Goal: Task Accomplishment & Management: Complete application form

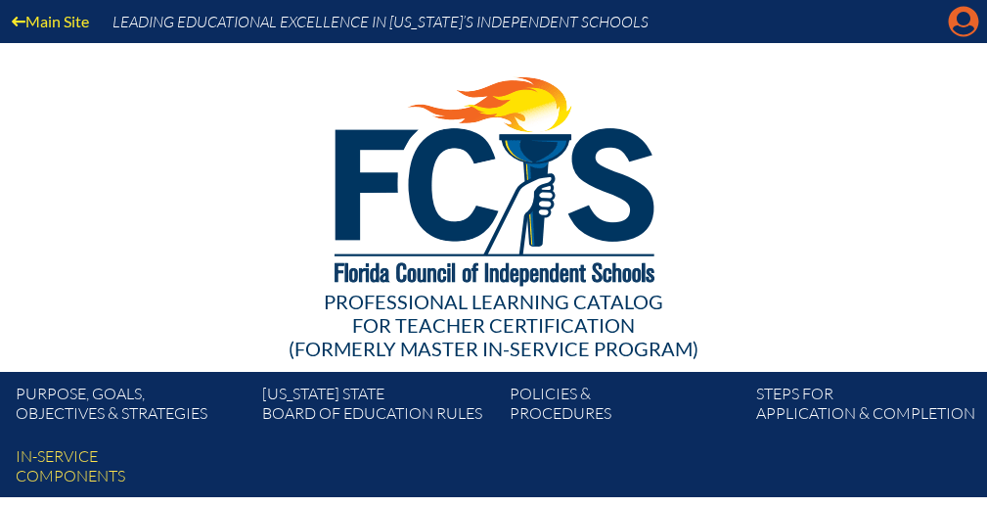
click at [956, 23] on icon at bounding box center [964, 22] width 30 height 30
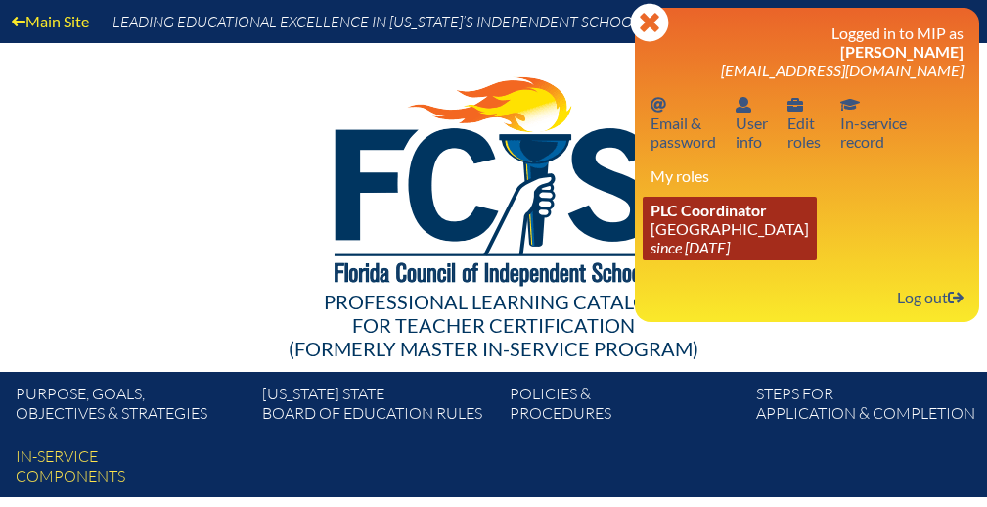
click at [714, 234] on link "PLC Coordinator Park Maitland School since 2024 Apr 8" at bounding box center [729, 229] width 174 height 64
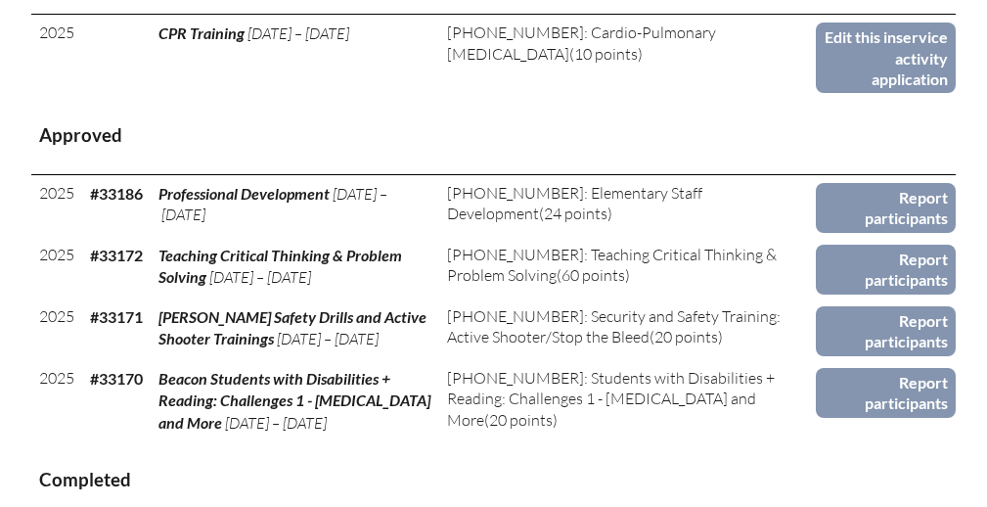
scroll to position [951, 0]
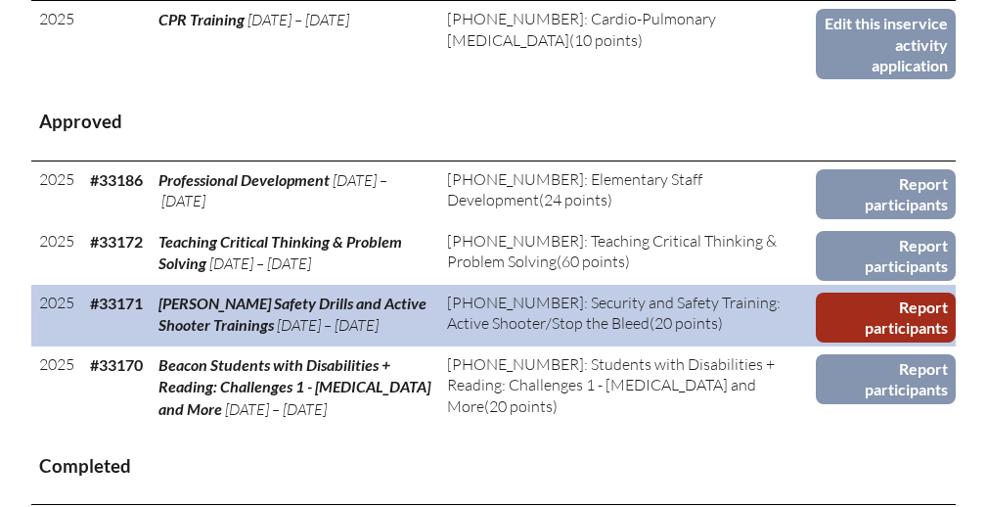
click at [848, 305] on link "Report participants" at bounding box center [886, 317] width 140 height 50
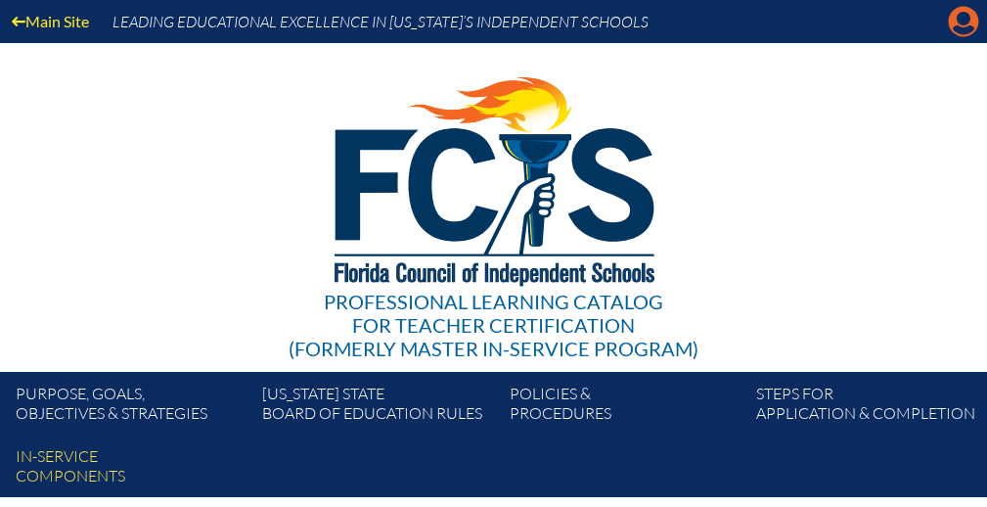
click at [956, 22] on icon at bounding box center [964, 22] width 30 height 30
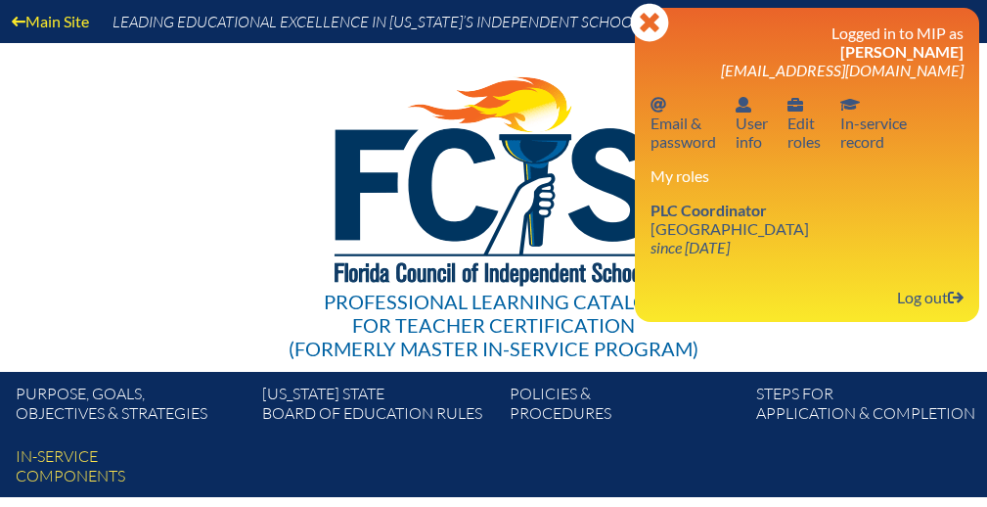
click at [688, 266] on div "Logged in to MIP as Kristina Crabtree kcrabtree@parkmaitland.com Email password…" at bounding box center [806, 164] width 313 height 283
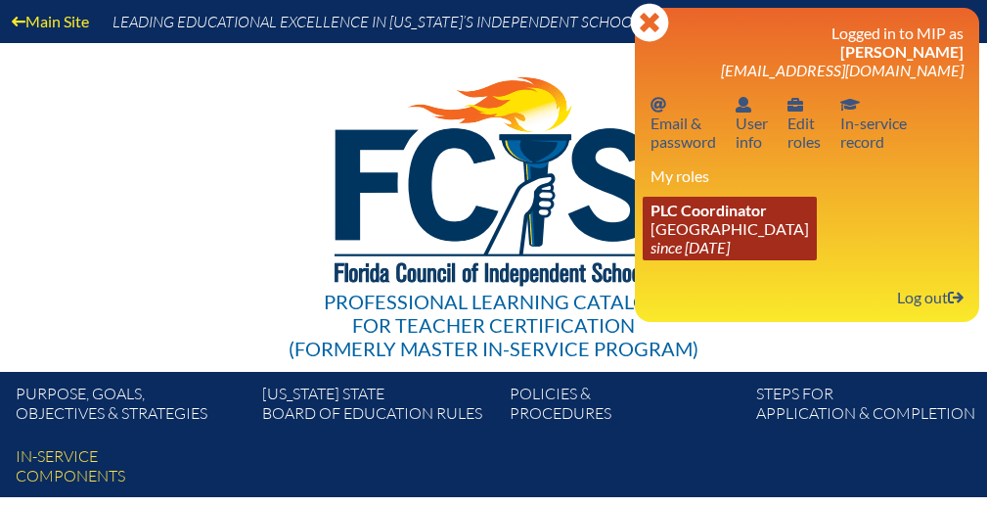
click at [690, 234] on link "PLC Coordinator Park Maitland School since 2024 Apr 8" at bounding box center [729, 229] width 174 height 64
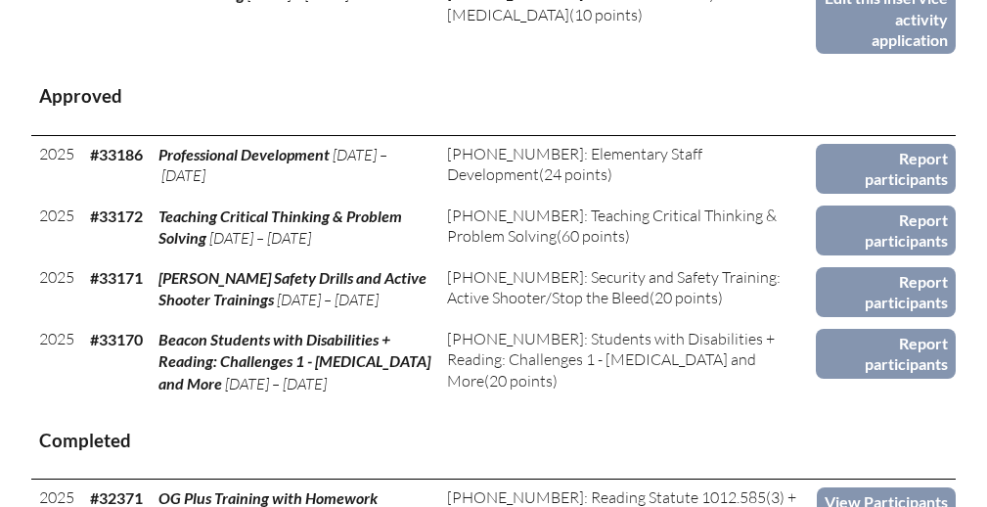
scroll to position [979, 0]
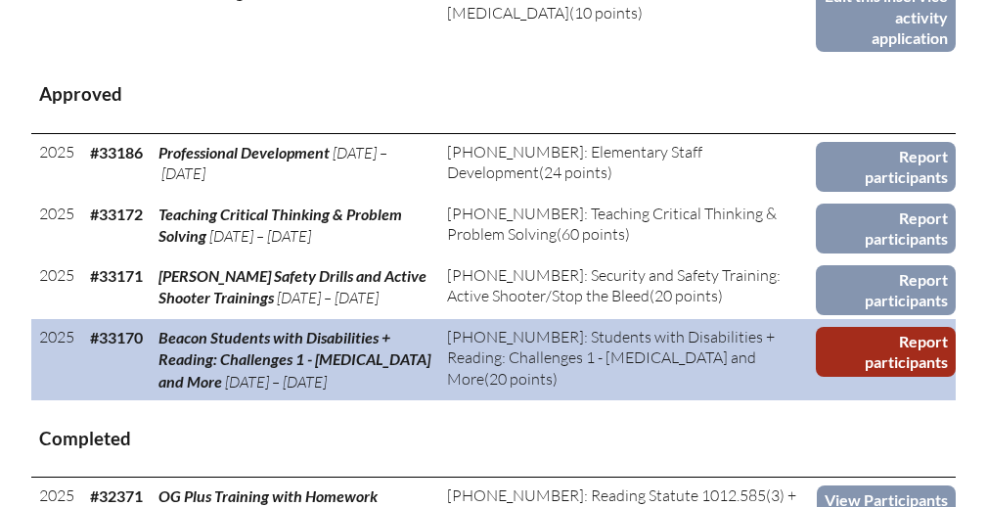
click at [886, 350] on link "Report participants" at bounding box center [886, 352] width 140 height 50
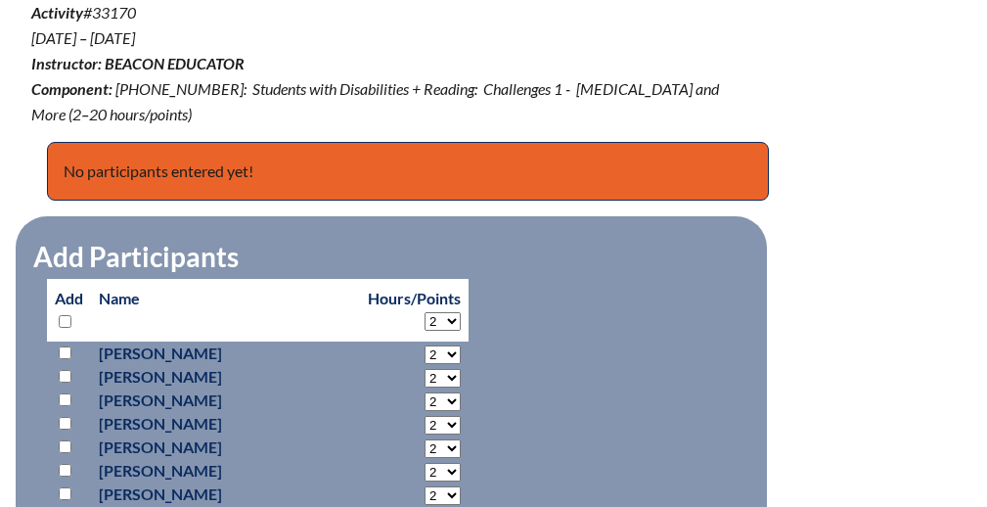
scroll to position [890, 0]
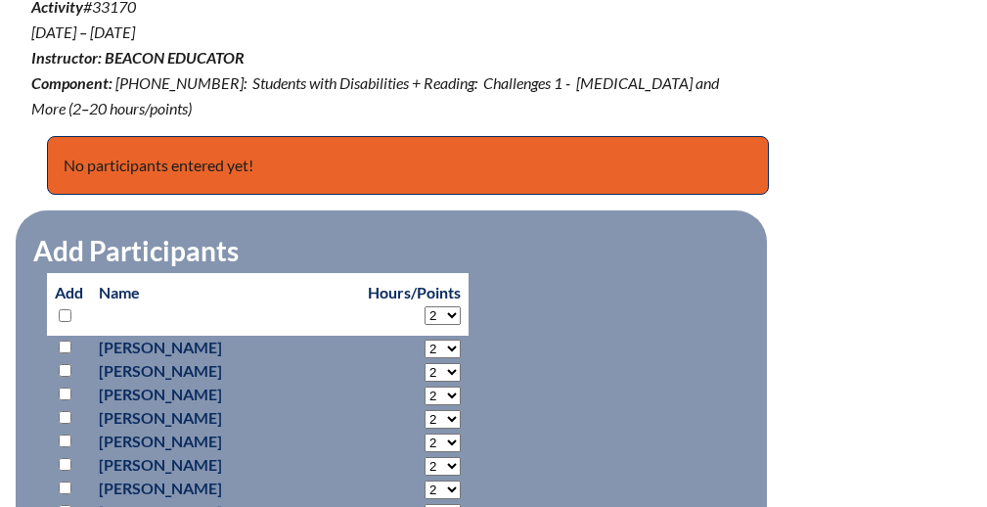
click at [65, 311] on input "checkbox" at bounding box center [65, 315] width 13 height 13
checkbox input "true"
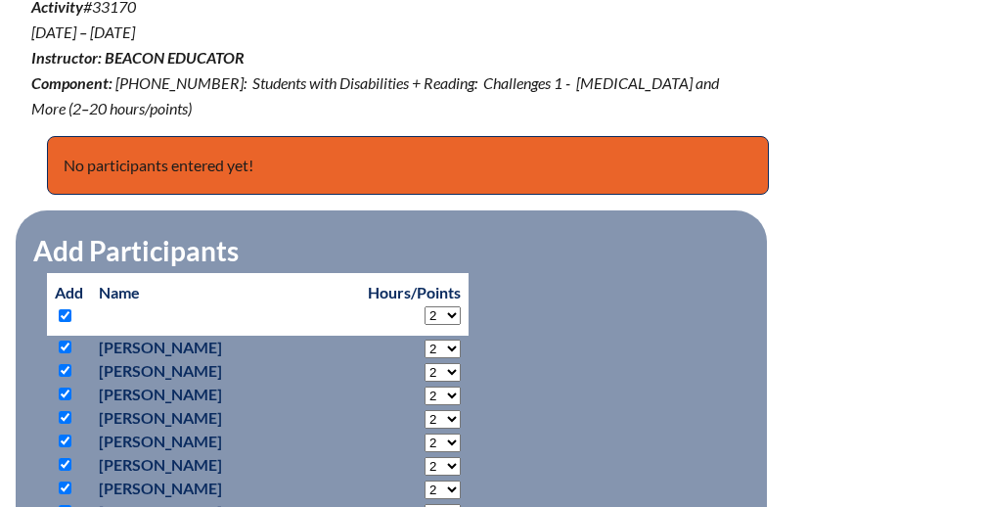
checkbox input "true"
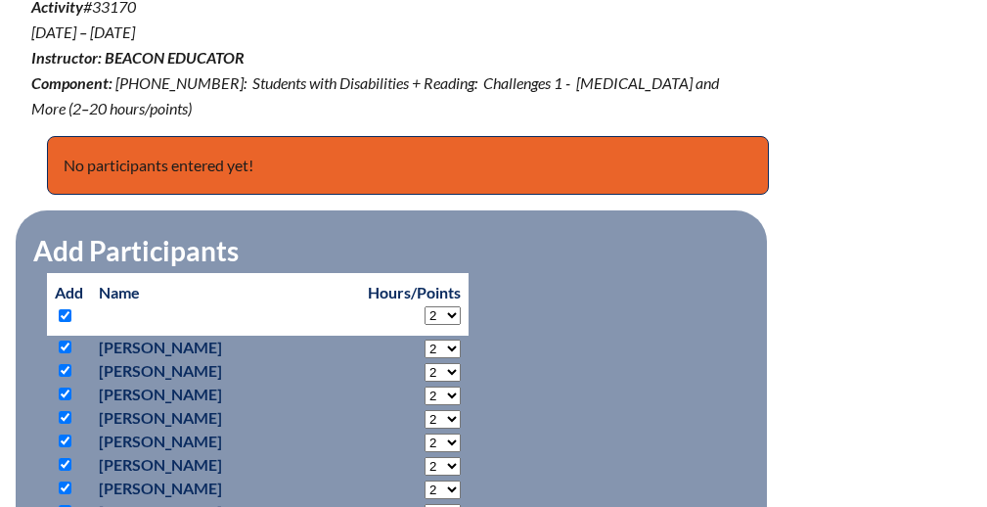
checkbox input "true"
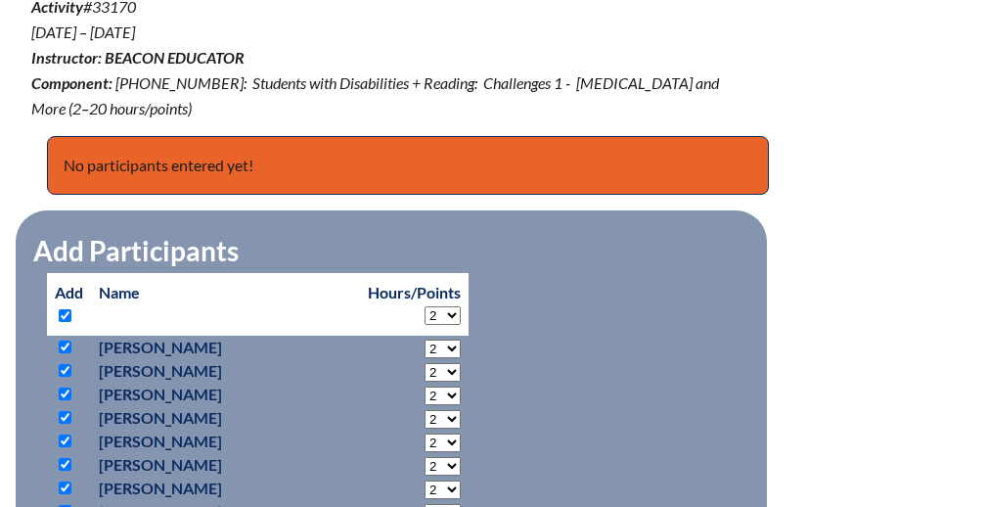
checkbox input "true"
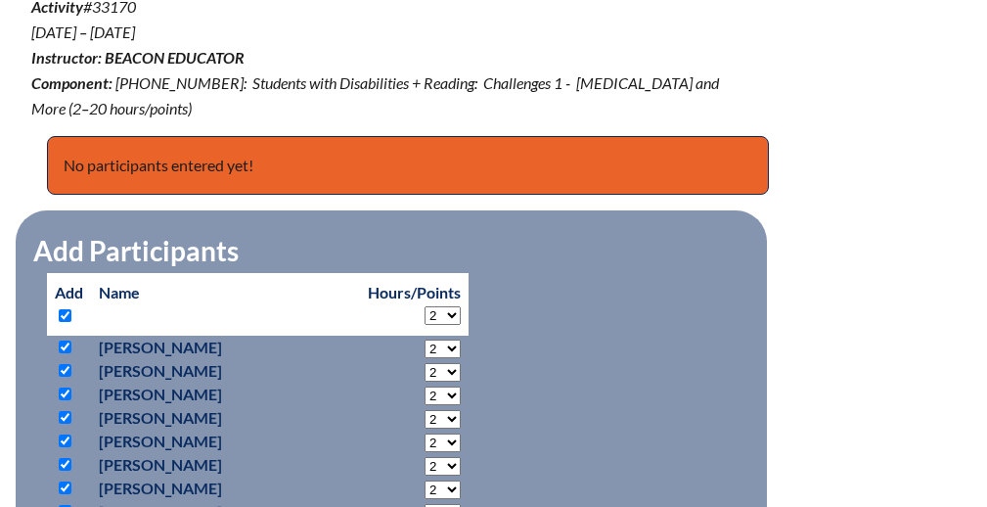
checkbox input "true"
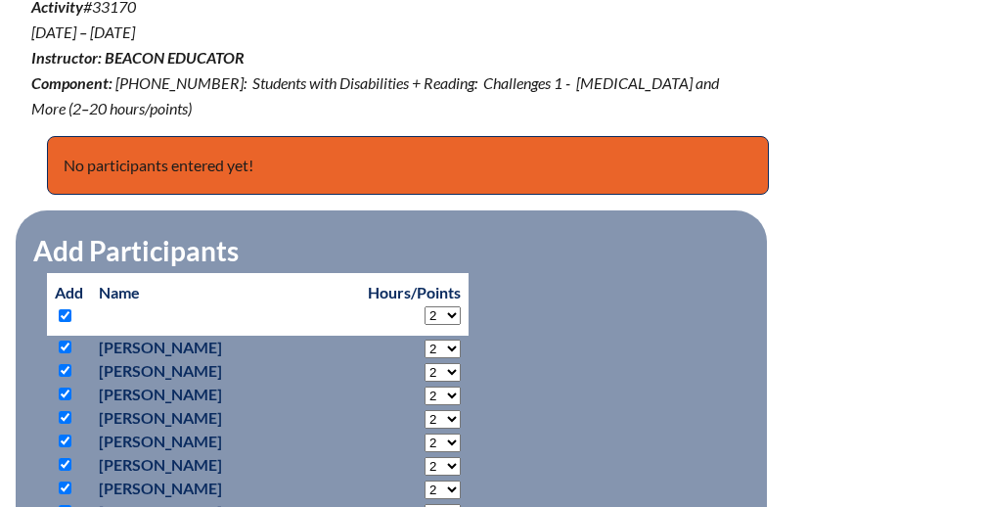
checkbox input "true"
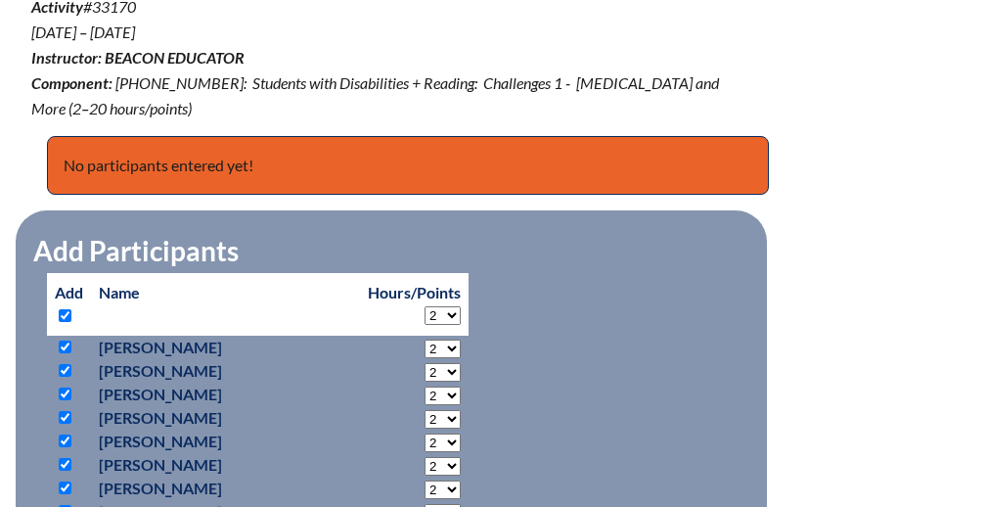
checkbox input "true"
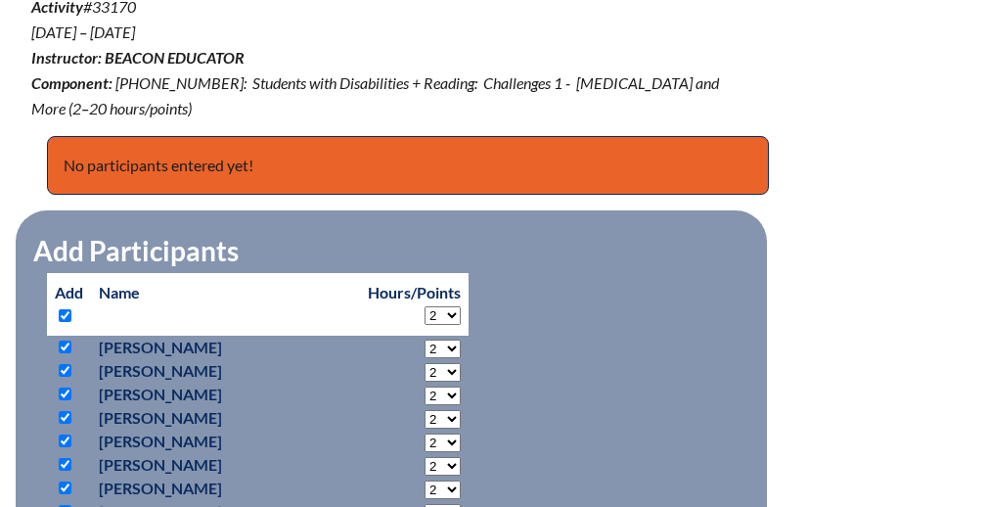
checkbox input "true"
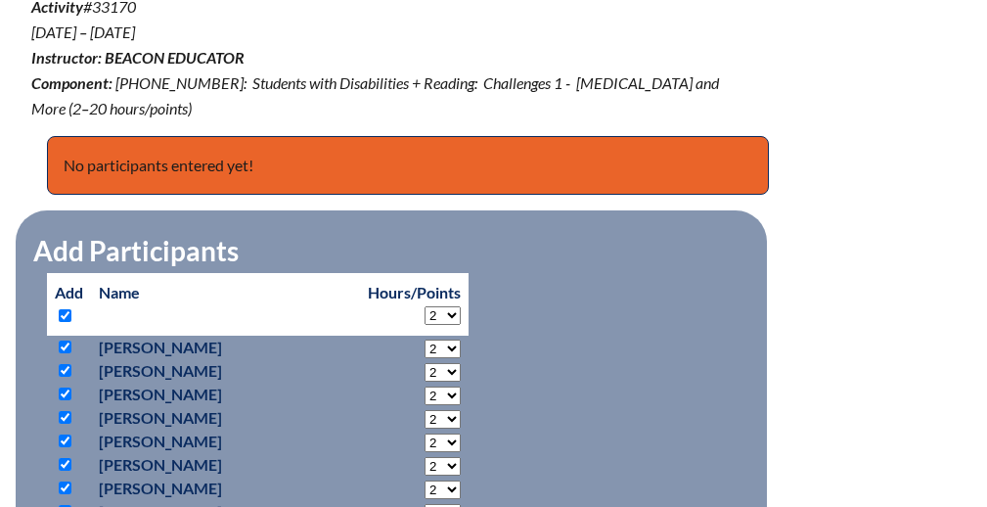
checkbox input "true"
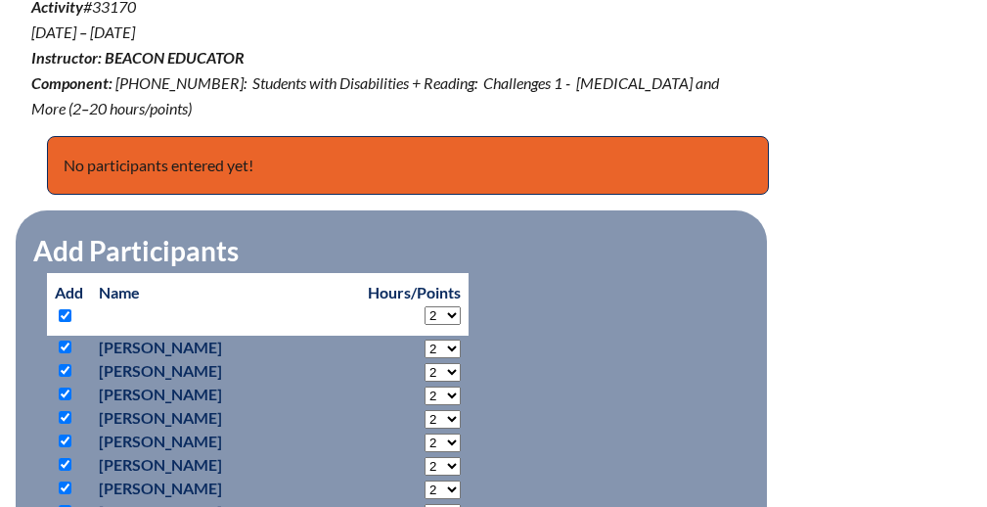
checkbox input "true"
click at [65, 311] on input "checkbox" at bounding box center [65, 315] width 13 height 13
checkbox input "false"
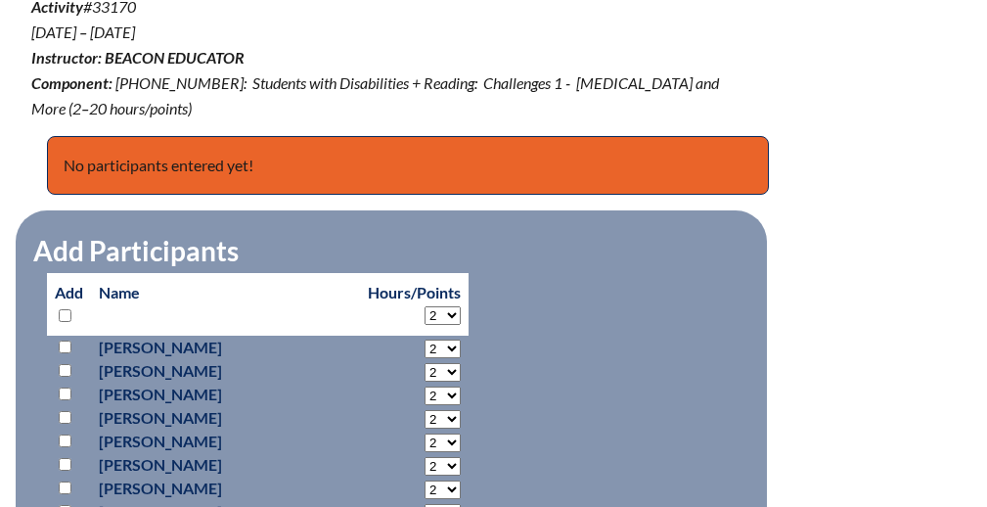
checkbox input "false"
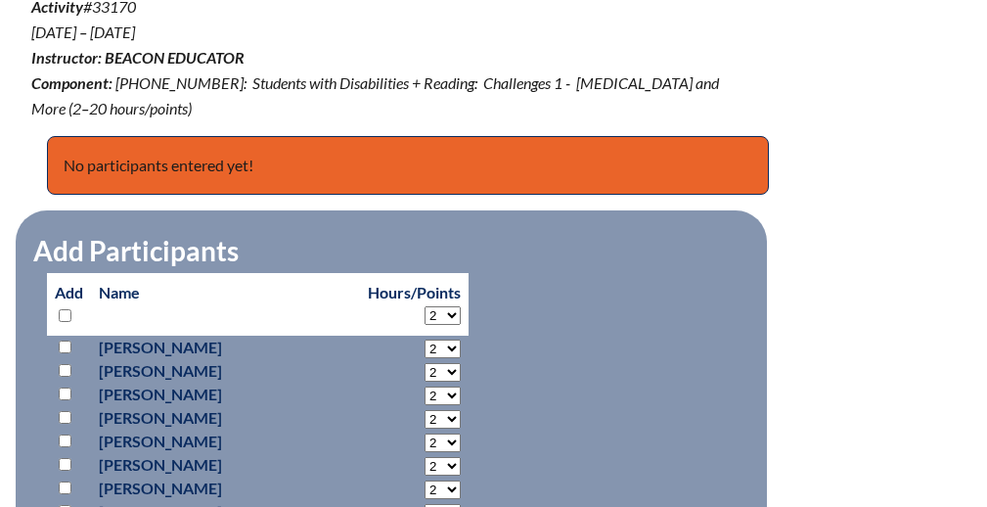
checkbox input "false"
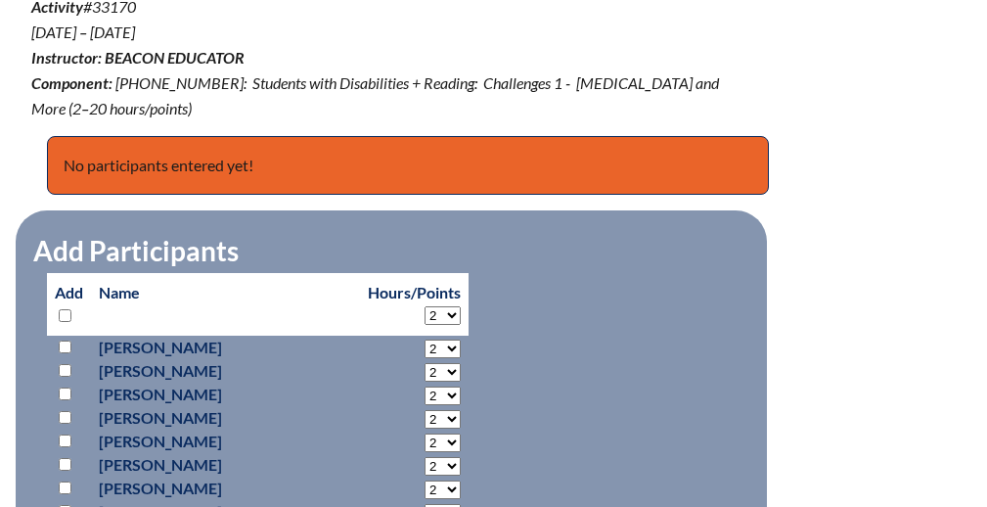
checkbox input "false"
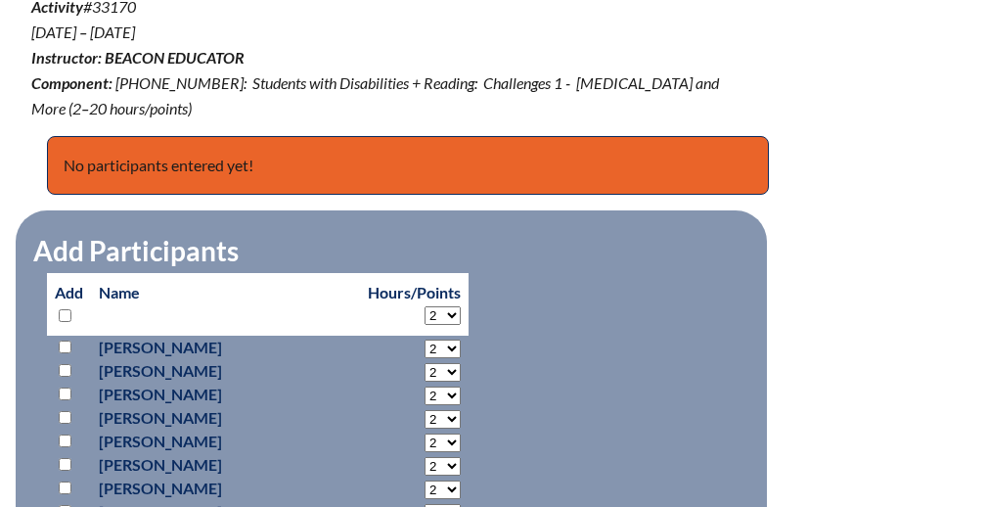
checkbox input "false"
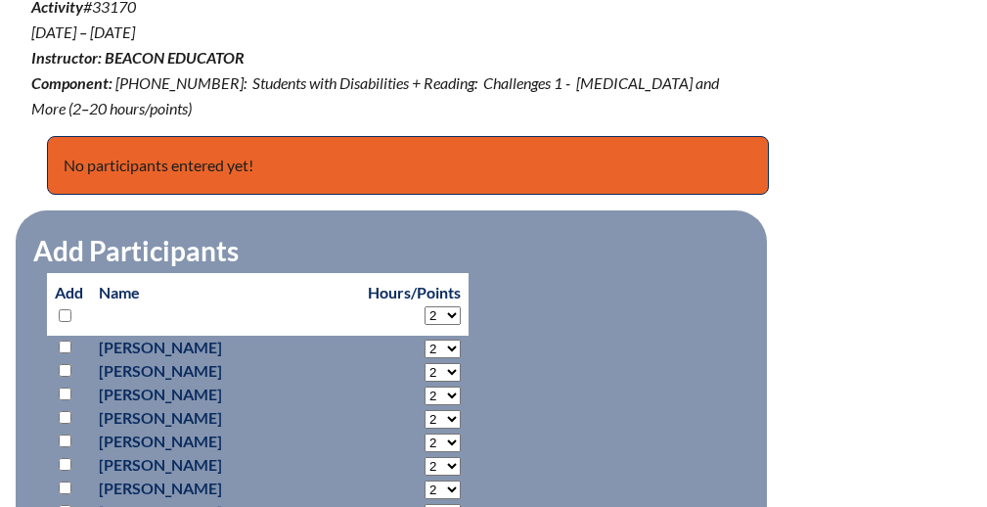
checkbox input "false"
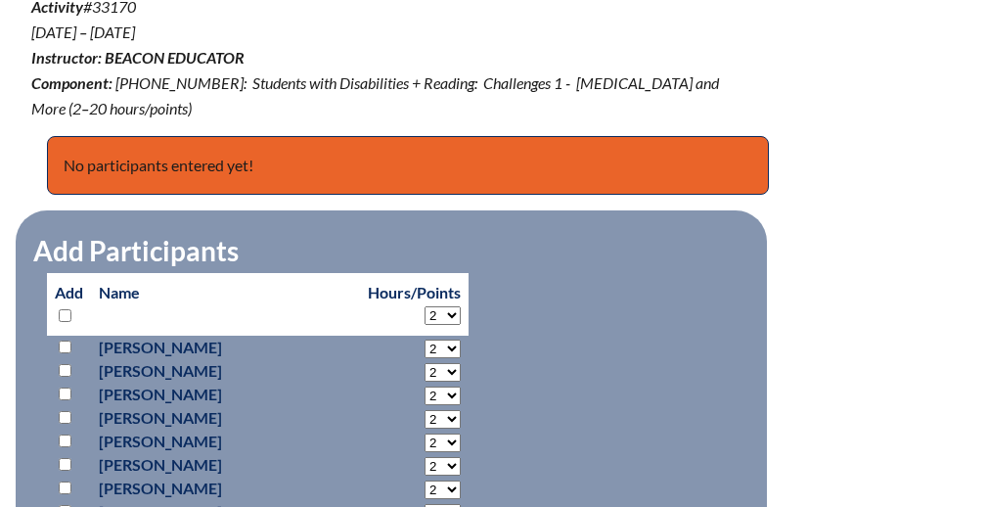
checkbox input "false"
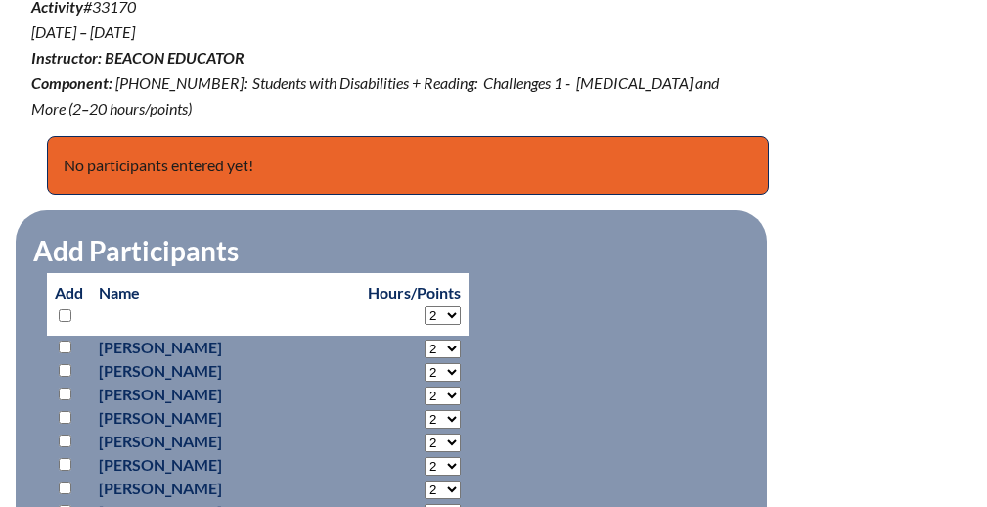
checkbox input "false"
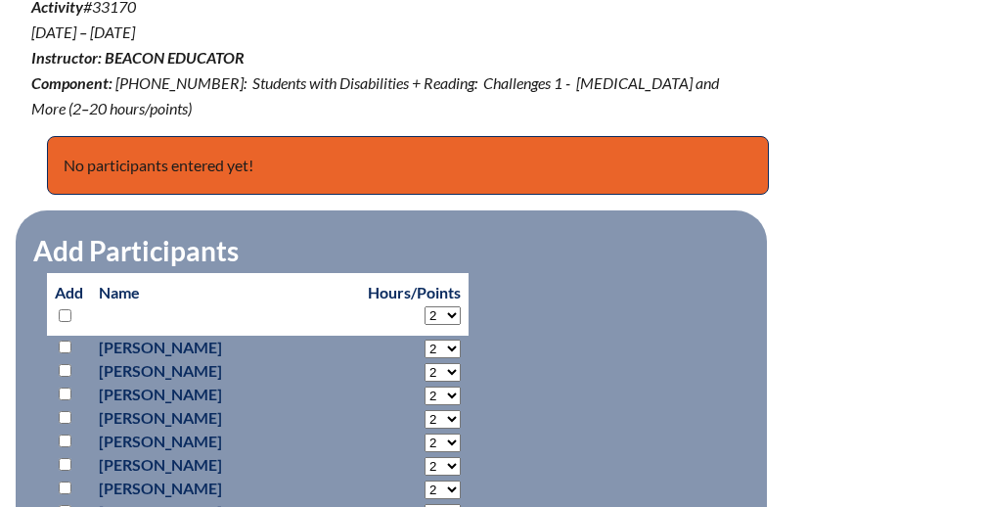
checkbox input "false"
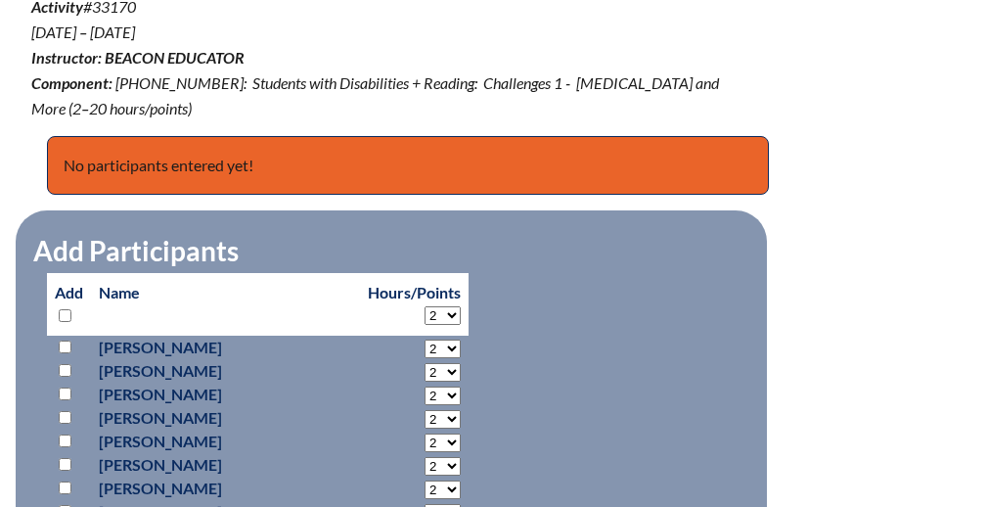
checkbox input "false"
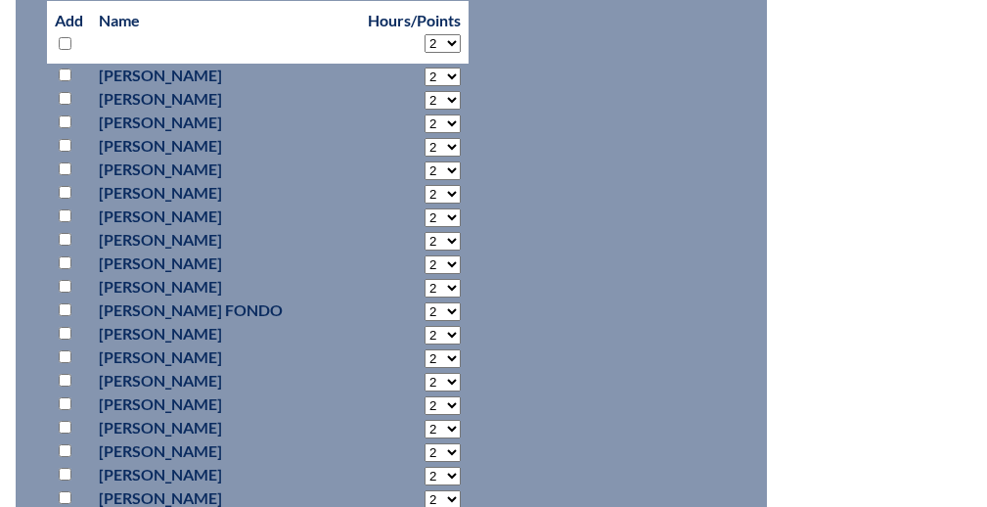
scroll to position [1180, 0]
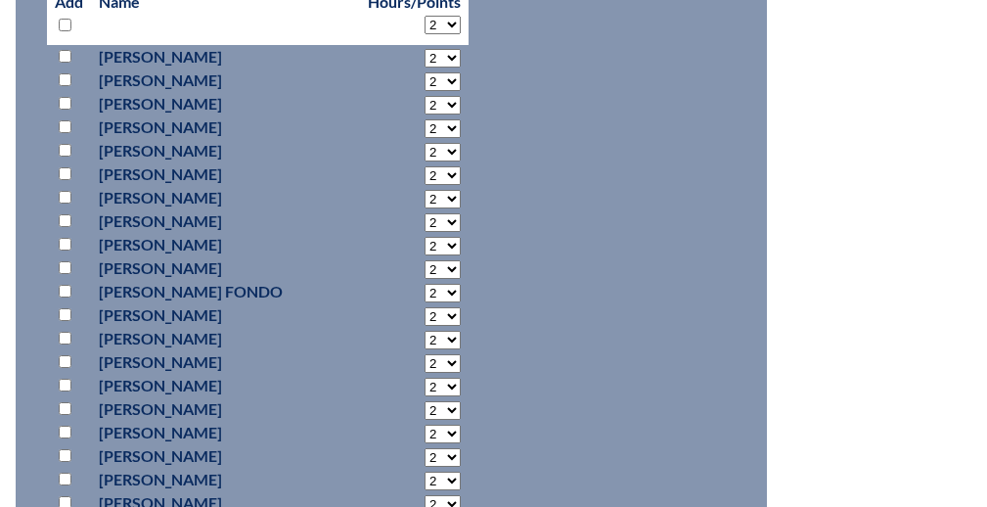
click at [64, 309] on input "checkbox" at bounding box center [65, 314] width 13 height 13
checkbox input "true"
click at [442, 67] on select "2 3 4 5 6 7 8 9 10 11 12 13 14 15 16 17 18 19 20 0" at bounding box center [442, 58] width 36 height 19
select select "20"
click at [424, 67] on select "2 3 4 5 6 7 8 9 10 11 12 13 14 15 16 17 18 19 20 0" at bounding box center [442, 58] width 36 height 19
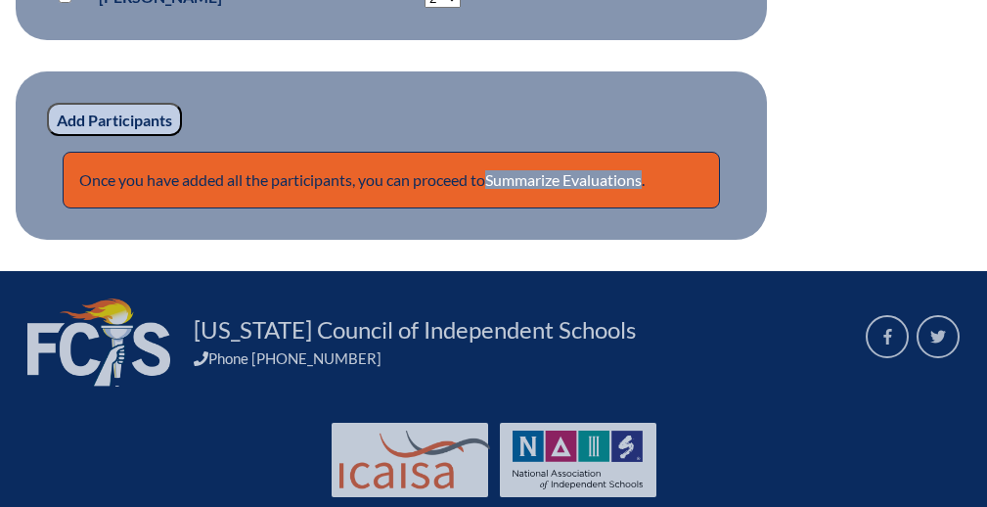
scroll to position [2277, 0]
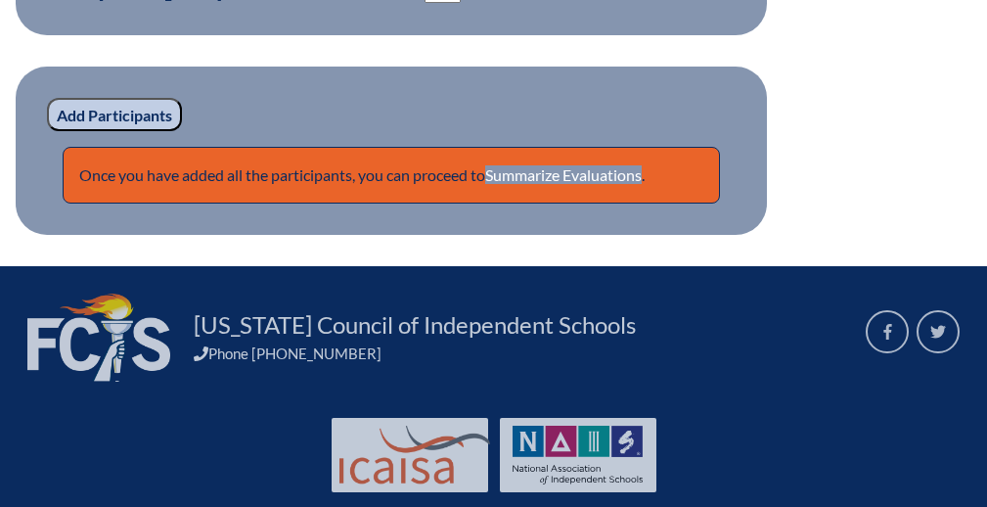
click at [149, 105] on input "Add Participants" at bounding box center [114, 114] width 135 height 33
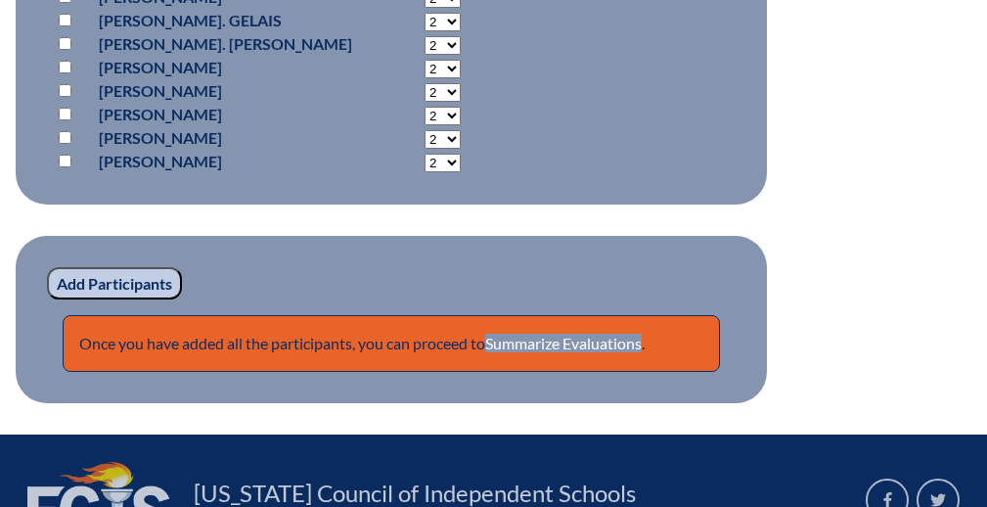
scroll to position [2404, 0]
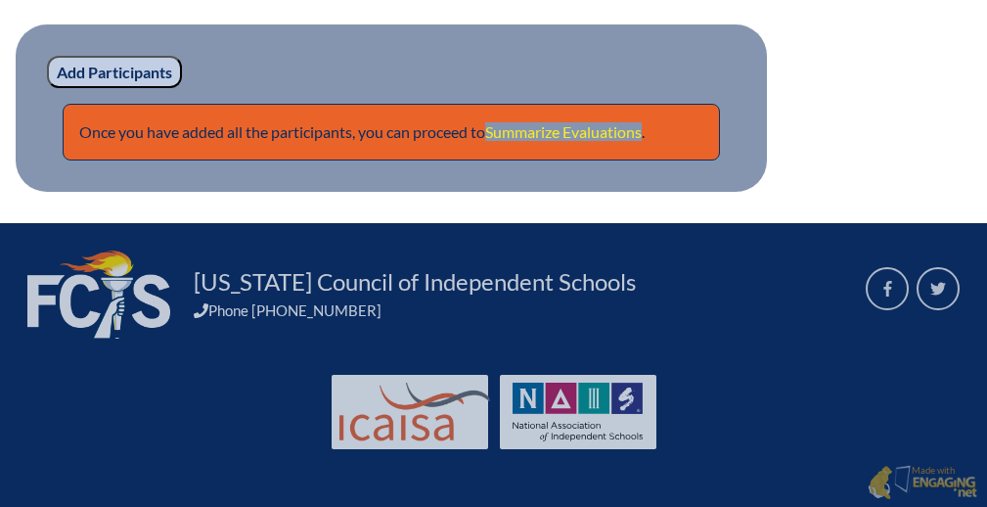
click at [548, 134] on link "Summarize Evaluations" at bounding box center [563, 131] width 156 height 19
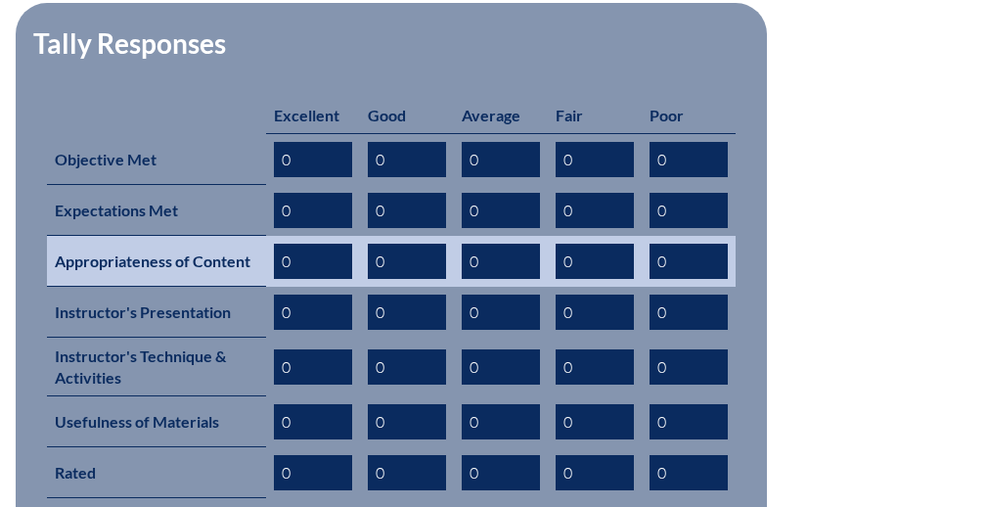
scroll to position [1030, 0]
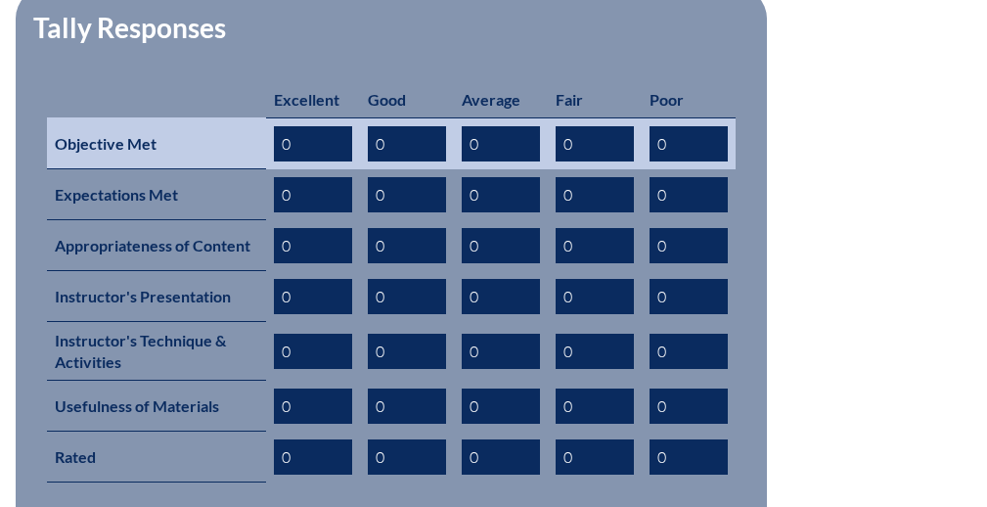
click at [325, 126] on input "0" at bounding box center [313, 143] width 78 height 35
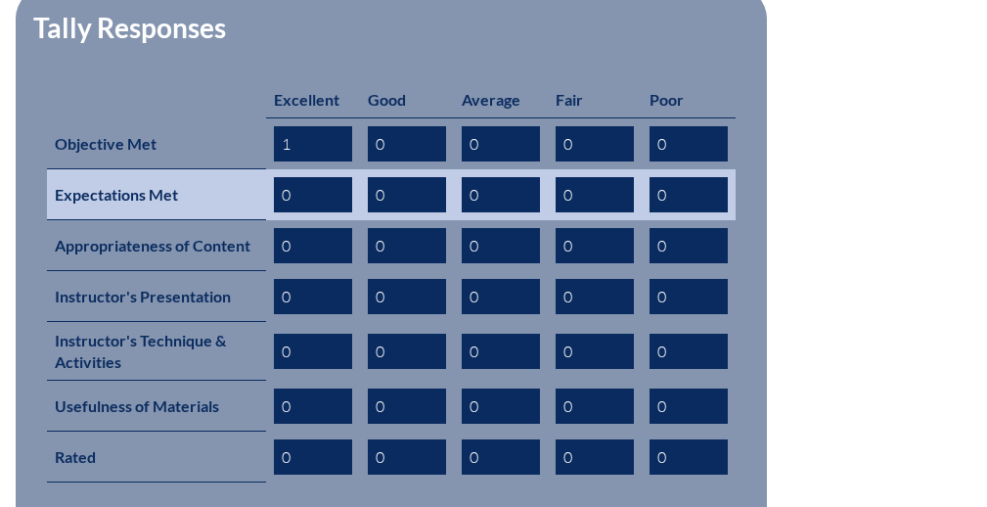
type input "1"
drag, startPoint x: 277, startPoint y: 162, endPoint x: 287, endPoint y: 163, distance: 9.8
click at [287, 177] on input "0" at bounding box center [313, 194] width 78 height 35
type input "0"
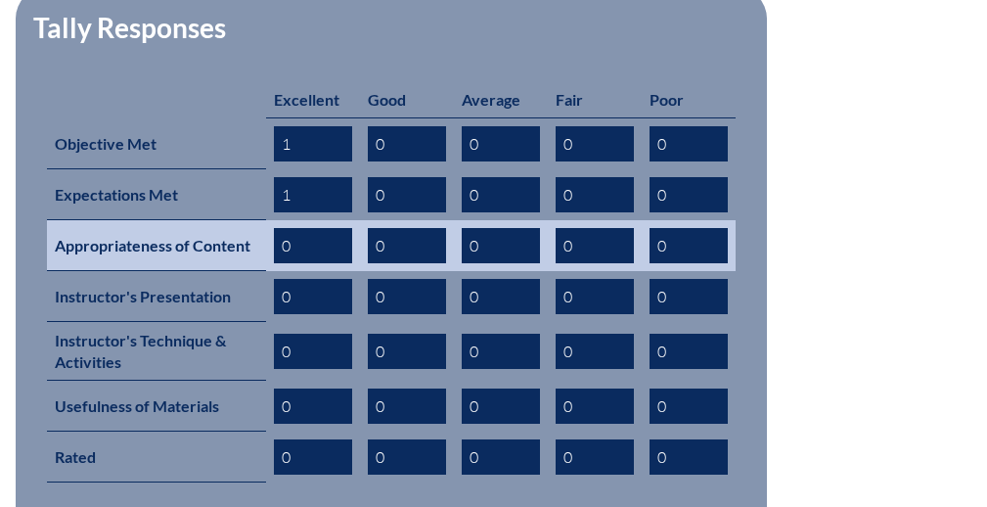
type input "1"
drag, startPoint x: 286, startPoint y: 222, endPoint x: 331, endPoint y: 222, distance: 46.0
click at [331, 228] on input "0" at bounding box center [313, 245] width 78 height 35
drag, startPoint x: 331, startPoint y: 222, endPoint x: 250, endPoint y: 221, distance: 81.2
click at [250, 221] on tr "Appropriateness of Content 0 0 0 0 0" at bounding box center [391, 245] width 688 height 51
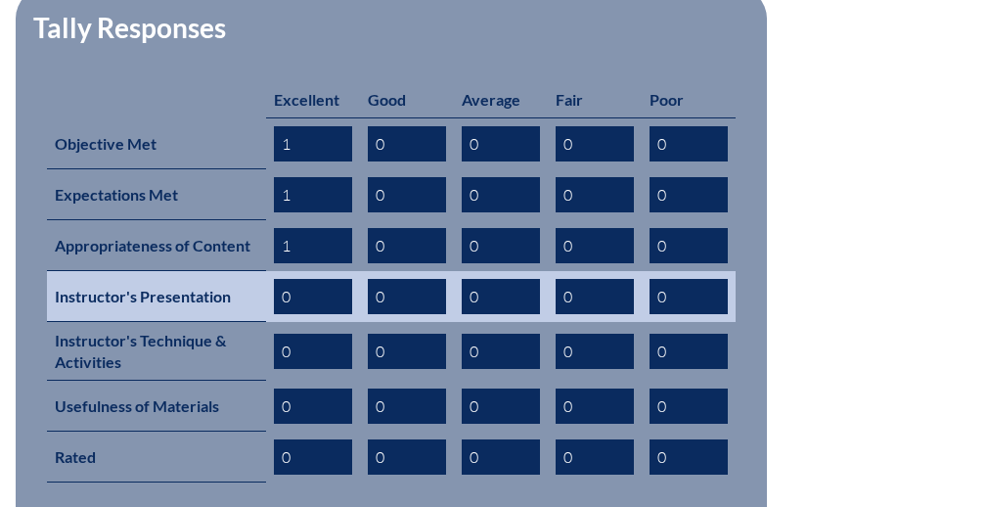
type input "1"
drag, startPoint x: 307, startPoint y: 262, endPoint x: 166, endPoint y: 263, distance: 140.8
click at [166, 271] on tr "Instructor's Presentation 0 0 0 0 0" at bounding box center [391, 296] width 688 height 51
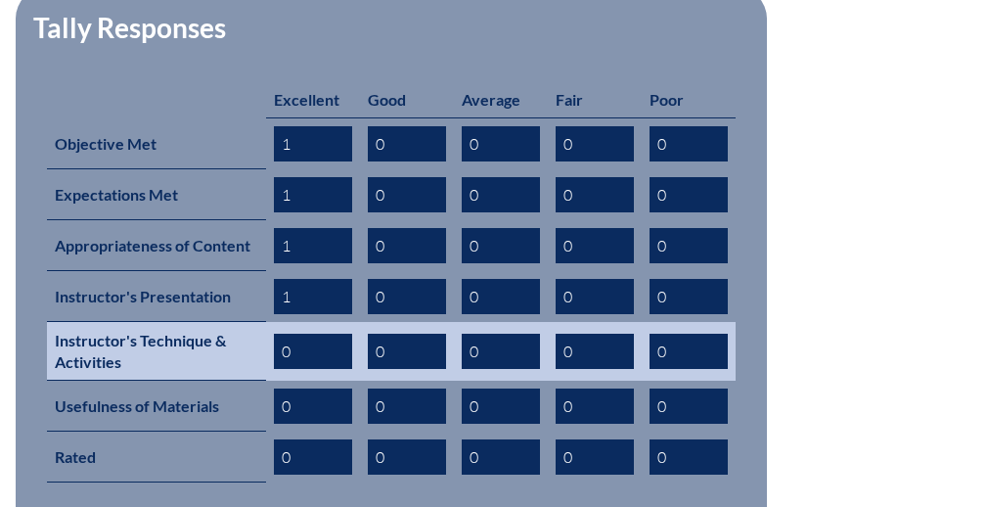
type input "1"
drag, startPoint x: 305, startPoint y: 320, endPoint x: 219, endPoint y: 320, distance: 86.1
click at [219, 322] on tr "Instructor's Technique & Activities 0 0 0 0 0" at bounding box center [391, 351] width 688 height 59
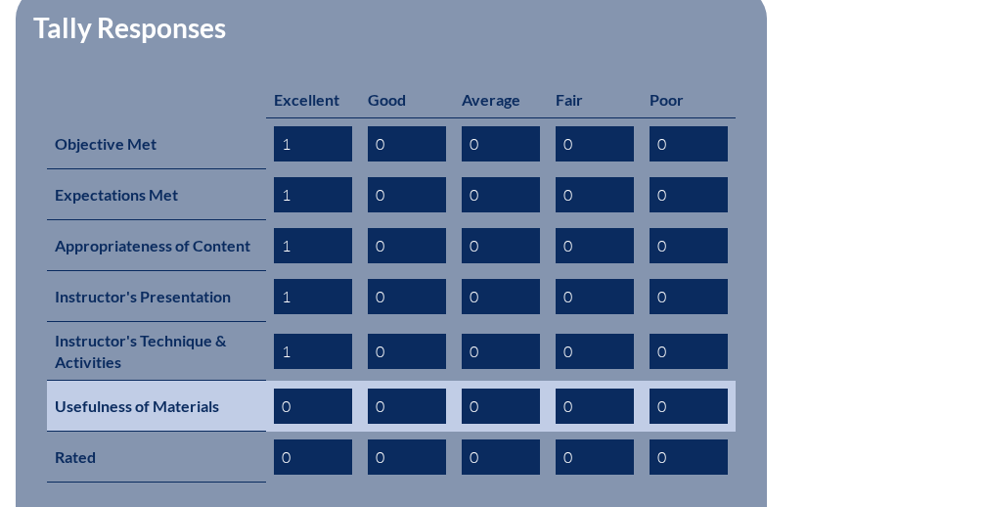
type input "1"
drag, startPoint x: 313, startPoint y: 375, endPoint x: 239, endPoint y: 375, distance: 74.3
click at [239, 380] on tr "Usefulness of Materials 0 0 0 0 0" at bounding box center [391, 405] width 688 height 51
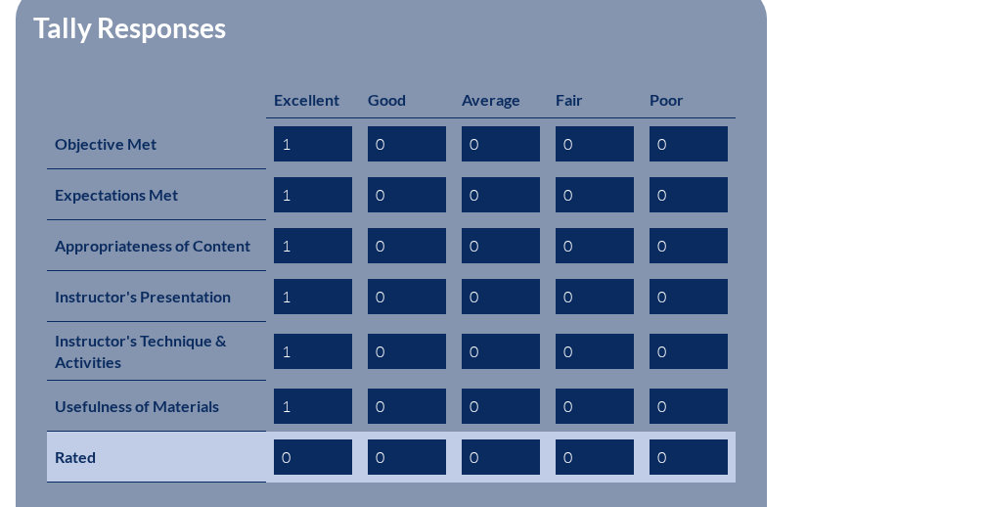
type input "1"
drag, startPoint x: 312, startPoint y: 430, endPoint x: 224, endPoint y: 430, distance: 88.0
click at [224, 431] on tr "Rated 0 0 0 0 0" at bounding box center [391, 456] width 688 height 51
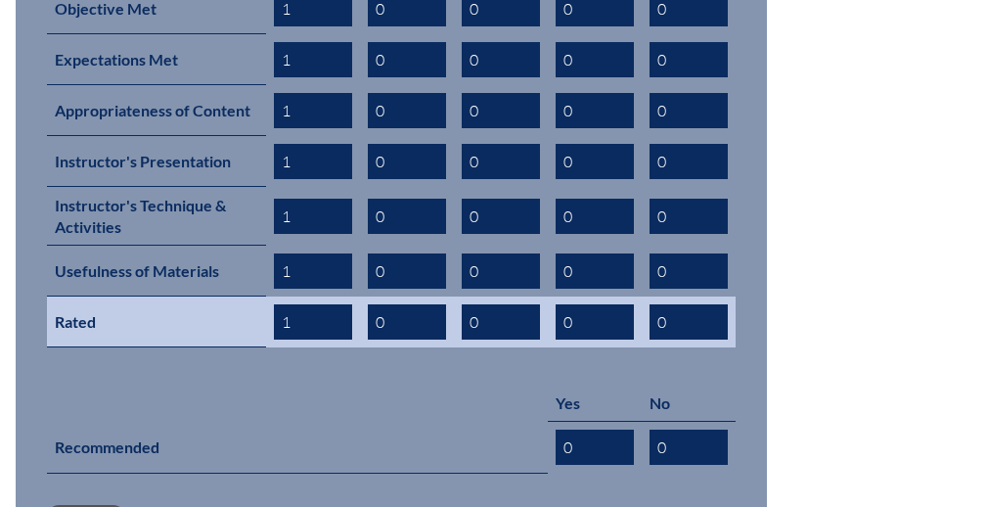
scroll to position [1171, 0]
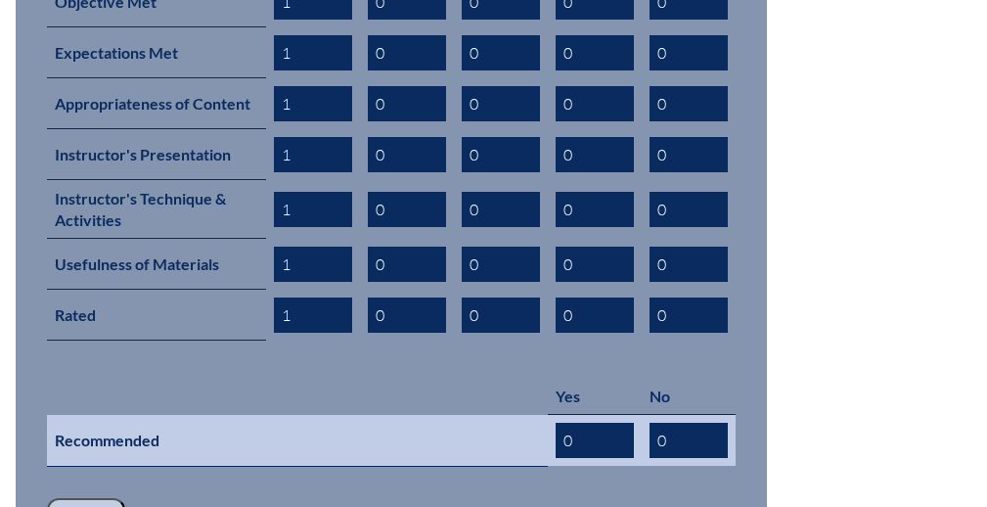
type input "1"
drag, startPoint x: 590, startPoint y: 407, endPoint x: 505, endPoint y: 405, distance: 85.1
click at [505, 415] on tr "Recommended 0 0" at bounding box center [391, 441] width 688 height 52
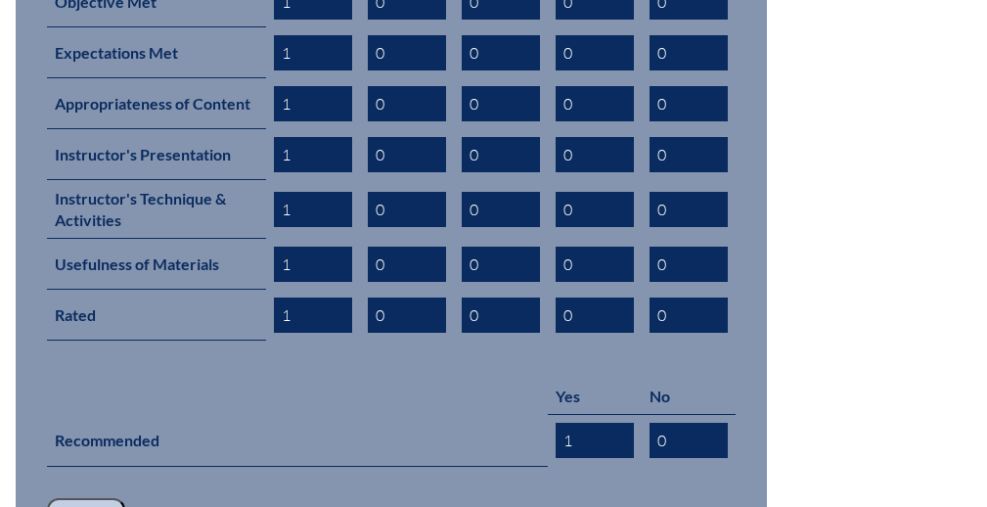
type input "1"
click at [101, 498] on input "Save" at bounding box center [86, 514] width 78 height 33
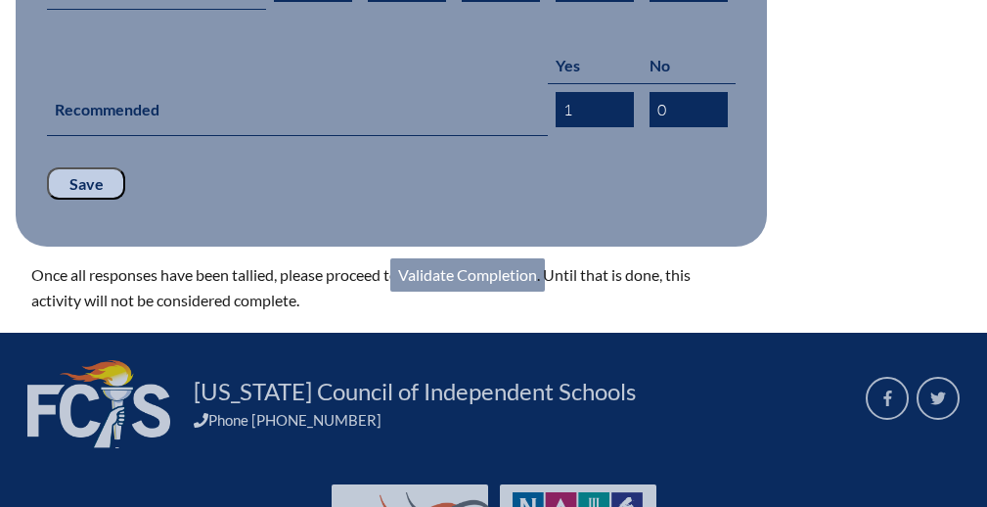
scroll to position [1509, 0]
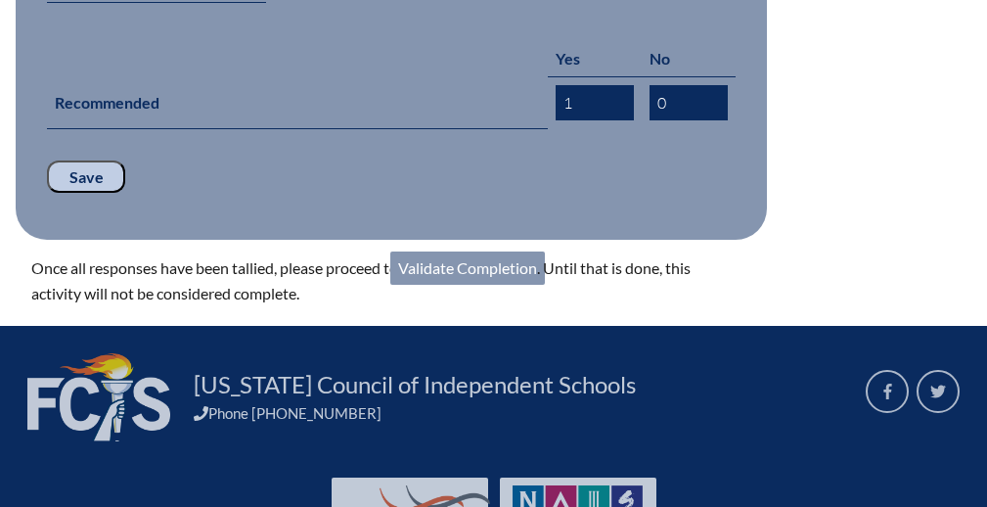
click at [452, 251] on link "Validate Completion" at bounding box center [467, 267] width 155 height 33
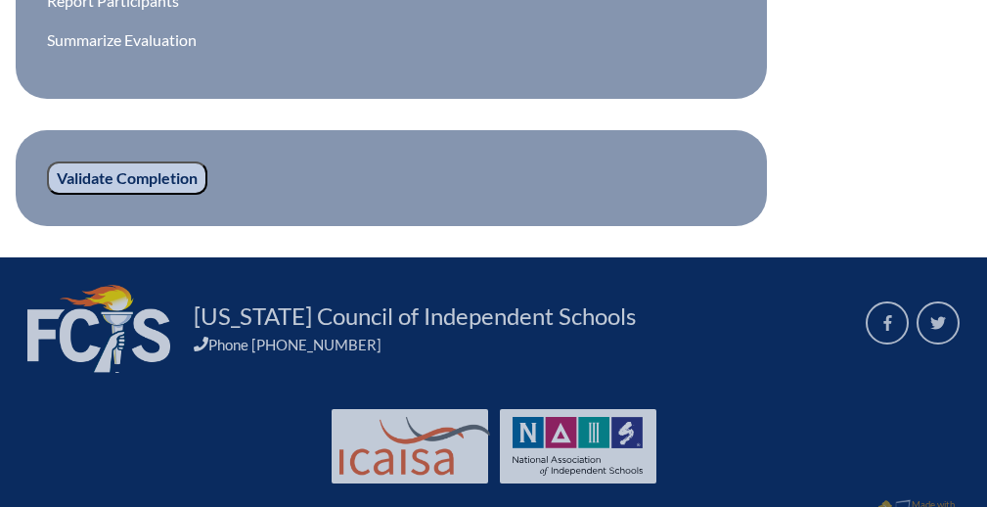
scroll to position [976, 0]
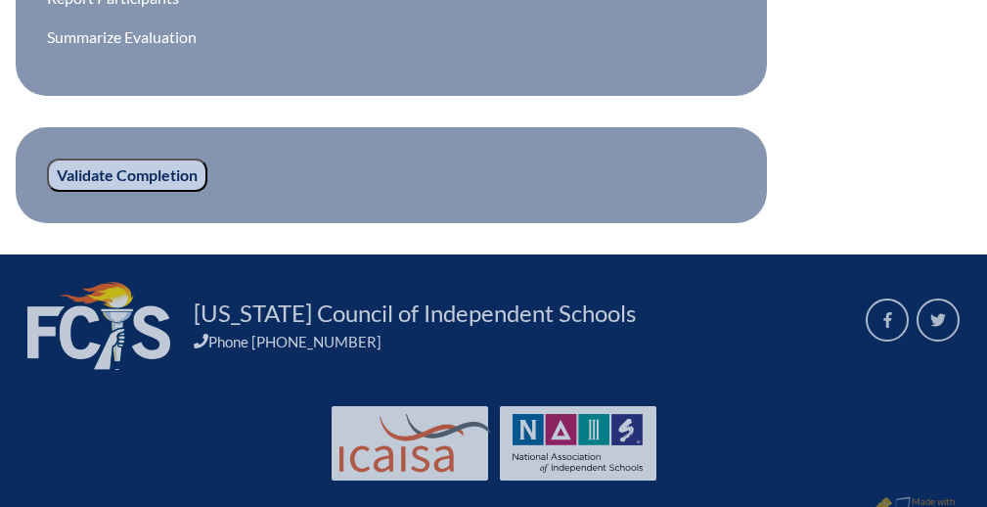
click at [176, 172] on input "Validate Completion" at bounding box center [127, 174] width 160 height 33
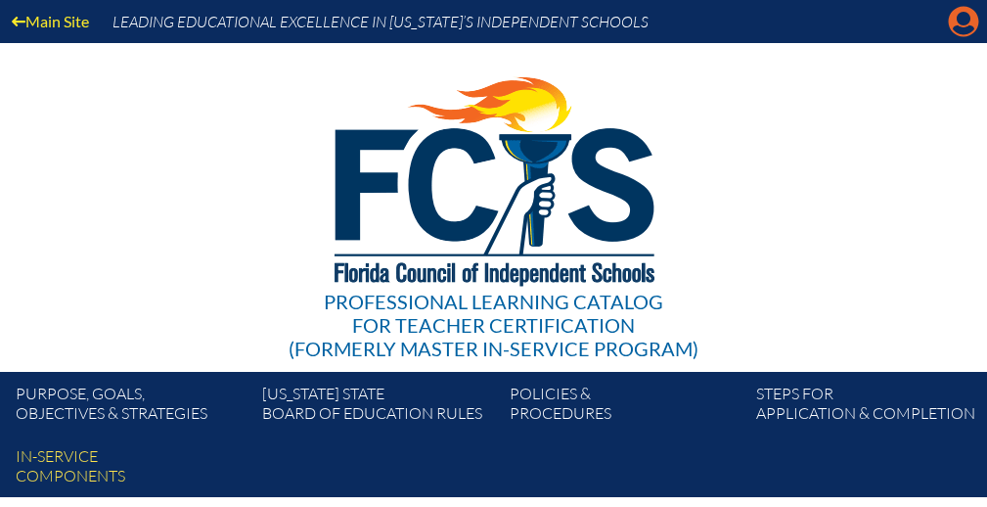
click at [958, 24] on icon at bounding box center [964, 22] width 30 height 30
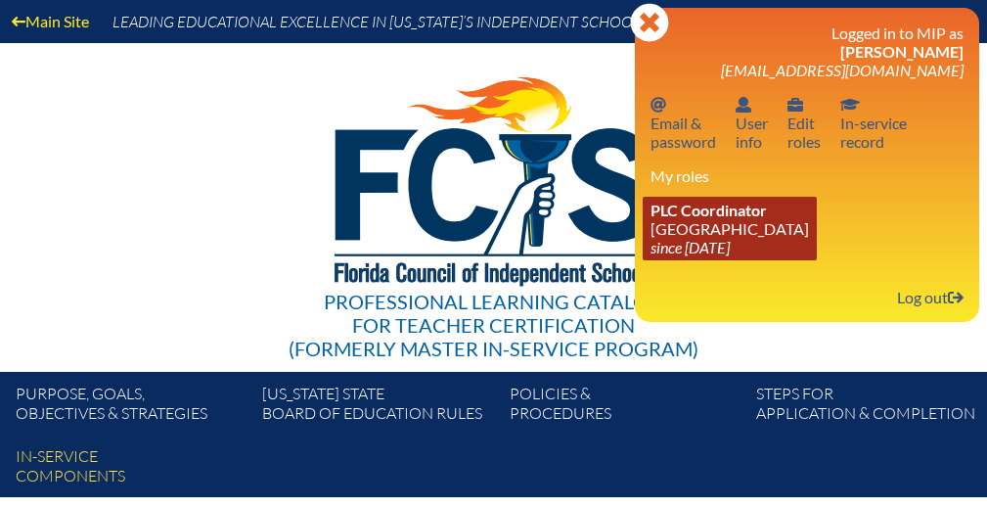
click at [721, 219] on span "PLC Coordinator" at bounding box center [708, 209] width 116 height 19
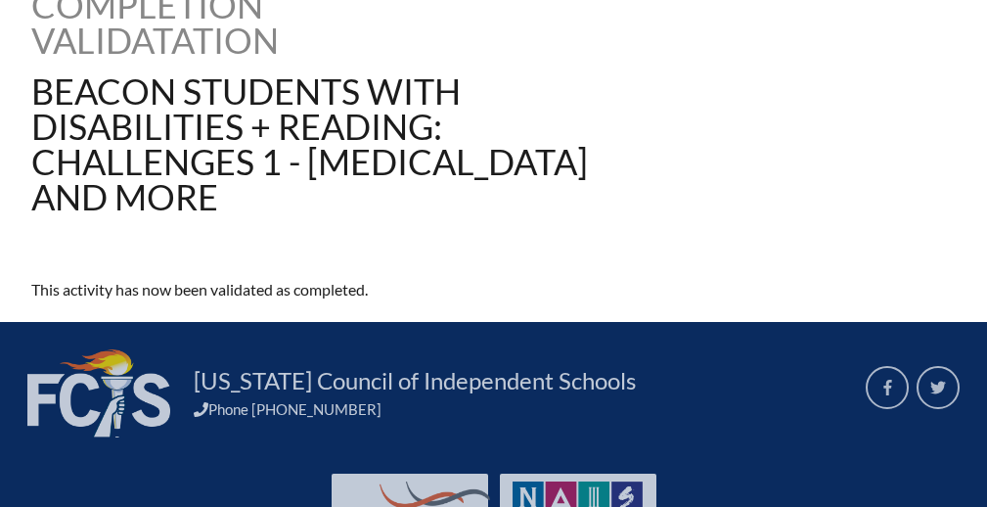
scroll to position [596, 0]
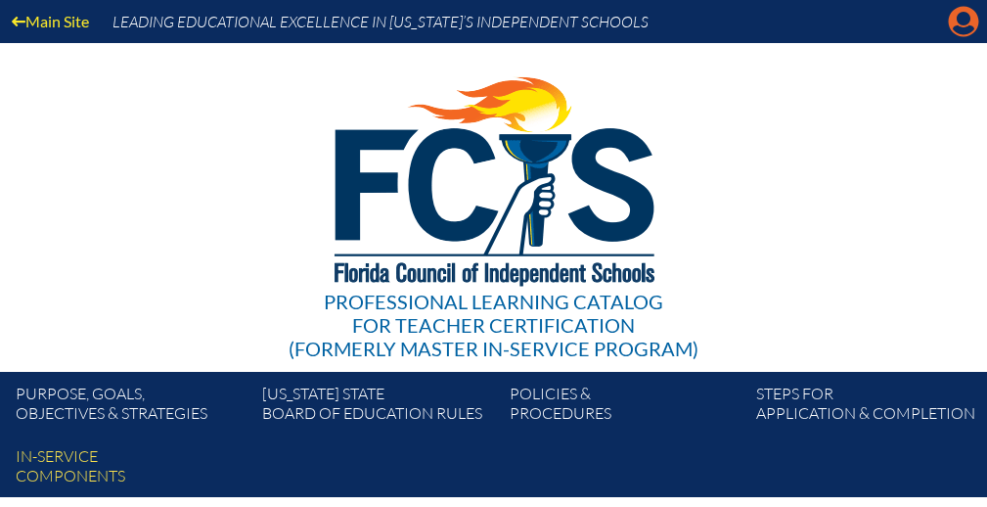
click at [961, 26] on icon at bounding box center [964, 22] width 30 height 30
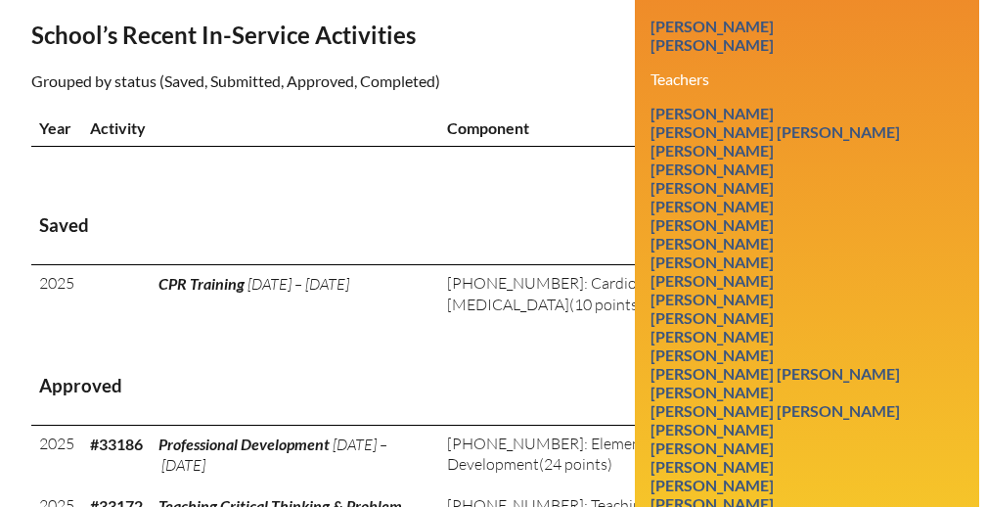
scroll to position [684, 0]
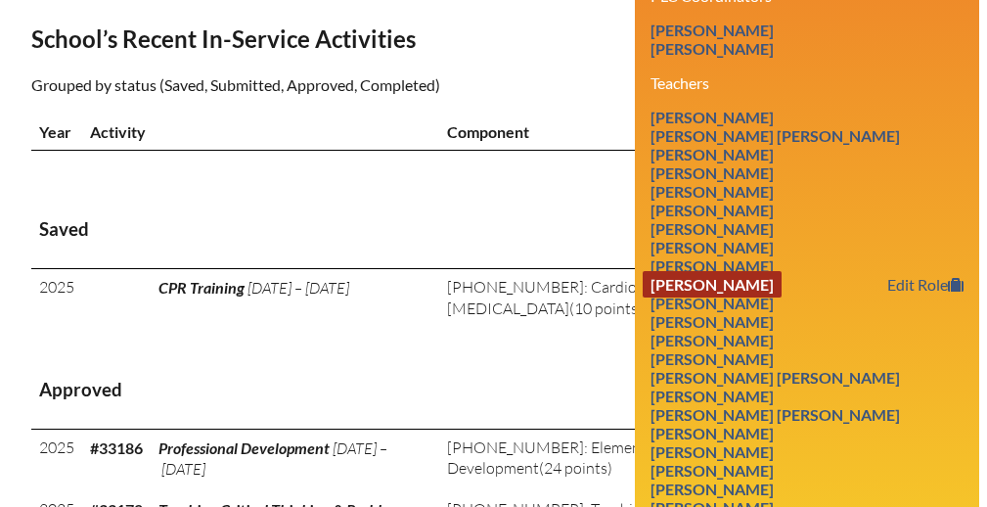
click at [778, 297] on link "[PERSON_NAME]" at bounding box center [711, 284] width 139 height 26
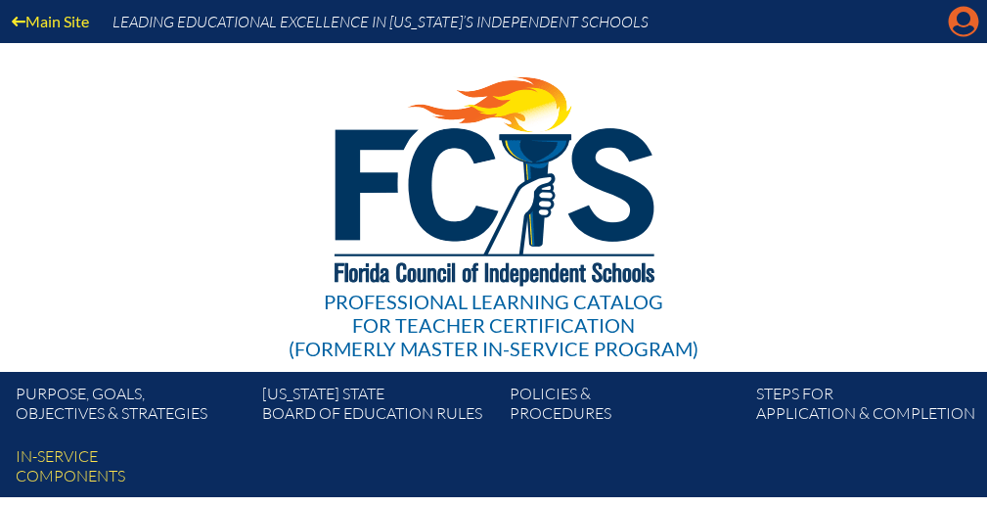
click at [959, 20] on icon "Manage account" at bounding box center [963, 21] width 31 height 31
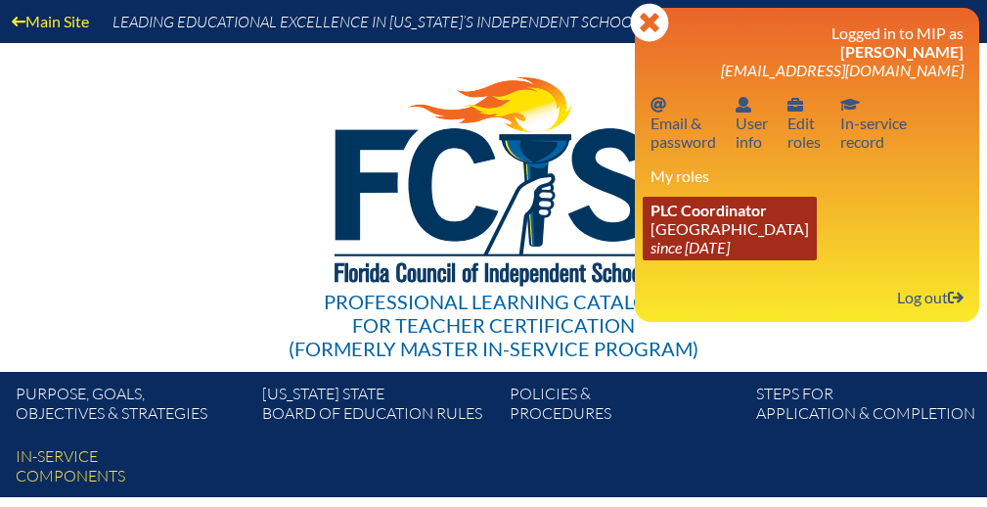
click at [714, 219] on span "PLC Coordinator" at bounding box center [708, 209] width 116 height 19
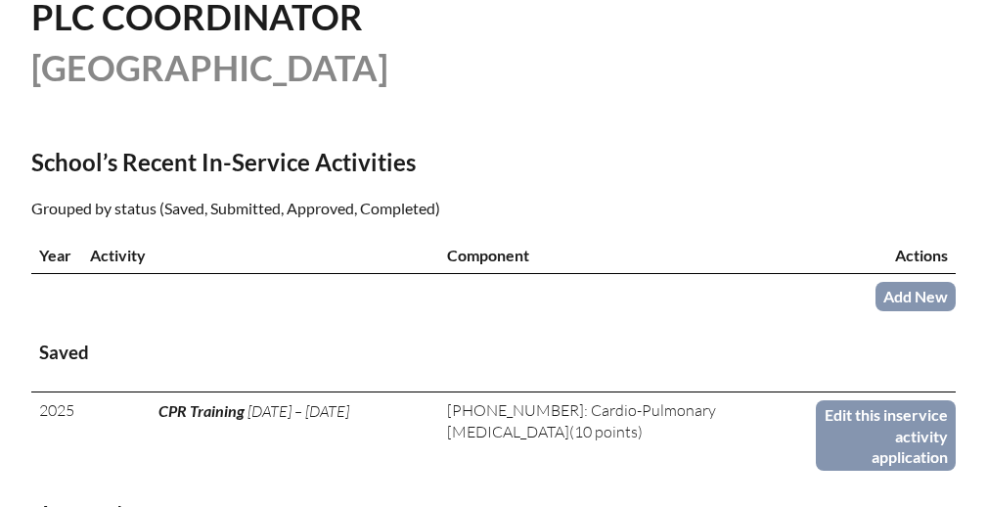
scroll to position [568, 0]
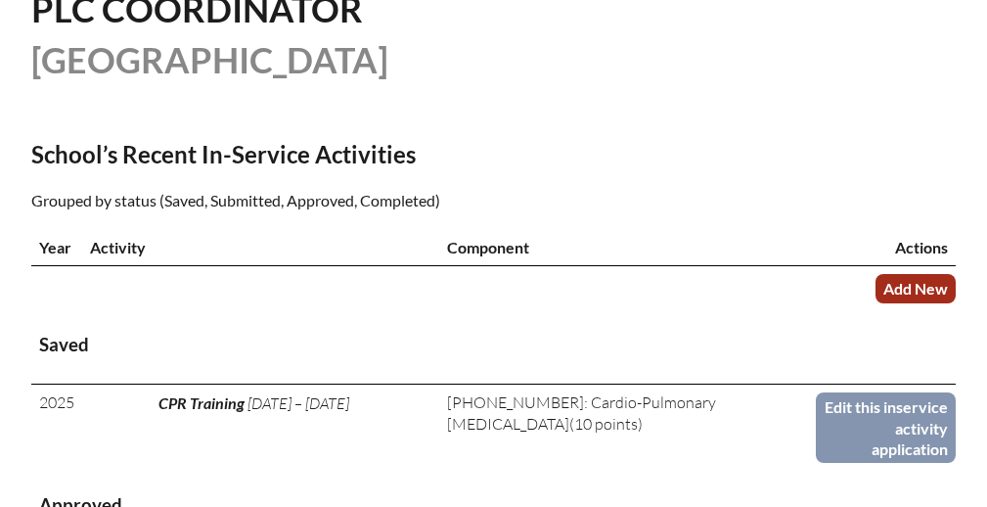
click at [891, 282] on link "Add New" at bounding box center [915, 288] width 80 height 28
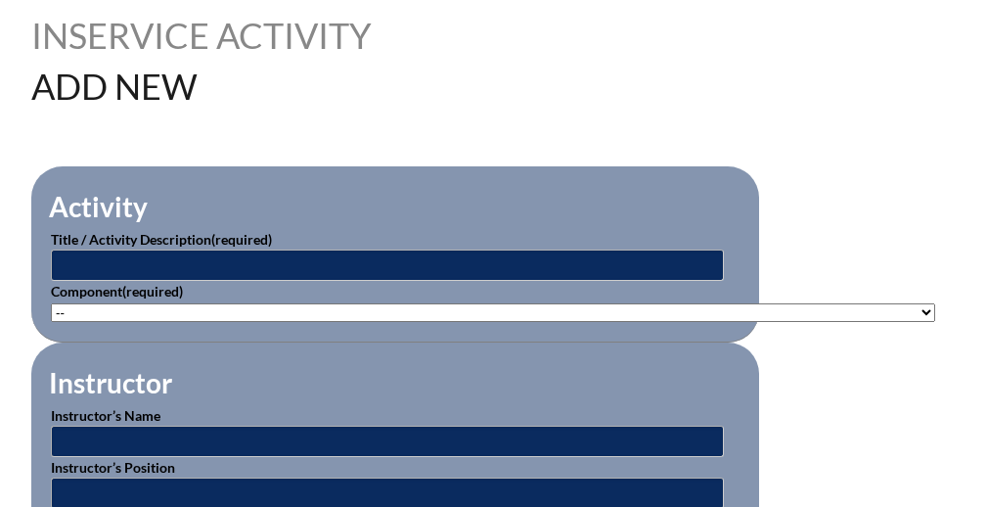
scroll to position [546, 0]
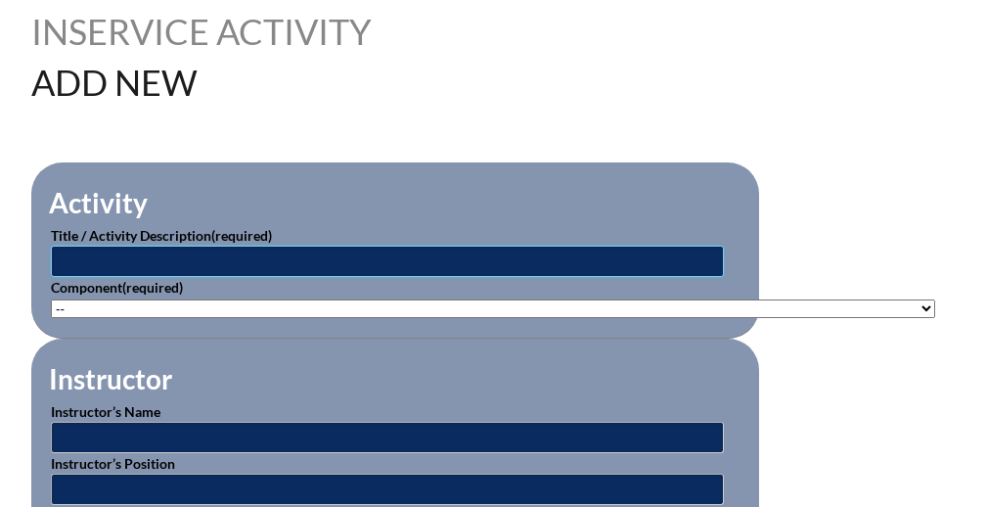
click at [394, 263] on input "text" at bounding box center [387, 260] width 673 height 31
paste input "Computer Technology & Applications"
type input "Computer Technology & Applications"
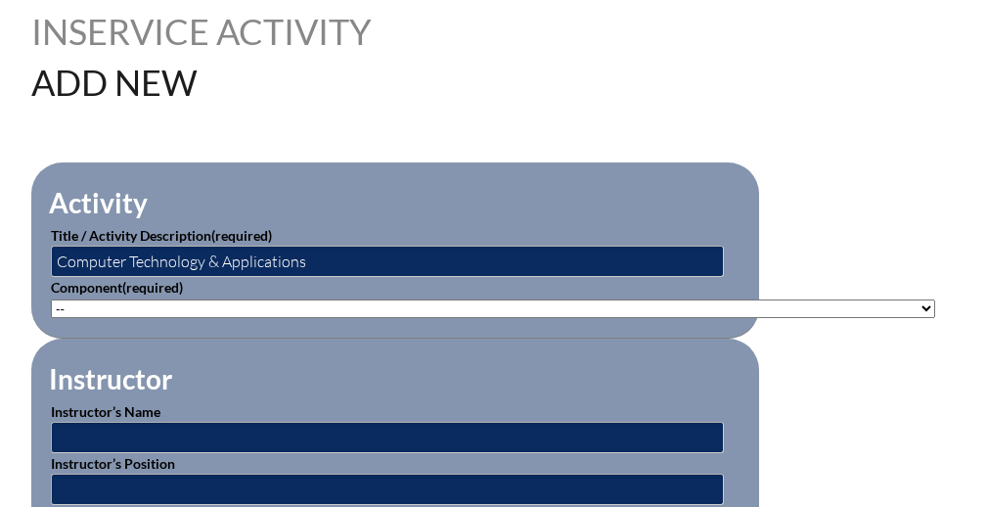
click at [373, 306] on select"]"] "-- 1-000-001: Appropriate Art Activities 1-000-002: Concept and Art Process for…" at bounding box center [493, 308] width 884 height 19
click at [197, 316] on fieldset "Activity Title / Activity Description (required) Computer Technology & Applicat…" at bounding box center [395, 250] width 728 height 176
click at [197, 309] on select"]"] "-- 1-000-001: Appropriate Art Activities 1-000-002: Concept and Art Process for…" at bounding box center [493, 308] width 884 height 19
select select"]"] "20453"
click at [51, 299] on select"]"] "-- 1-000-001: Appropriate Art Activities 1-000-002: Concept and Art Process for…" at bounding box center [493, 308] width 884 height 19
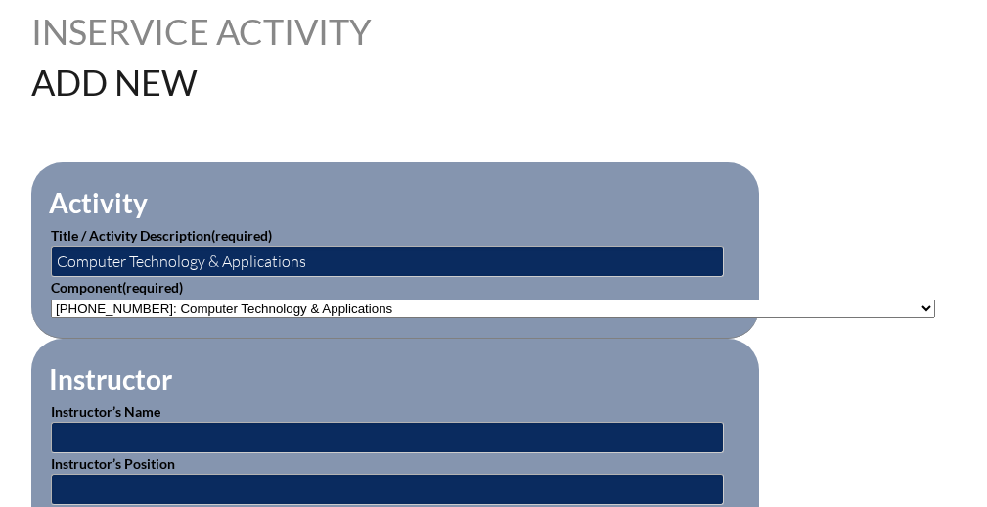
click at [292, 368] on fieldset "Instructor Instructor’s Name Instructor’s Position Instructor’s Location Instru…" at bounding box center [395, 483] width 728 height 290
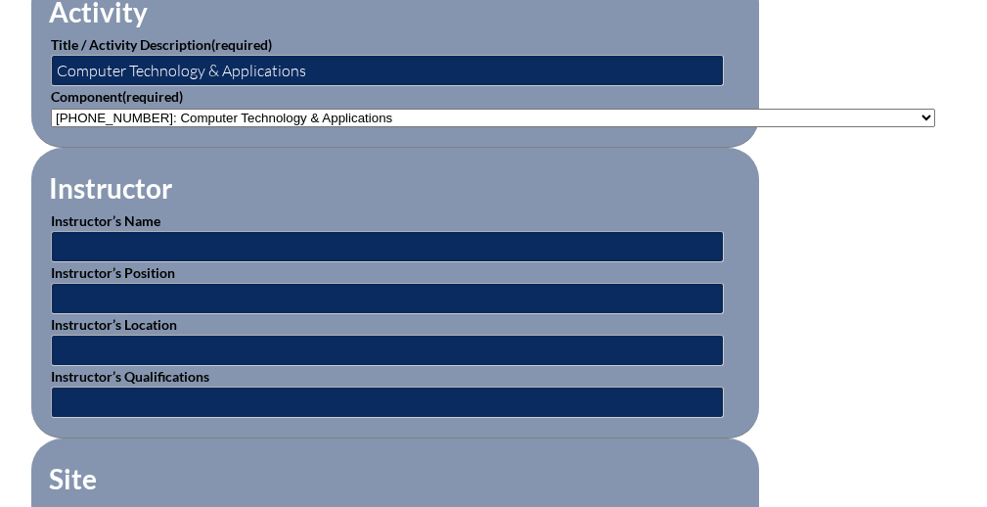
scroll to position [767, 0]
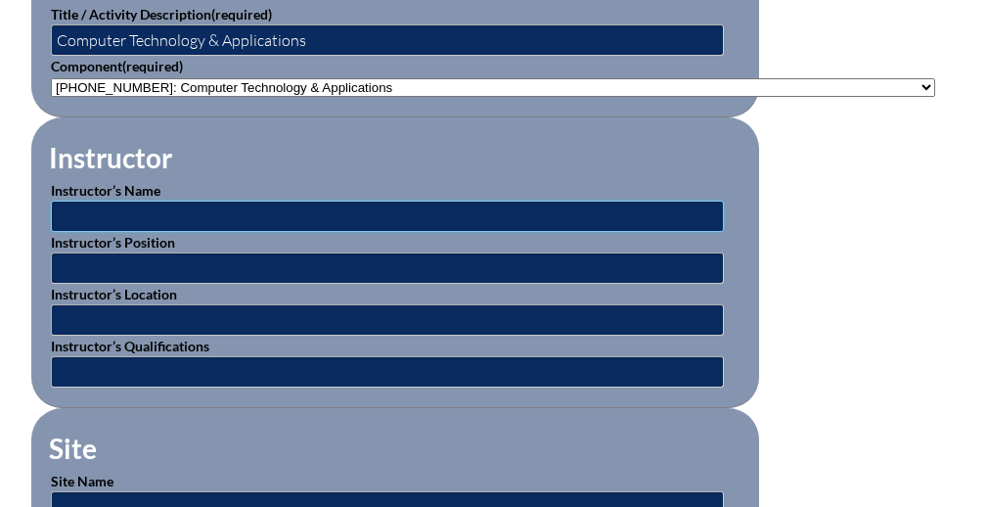
click at [242, 215] on input "text" at bounding box center [387, 215] width 673 height 31
type input "SeeSaw"
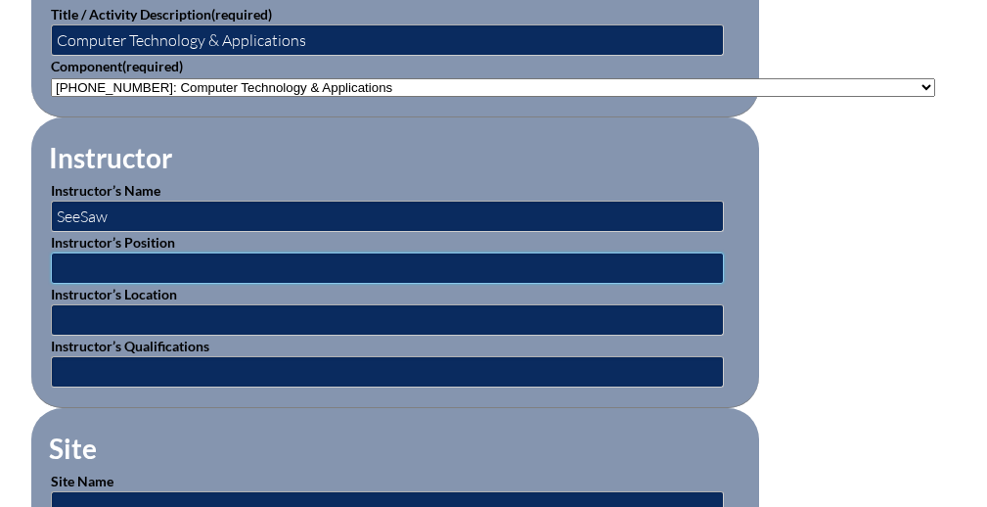
click at [193, 254] on input "text" at bounding box center [387, 267] width 673 height 31
type input "trainer"
click at [153, 307] on input "text" at bounding box center [387, 319] width 673 height 31
type input "virtual"
click at [185, 375] on input "text" at bounding box center [387, 371] width 673 height 31
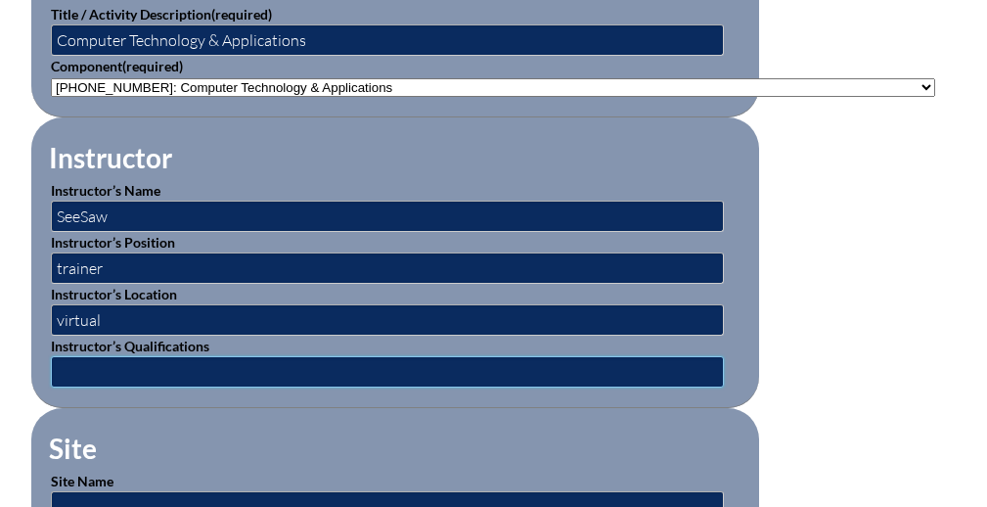
type input "expert"
click at [200, 395] on fieldset "Instructor Instructor’s Name SeeSaw Instructor’s Position trainer Instructor’s …" at bounding box center [395, 262] width 728 height 290
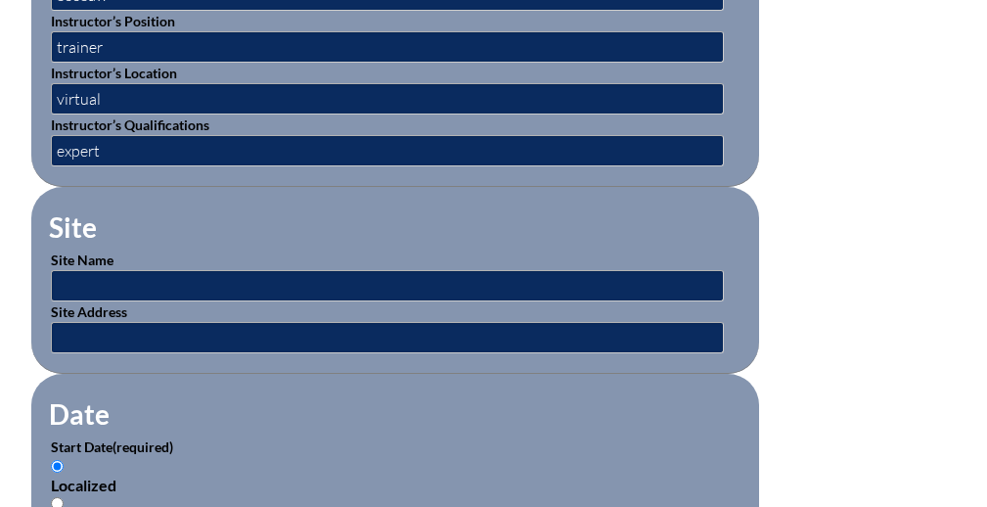
scroll to position [1000, 0]
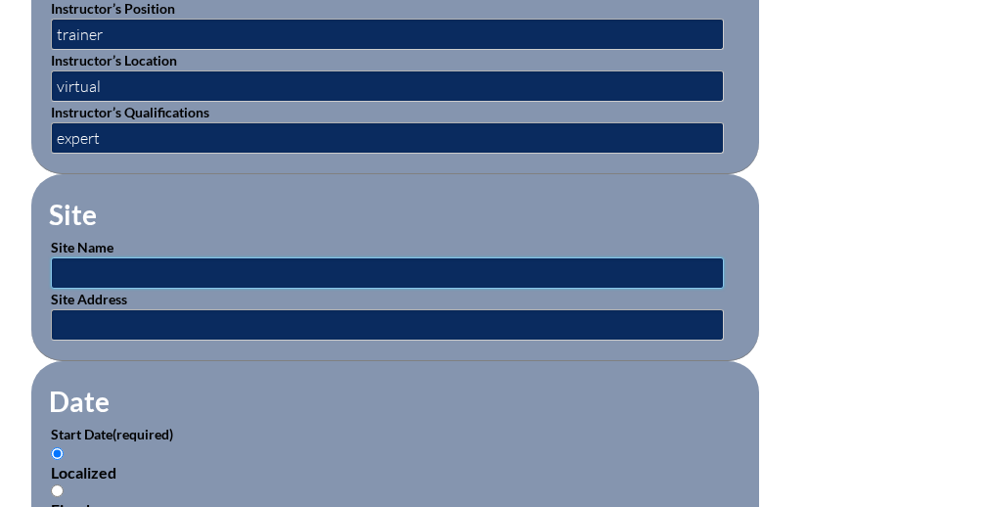
click at [185, 271] on input "text" at bounding box center [387, 272] width 673 height 31
type input "ABC School"
click at [194, 318] on input "text" at bounding box center [387, 324] width 673 height 31
type input "1200 Westshore Blvd"
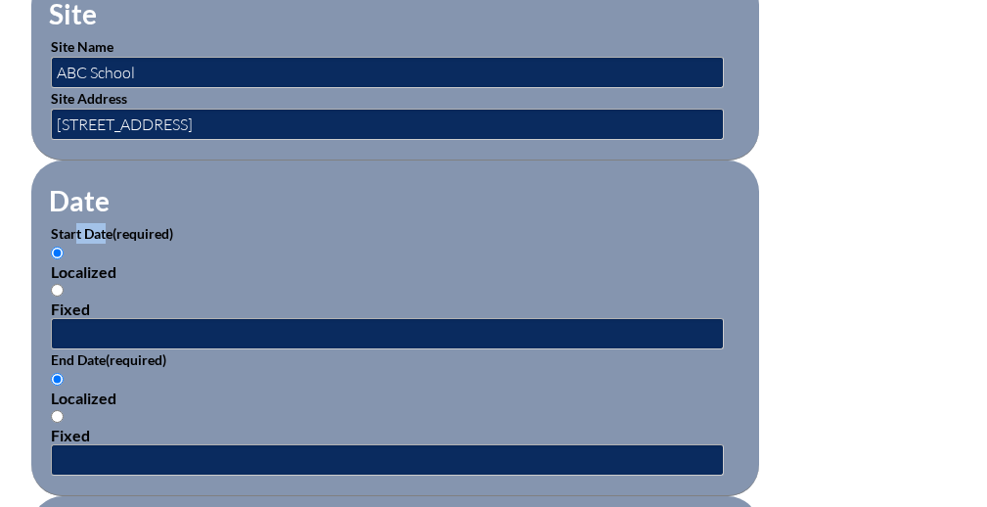
scroll to position [1217, 0]
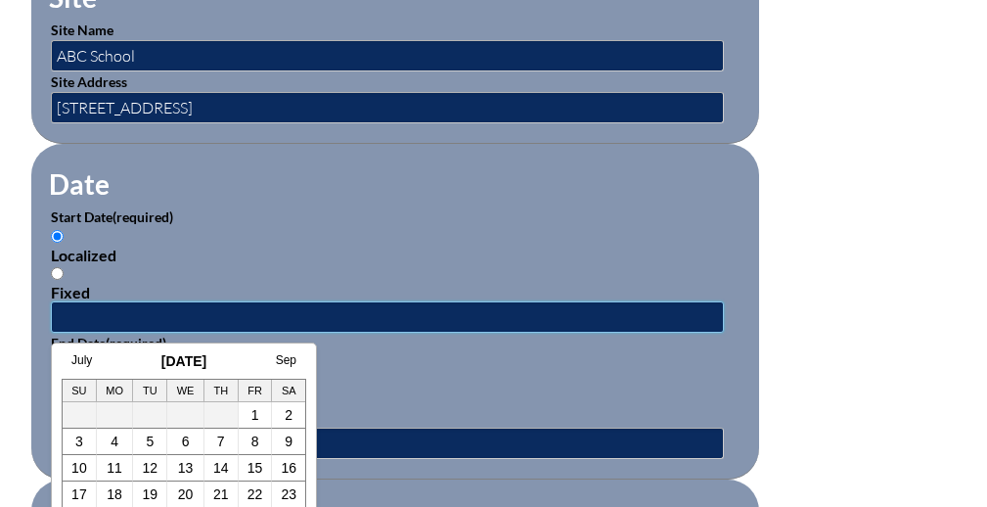
click at [183, 322] on input "text" at bounding box center [387, 316] width 673 height 31
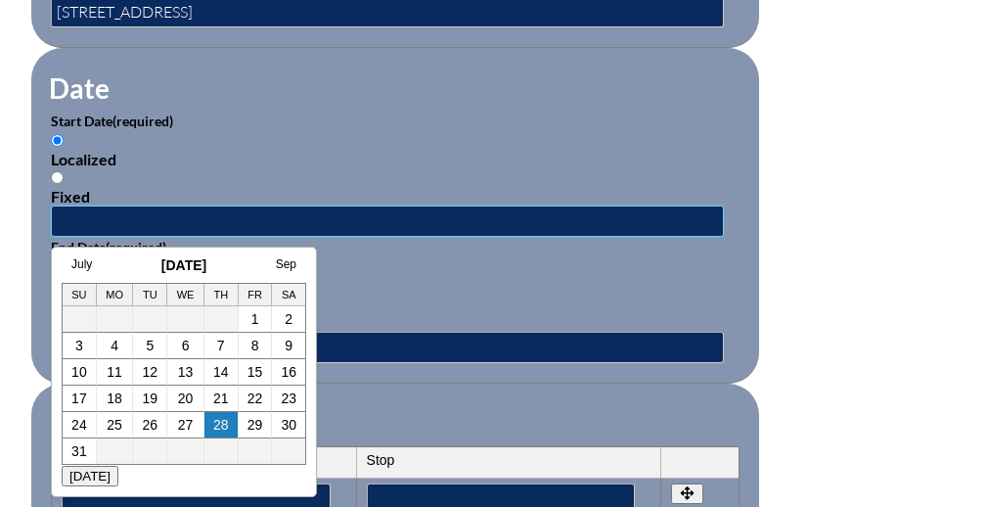
scroll to position [1316, 0]
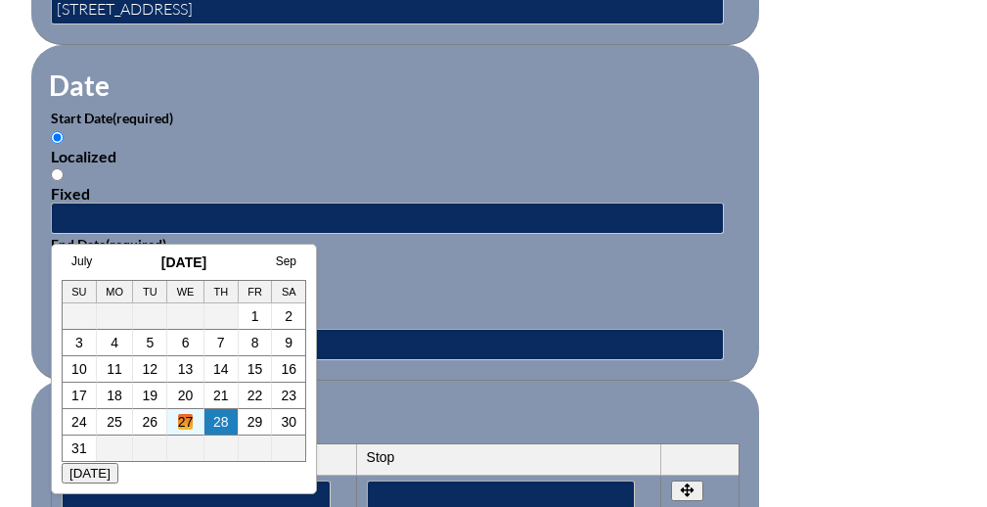
click at [187, 420] on link "27" at bounding box center [186, 422] width 16 height 16
type input "2025-08-27 2:17 PM"
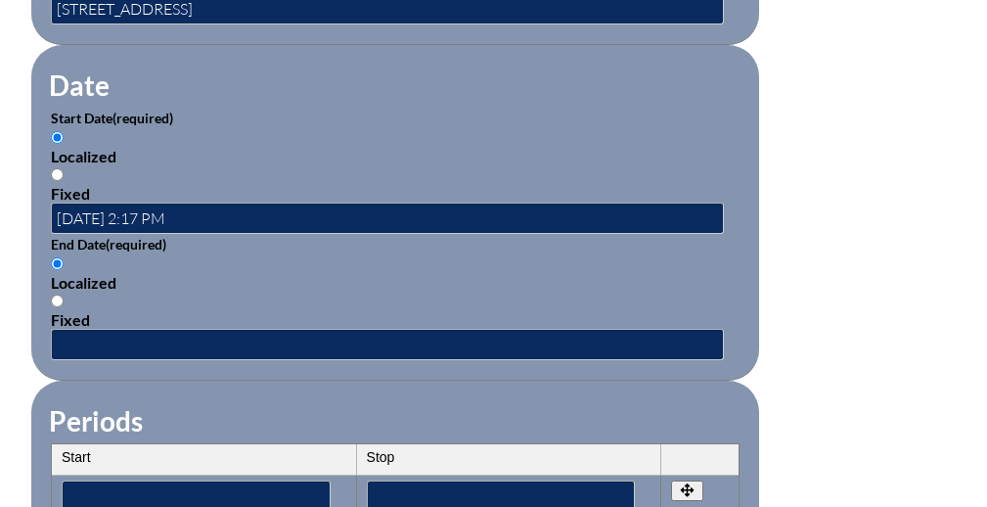
click at [303, 278] on div "Localized" at bounding box center [395, 282] width 688 height 19
click at [64, 270] on input "Localized" at bounding box center [57, 263] width 13 height 13
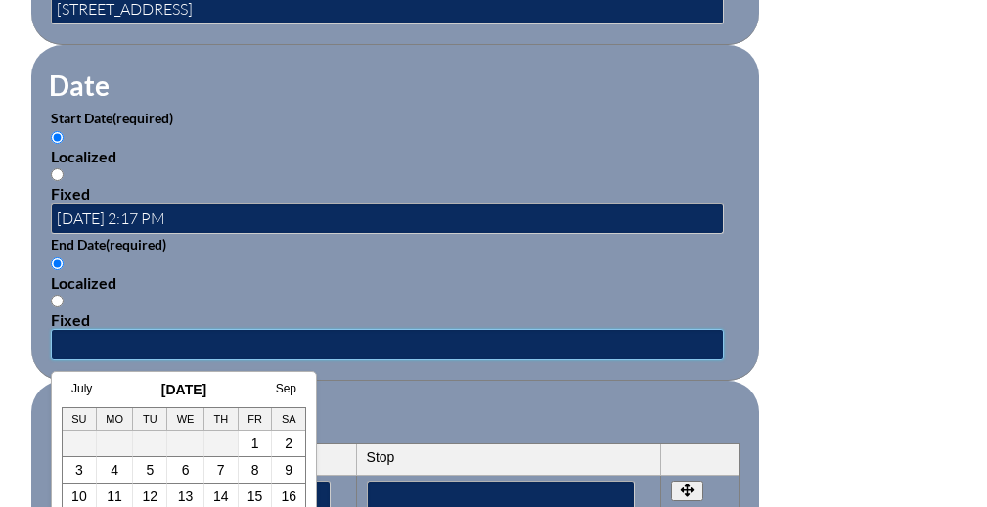
click at [287, 334] on input "text" at bounding box center [387, 344] width 673 height 31
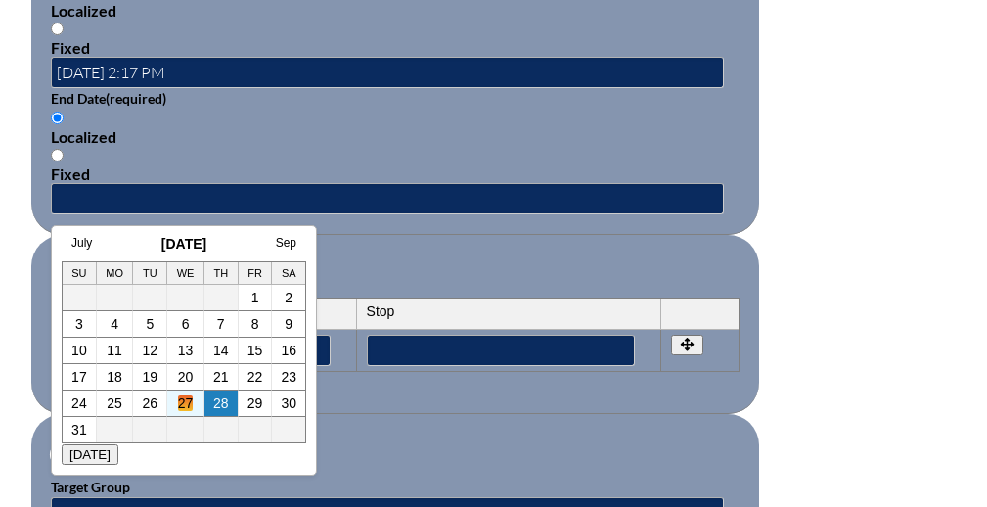
click at [190, 406] on link "27" at bounding box center [186, 403] width 16 height 16
type input "2025-08-27 2:18 PM"
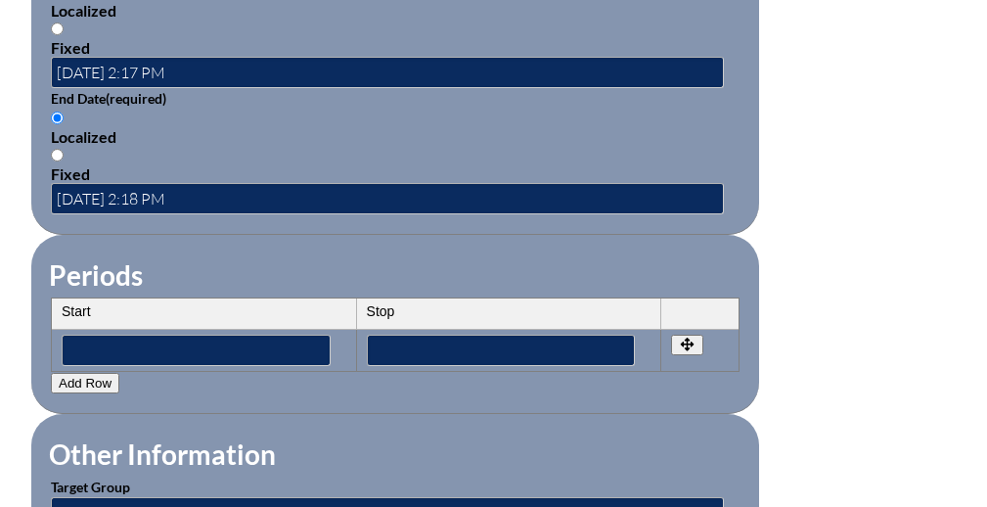
click at [317, 396] on fieldset "Periods Start Stop No rows created Add new row Start Stop Start Stop" at bounding box center [395, 324] width 728 height 179
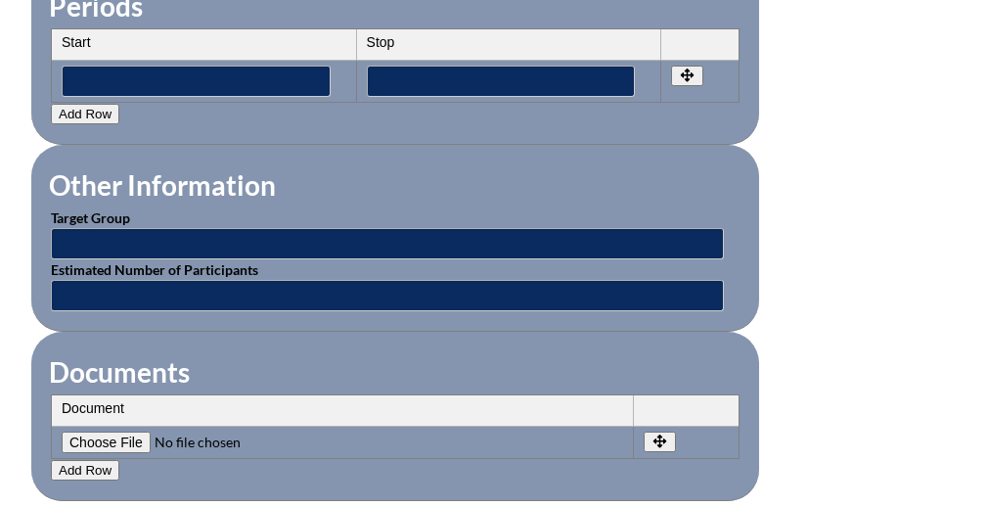
scroll to position [1821, 0]
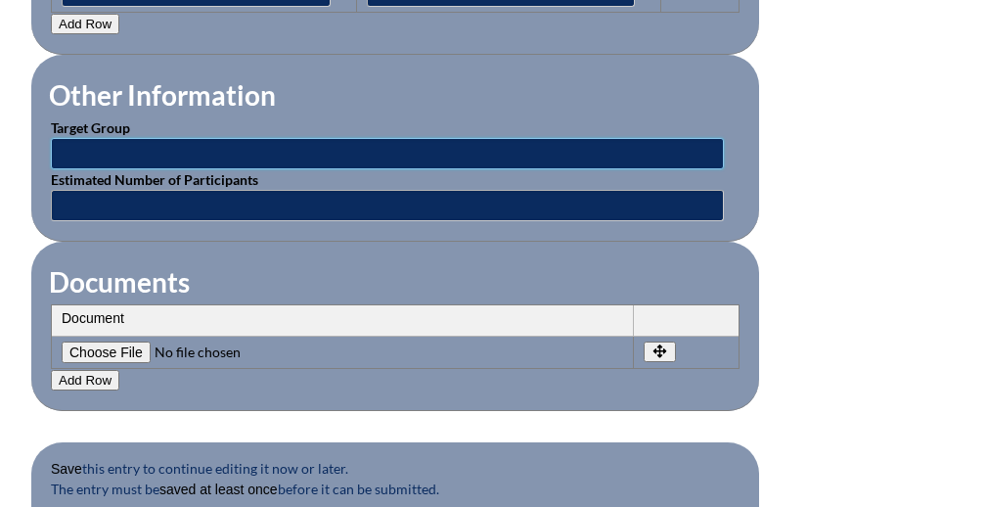
click at [283, 147] on input "text" at bounding box center [387, 153] width 673 height 31
type input "Teachers"
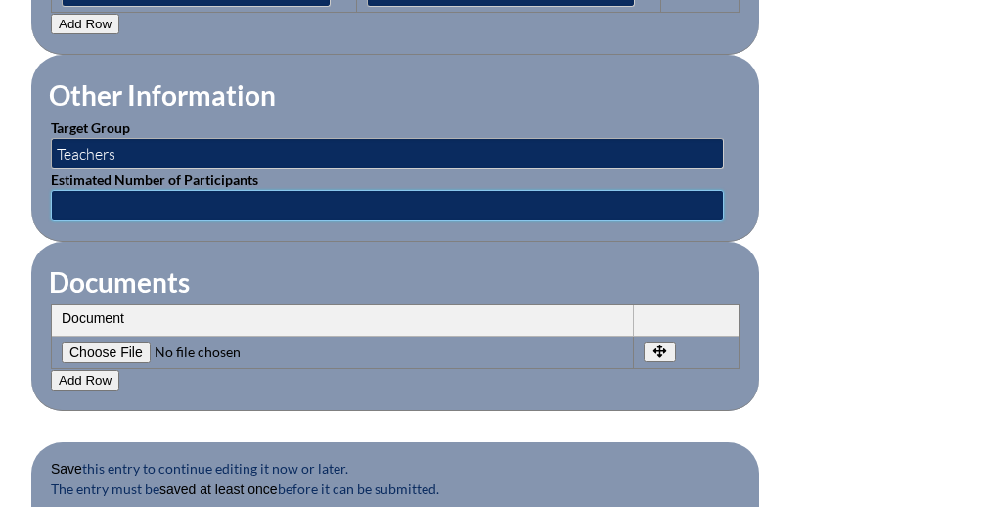
click at [205, 198] on input "text" at bounding box center [387, 205] width 673 height 31
type input "10"
click at [355, 237] on fieldset "Other Information Target Group Teachers Estimated Number of Participants 10" at bounding box center [395, 148] width 728 height 187
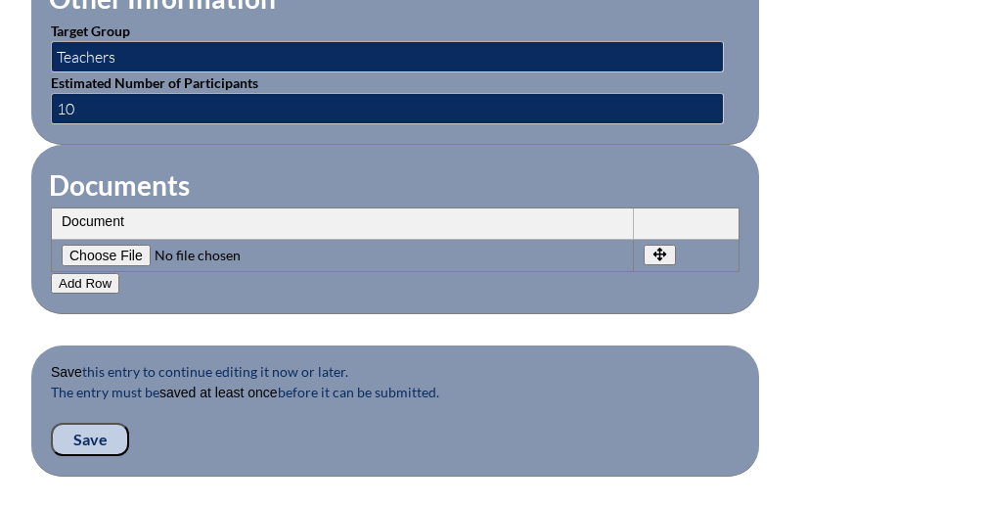
scroll to position [1925, 0]
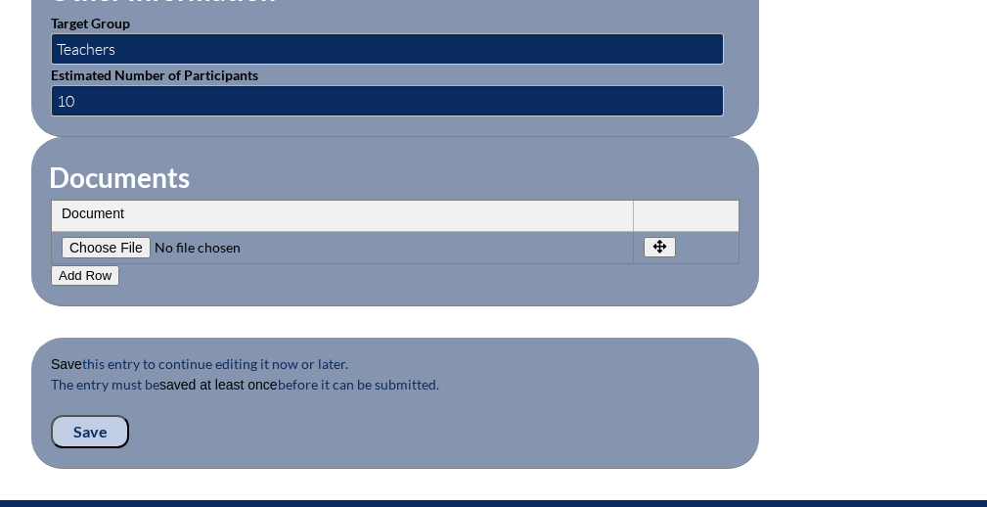
click at [96, 425] on input "Save" at bounding box center [90, 431] width 78 height 33
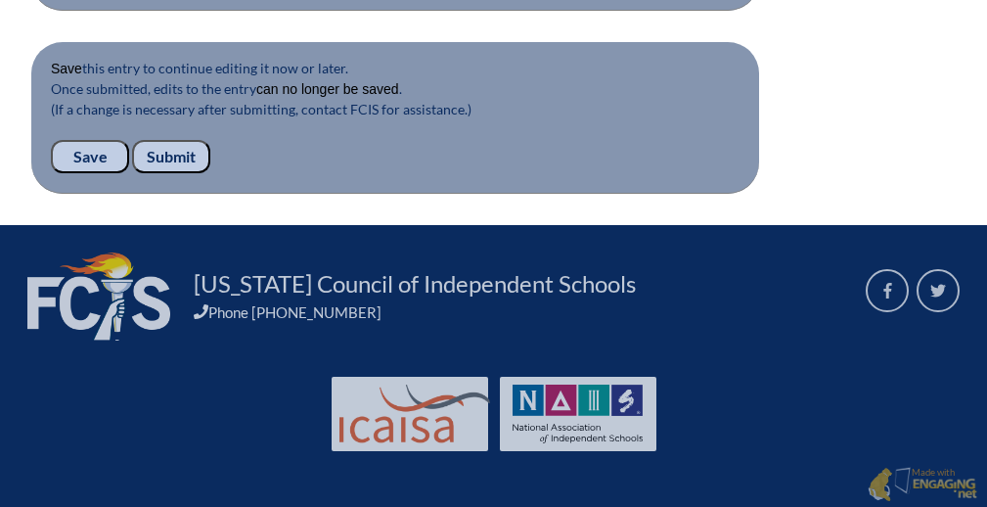
scroll to position [2243, 0]
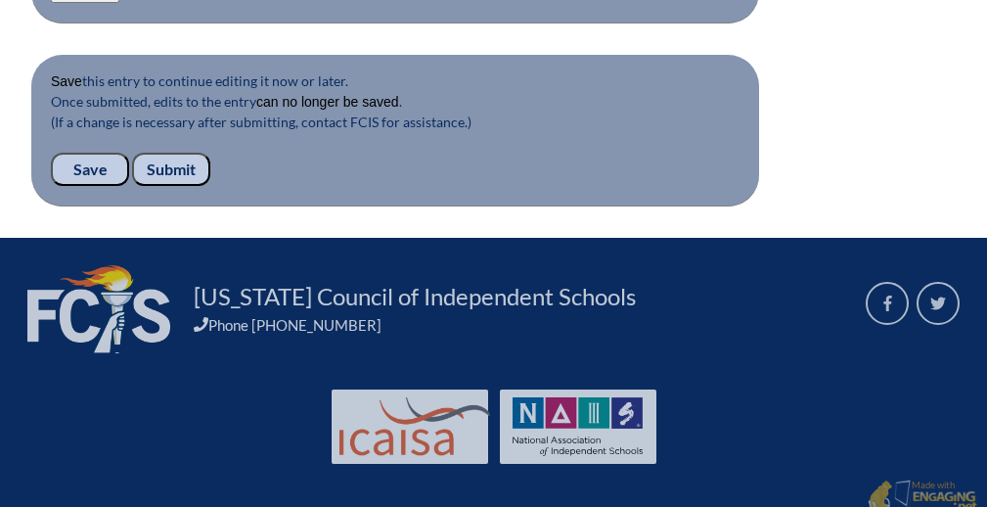
click at [169, 167] on input "Submit" at bounding box center [171, 169] width 78 height 33
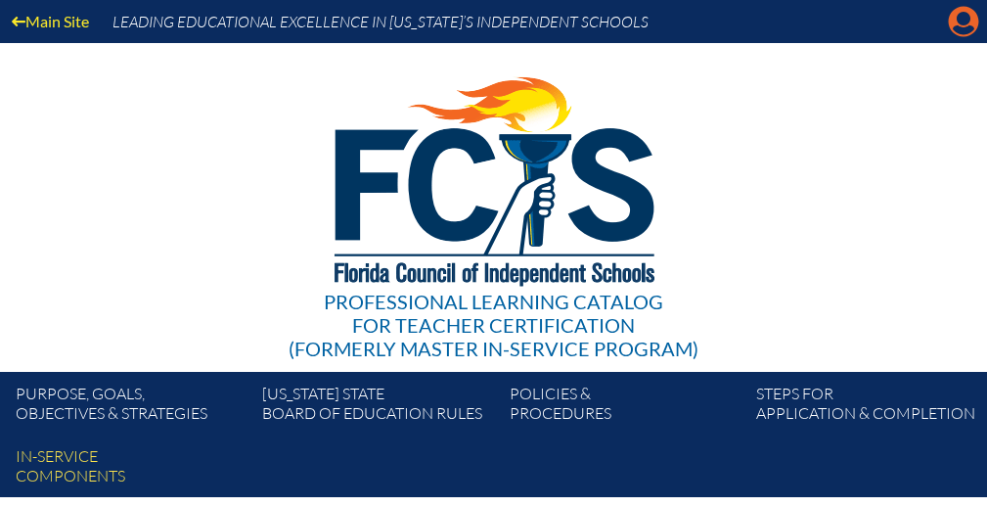
click at [952, 17] on icon at bounding box center [964, 22] width 30 height 30
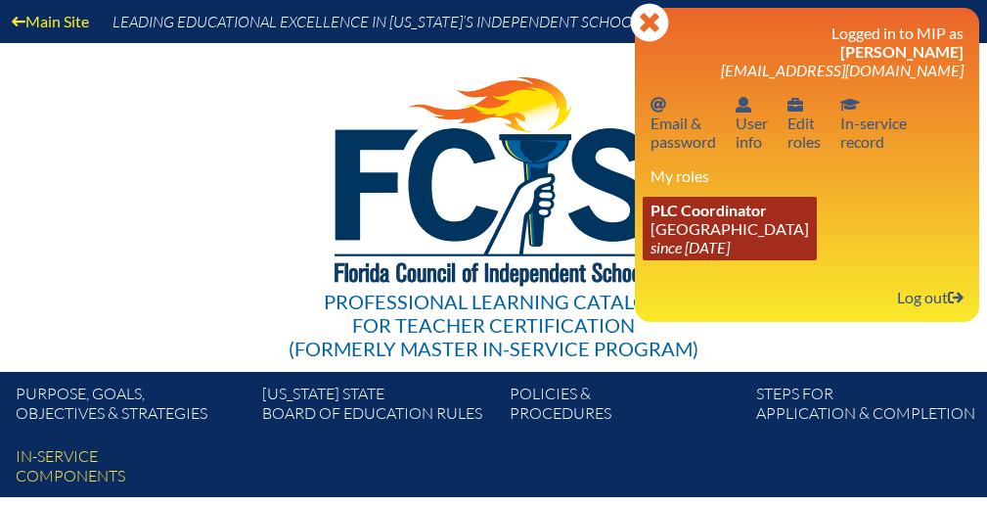
click at [703, 237] on link "PLC Coordinator Park Maitland School since 2024 Apr 8" at bounding box center [729, 229] width 174 height 64
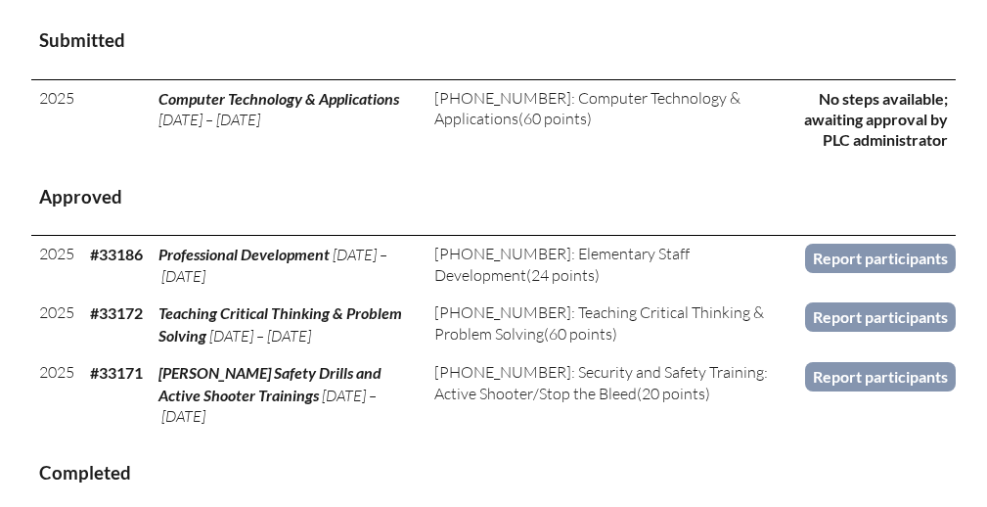
scroll to position [1027, 0]
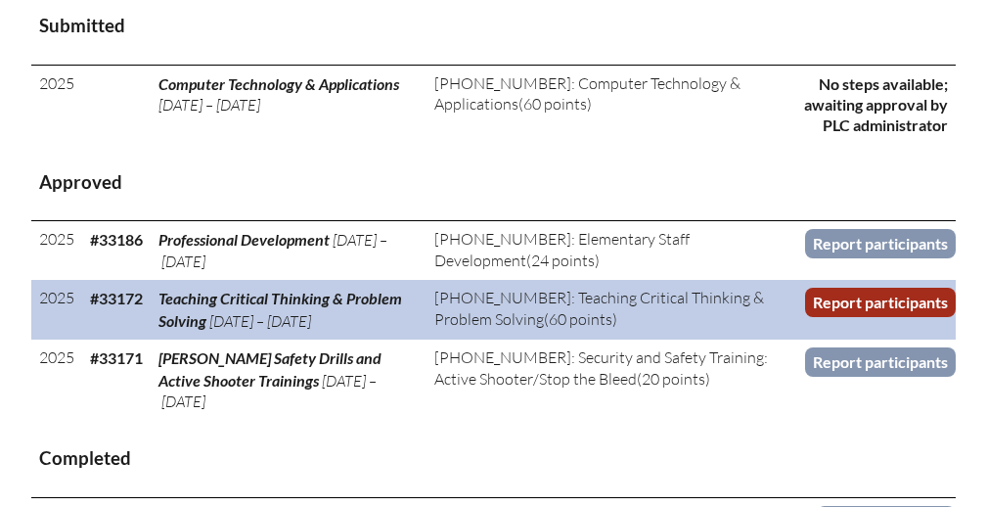
click at [835, 295] on link "Report participants" at bounding box center [880, 301] width 151 height 28
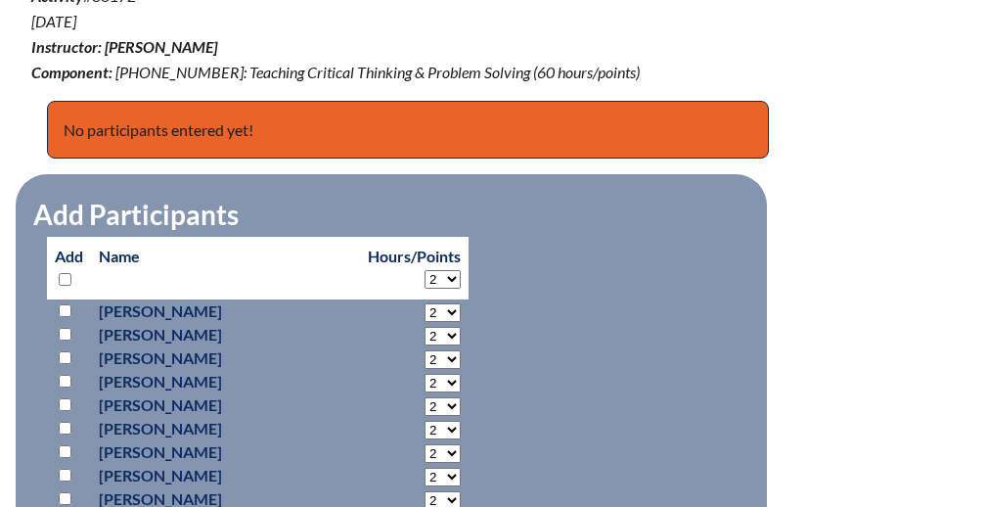
scroll to position [839, 0]
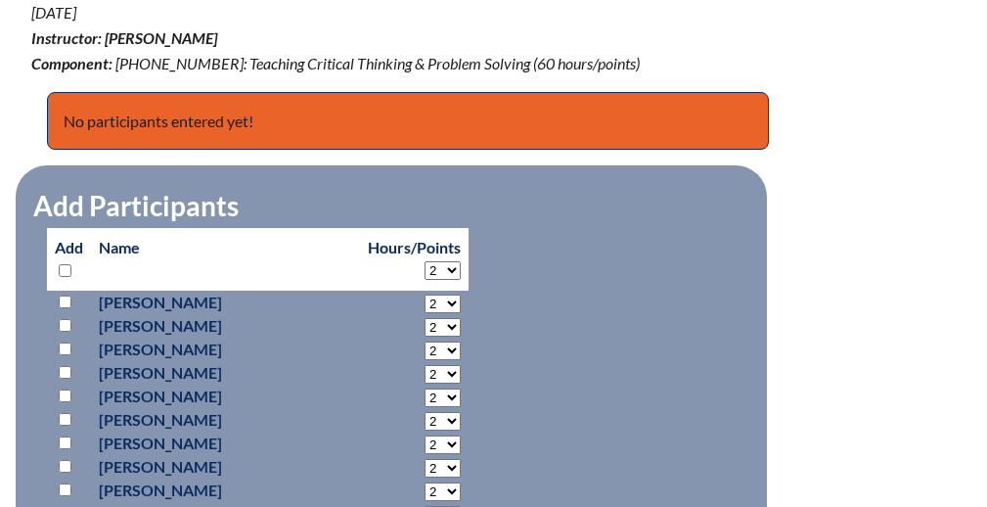
click at [63, 300] on input "checkbox" at bounding box center [65, 301] width 13 height 13
checkbox input "true"
click at [445, 300] on select "2 3 4 5 6 7 8 9 10 11 12 13 14 15 16 17 18 19 20 21 22 23" at bounding box center [442, 303] width 36 height 19
select select "6"
click at [424, 294] on select "2 3 4 5 6 7 8 9 10 11 12 13 14 15 16 17 18 19 20 21 22 23" at bounding box center [442, 303] width 36 height 19
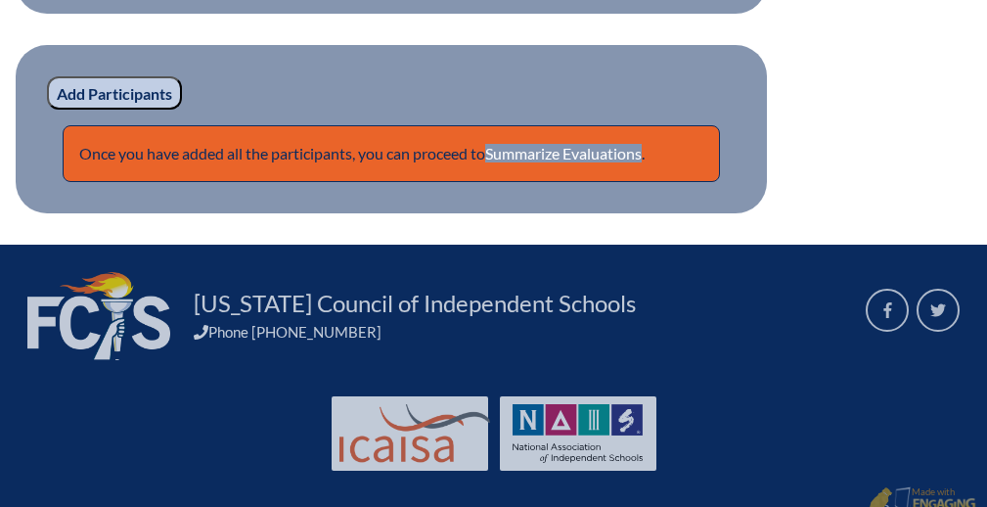
scroll to position [2199, 0]
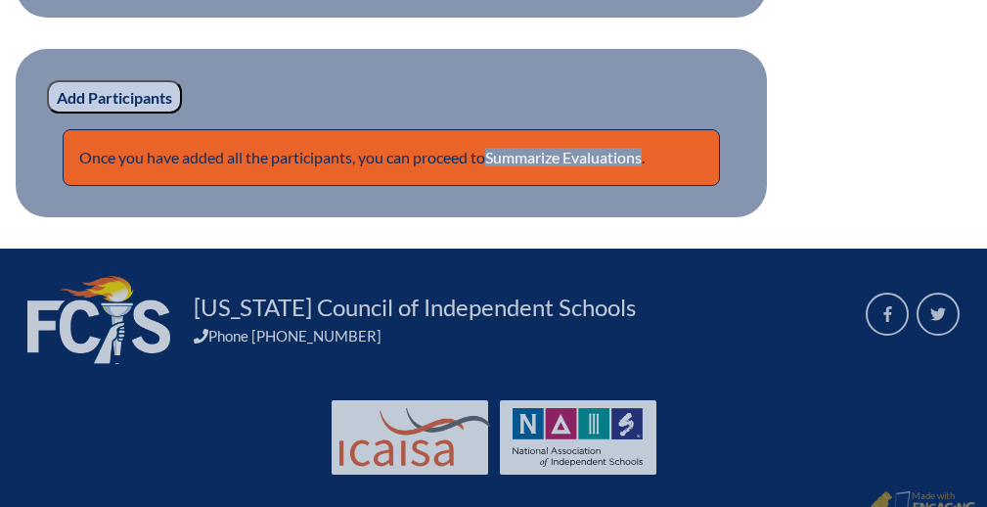
click at [125, 97] on input "Add Participants" at bounding box center [114, 96] width 135 height 33
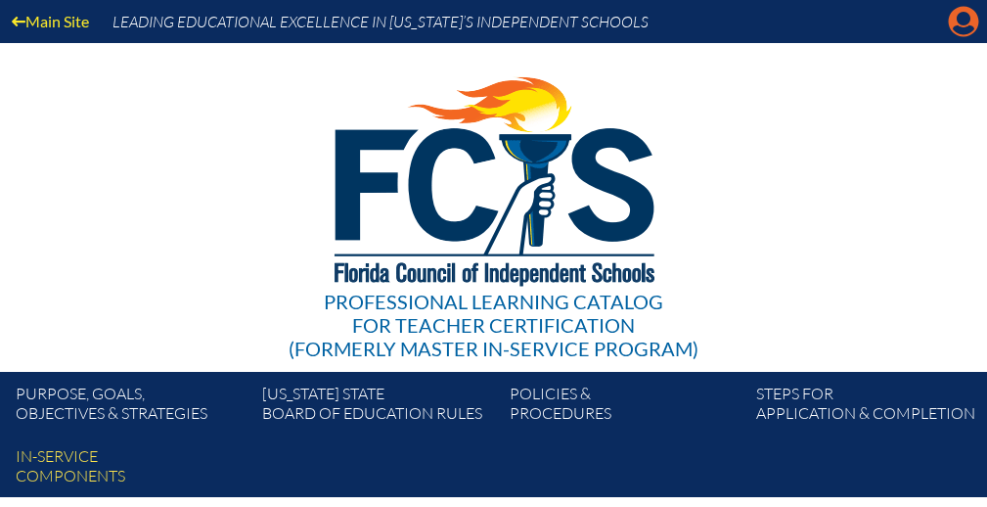
click at [956, 22] on icon at bounding box center [964, 22] width 30 height 30
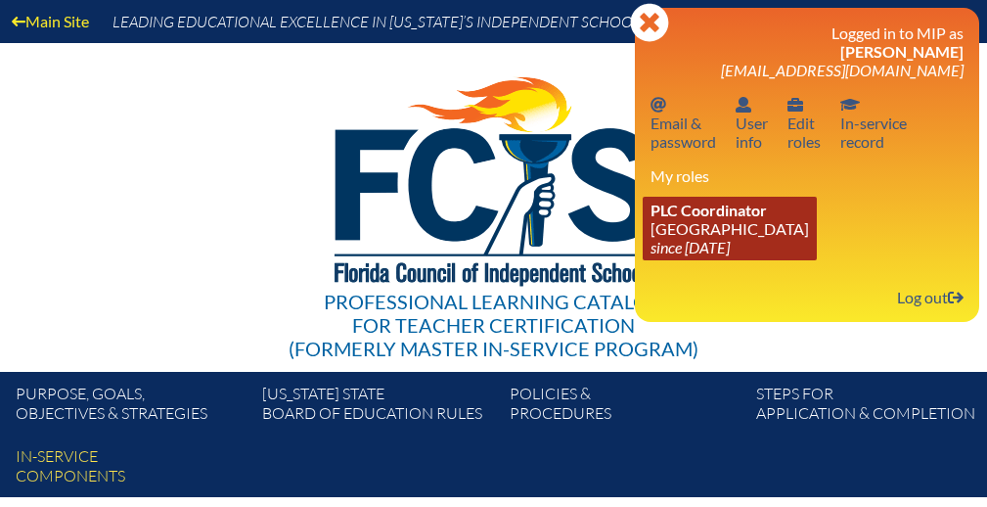
click at [727, 216] on span "PLC Coordinator" at bounding box center [708, 209] width 116 height 19
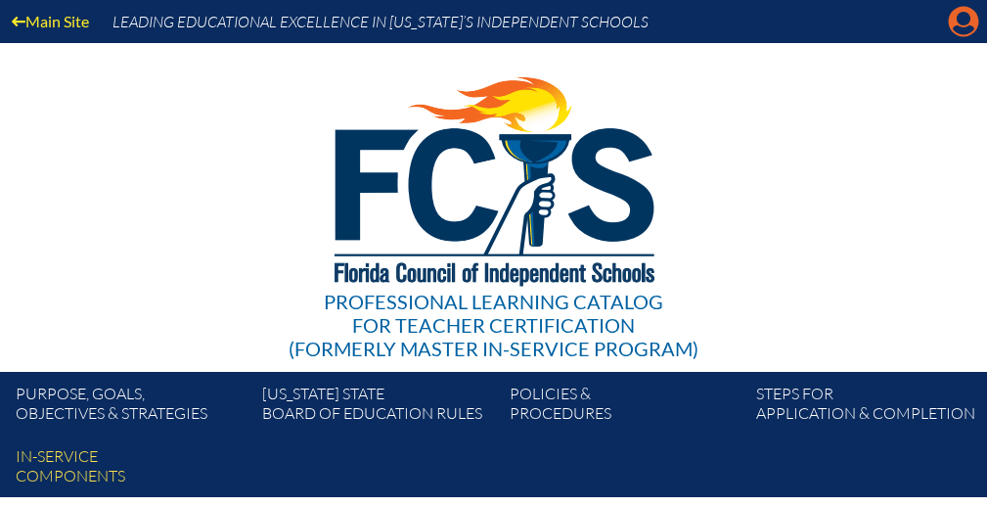
click at [954, 13] on icon at bounding box center [964, 22] width 30 height 30
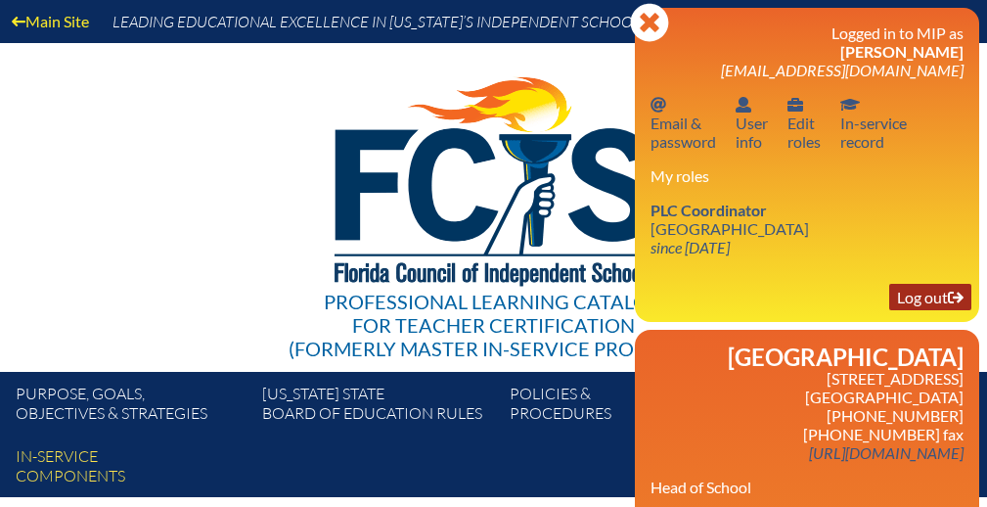
click at [925, 296] on link "Log out Log out" at bounding box center [930, 297] width 82 height 26
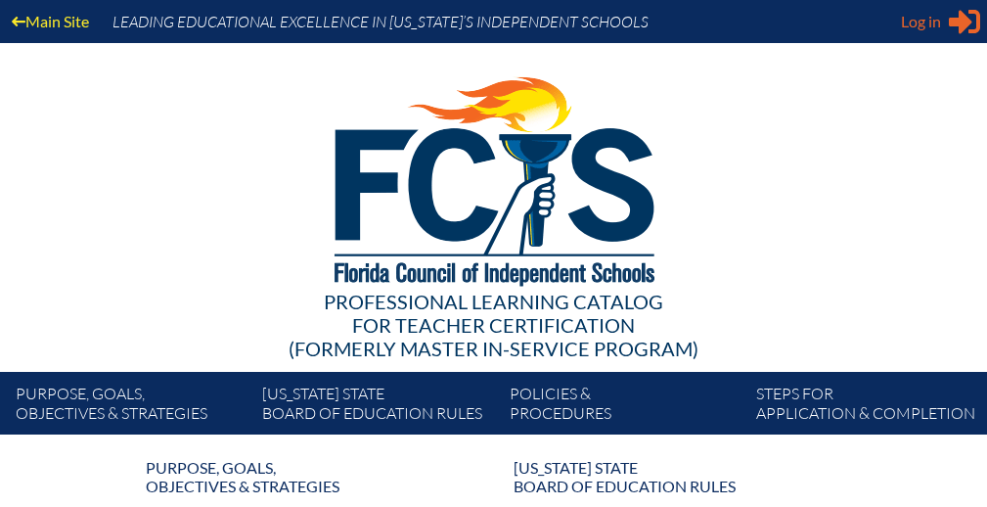
type input "[EMAIL_ADDRESS][DOMAIN_NAME]"
click at [921, 27] on span "Log in" at bounding box center [921, 21] width 40 height 23
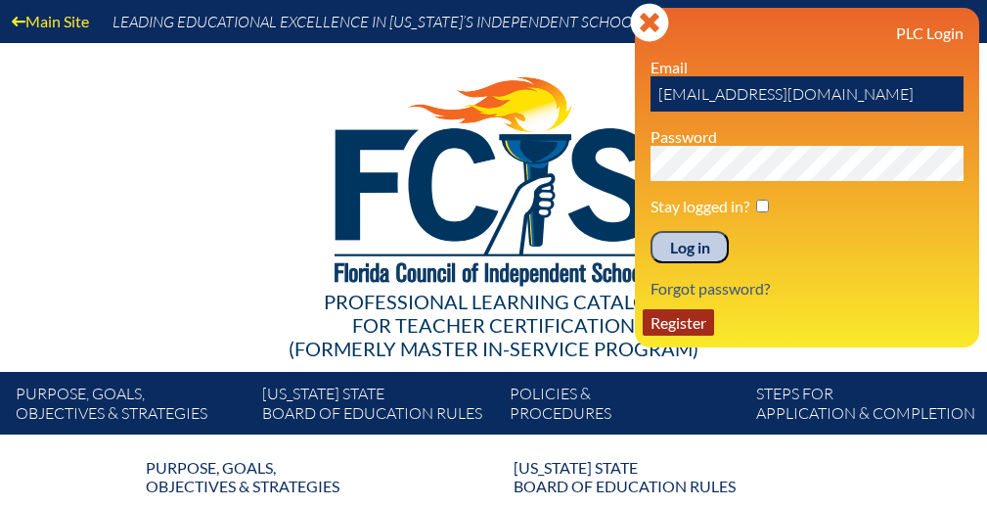
click at [672, 318] on link "Register" at bounding box center [677, 322] width 71 height 26
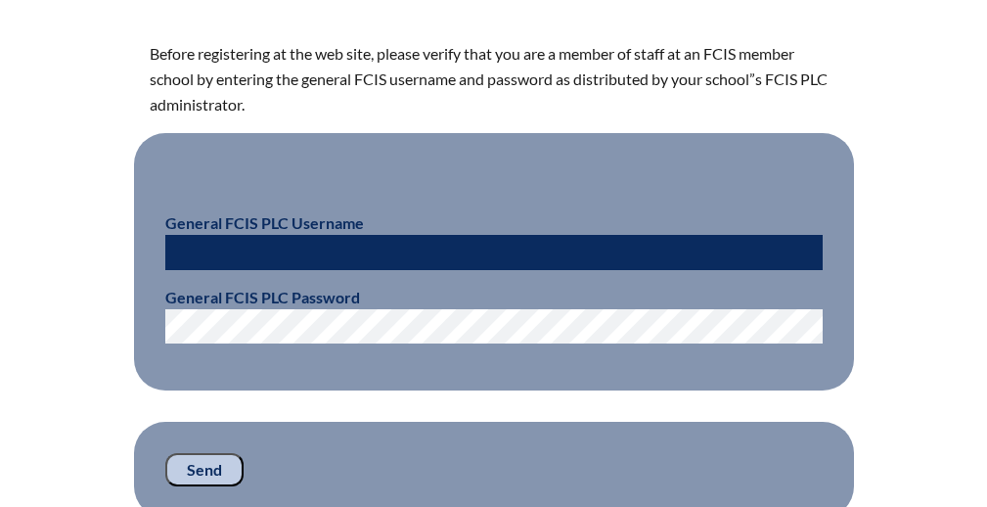
scroll to position [573, 0]
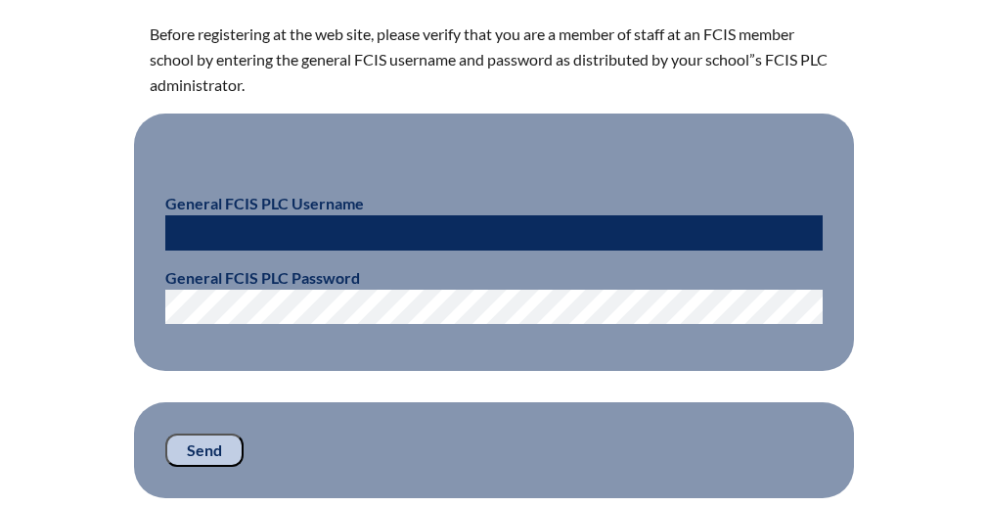
type input "[EMAIL_ADDRESS][DOMAIN_NAME]"
click at [199, 450] on input "Send" at bounding box center [204, 449] width 78 height 33
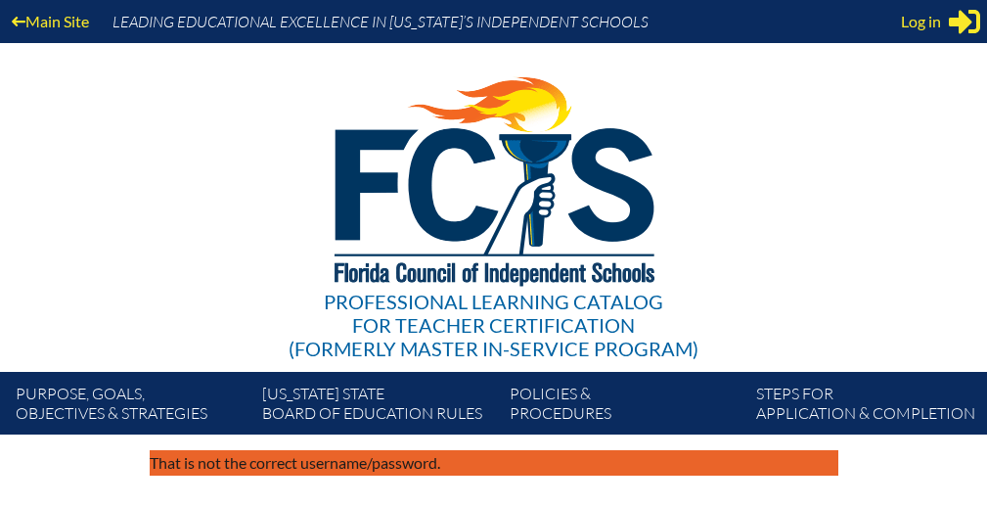
scroll to position [614, 0]
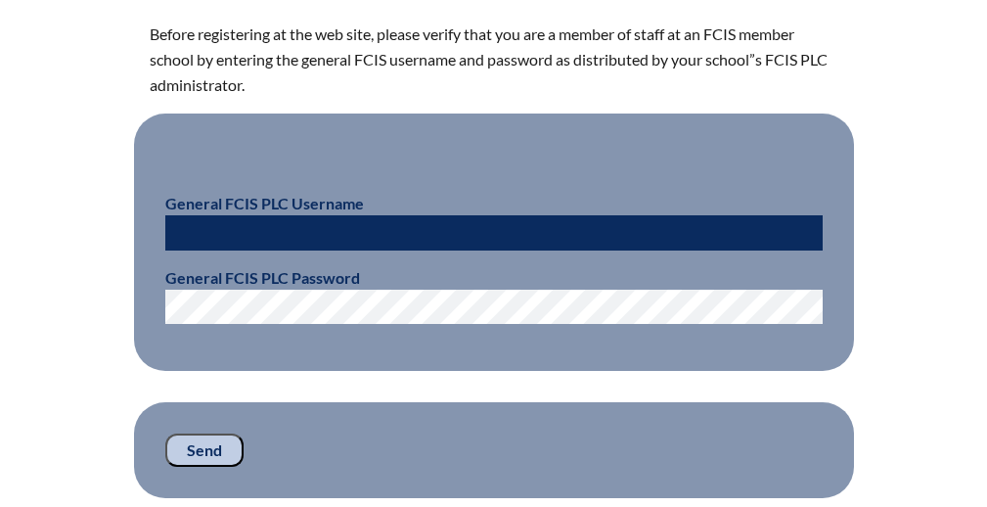
type input "[EMAIL_ADDRESS][DOMAIN_NAME]"
click at [203, 447] on input "Send" at bounding box center [204, 449] width 78 height 33
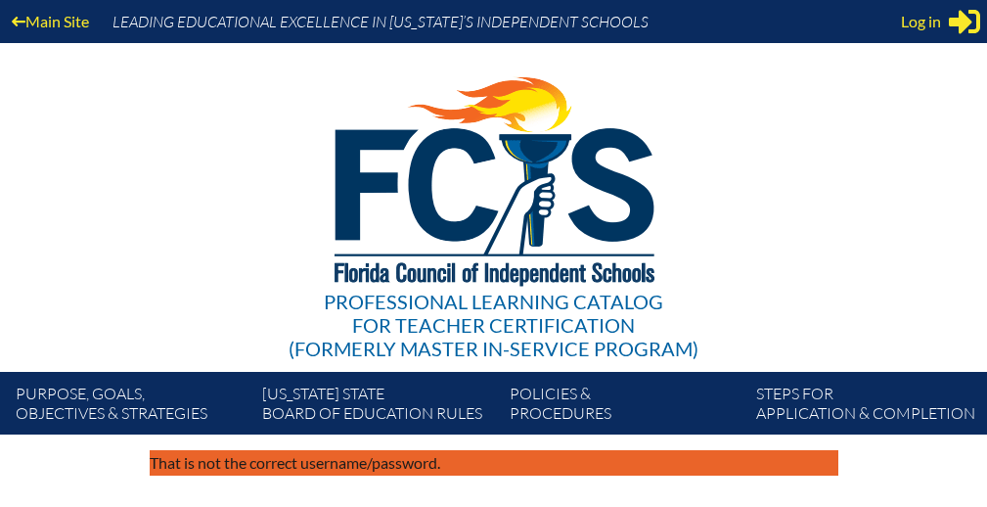
scroll to position [614, 0]
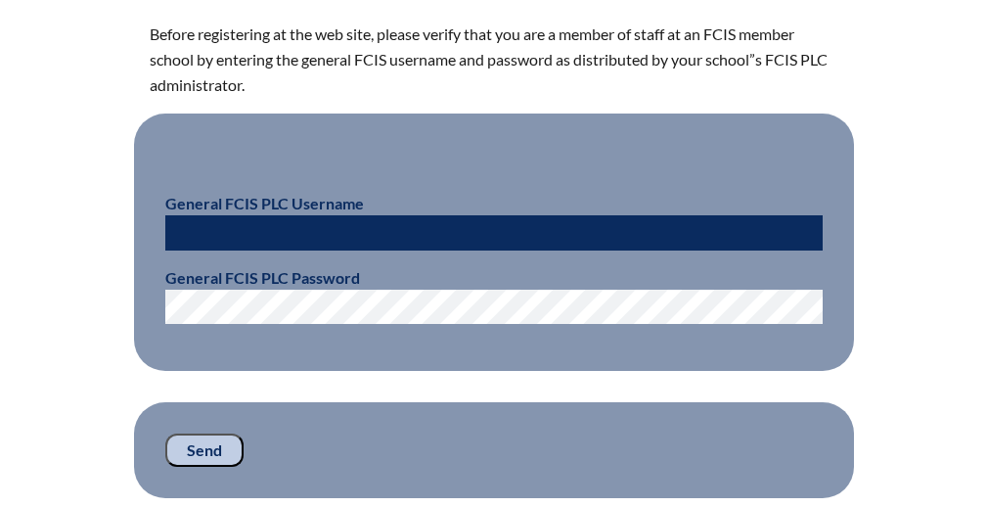
type input "[EMAIL_ADDRESS][DOMAIN_NAME]"
click at [389, 235] on input "[EMAIL_ADDRESS][DOMAIN_NAME]" at bounding box center [493, 232] width 657 height 35
type input "fcismember"
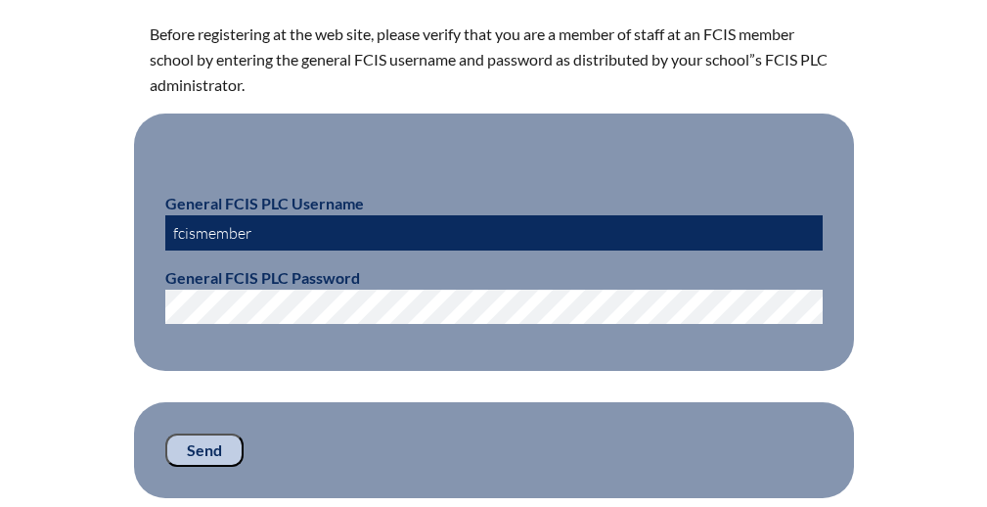
click at [201, 446] on input "Send" at bounding box center [204, 449] width 78 height 33
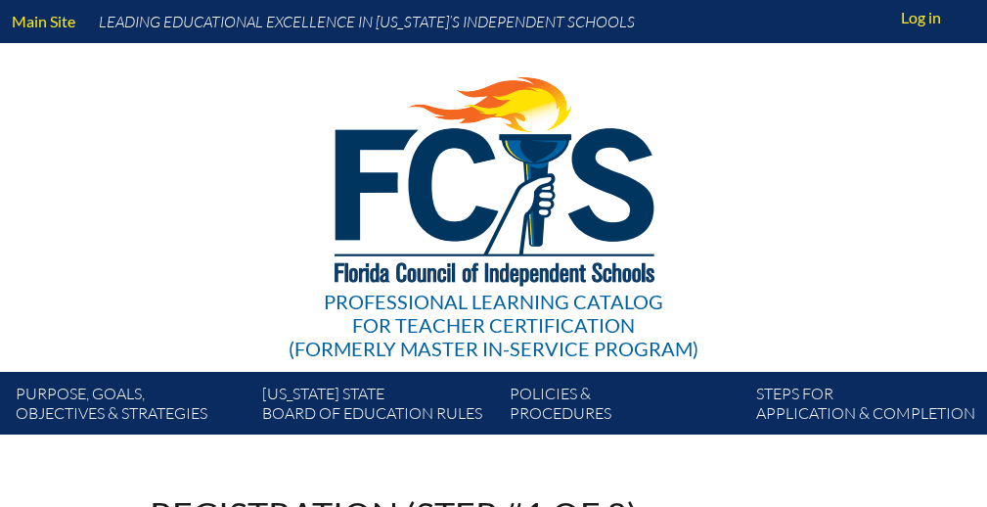
scroll to position [614, 0]
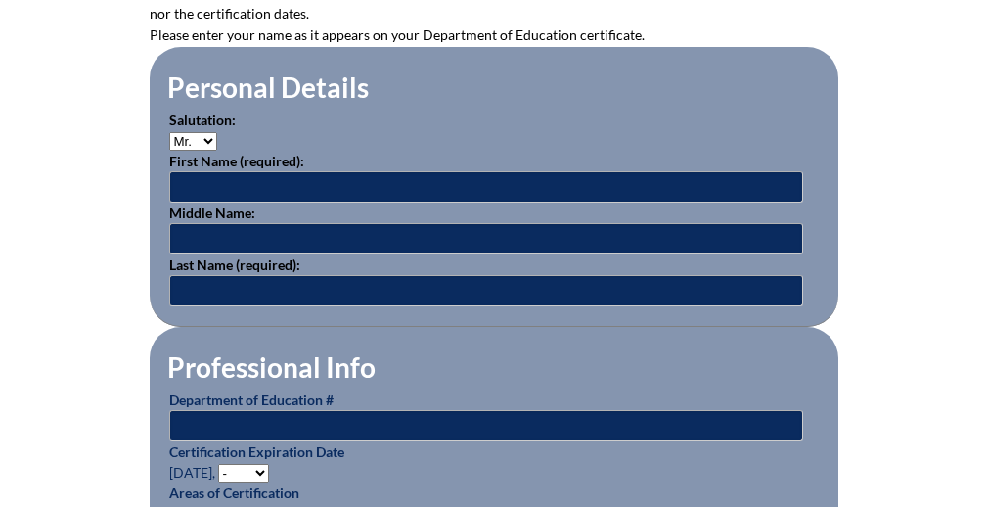
type input "[EMAIL_ADDRESS][DOMAIN_NAME]"
click at [202, 134] on select "Mr. Mrs. Ms. Dr. Rev." at bounding box center [193, 141] width 48 height 19
select select "Mrs."
click at [169, 132] on select "Mr. Mrs. Ms. Dr. Rev." at bounding box center [193, 141] width 48 height 19
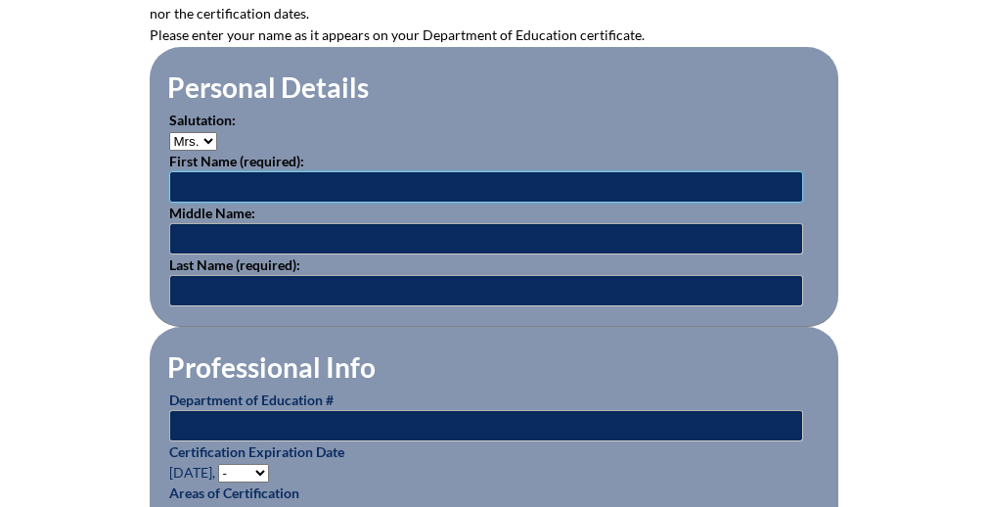
click at [242, 184] on input "text" at bounding box center [486, 186] width 634 height 31
type input "[PERSON_NAME]"
click at [266, 282] on input "text" at bounding box center [486, 290] width 634 height 31
paste input "[PERSON_NAME]"
type input "[PERSON_NAME]"
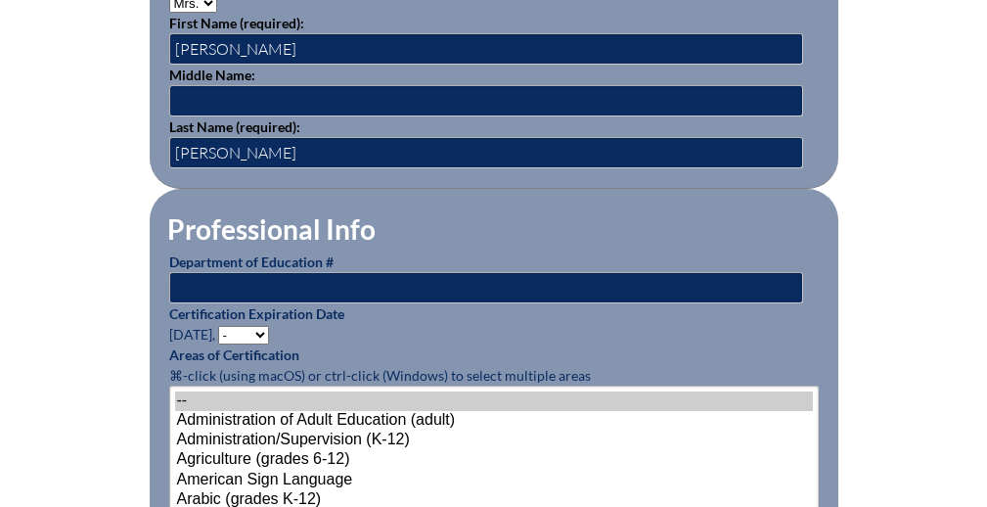
scroll to position [760, 0]
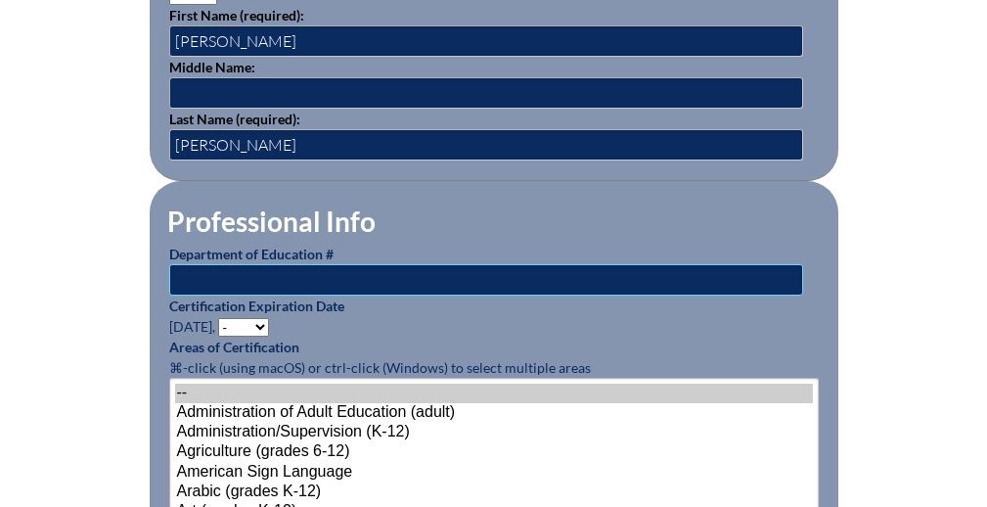
click at [340, 282] on input "text" at bounding box center [486, 279] width 634 height 31
paste input "782163"
type input "782163"
click at [245, 324] on select "- 2031 2030 2029 2028 2027 2026 2025 2024 2023 2022 2021 2020 2019 2018 2017 20…" at bounding box center [243, 327] width 51 height 19
select select "2030"
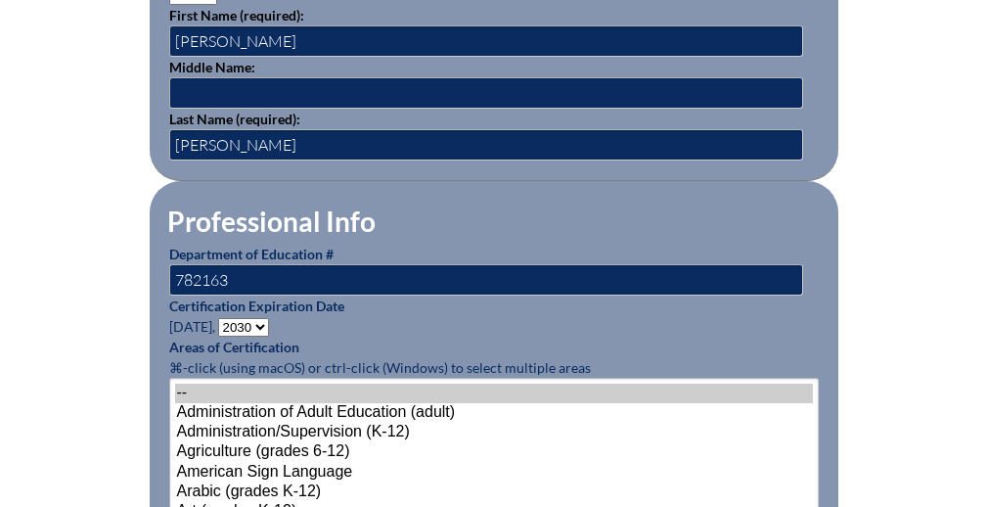
click at [221, 318] on select "- 2031 2030 2029 2028 2027 2026 2025 2024 2023 2022 2021 2020 2019 2018 2017 20…" at bounding box center [243, 327] width 51 height 19
click at [334, 330] on p "Certification Expiration Date [DATE], - 2031 2030 2029 2028 2027 2026 2025 2024…" at bounding box center [493, 315] width 649 height 41
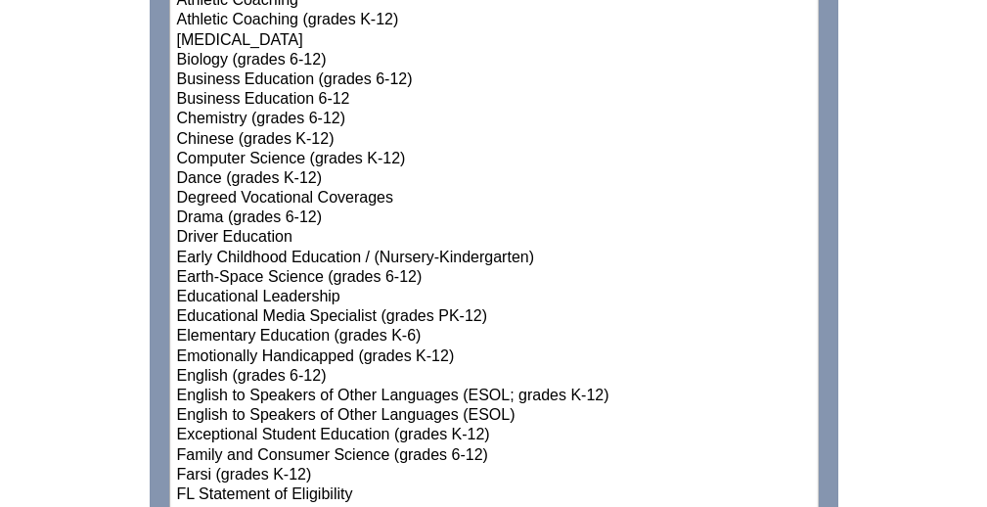
scroll to position [1296, 0]
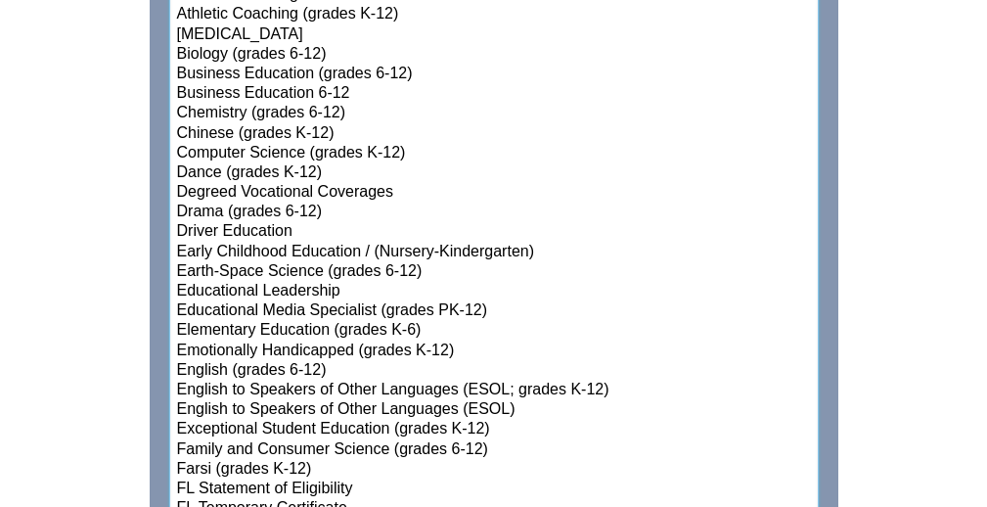
select select"]"] "15131"
click at [335, 331] on option "Elementary Education (grades K-6)" at bounding box center [494, 331] width 638 height 20
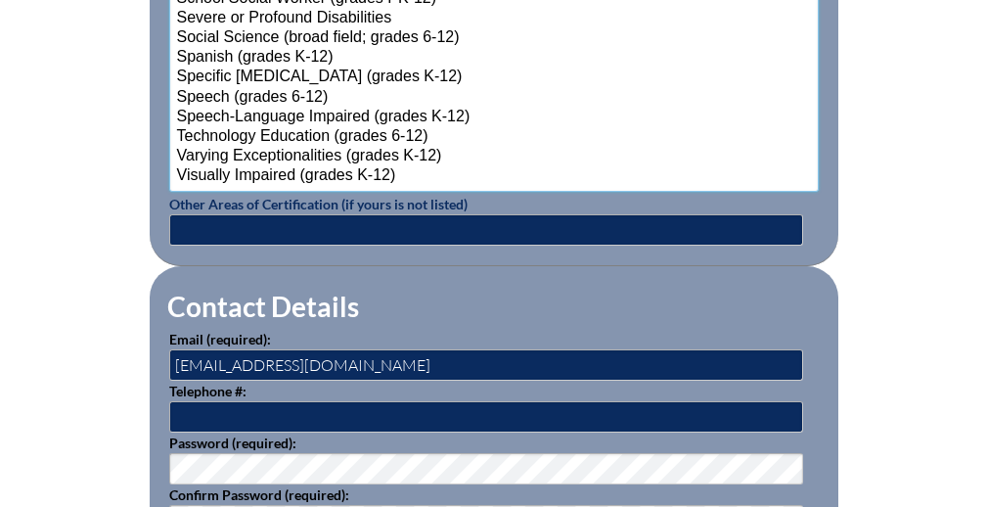
scroll to position [2670, 0]
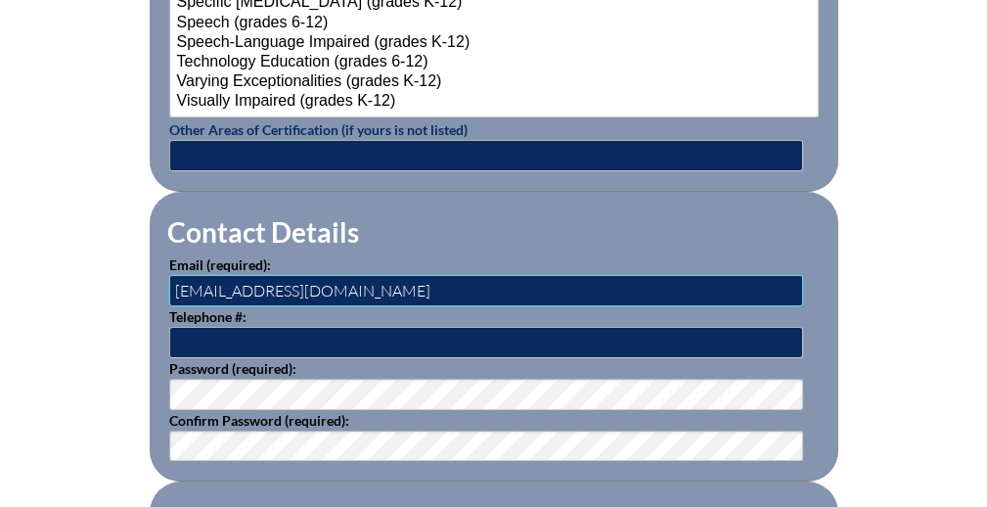
click at [236, 285] on input "[EMAIL_ADDRESS][DOMAIN_NAME]" at bounding box center [486, 290] width 634 height 31
drag, startPoint x: 236, startPoint y: 285, endPoint x: 132, endPoint y: 282, distance: 103.7
click at [356, 281] on input "l@parkmaitland.com" at bounding box center [486, 290] width 634 height 31
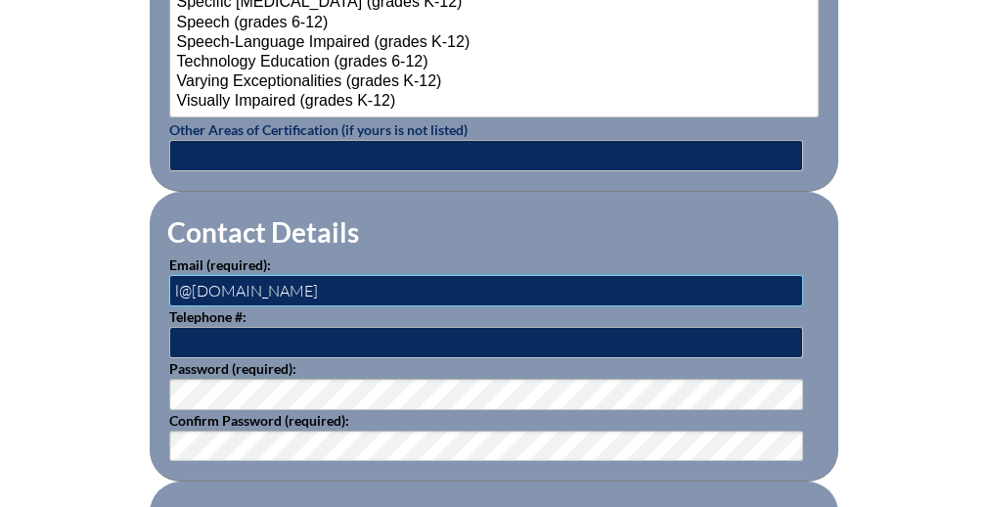
click at [356, 281] on input "l@parkmaitland.com" at bounding box center [486, 290] width 634 height 31
paste input "quinones@parkmaitland.org"
type input "[EMAIL_ADDRESS][DOMAIN_NAME]"
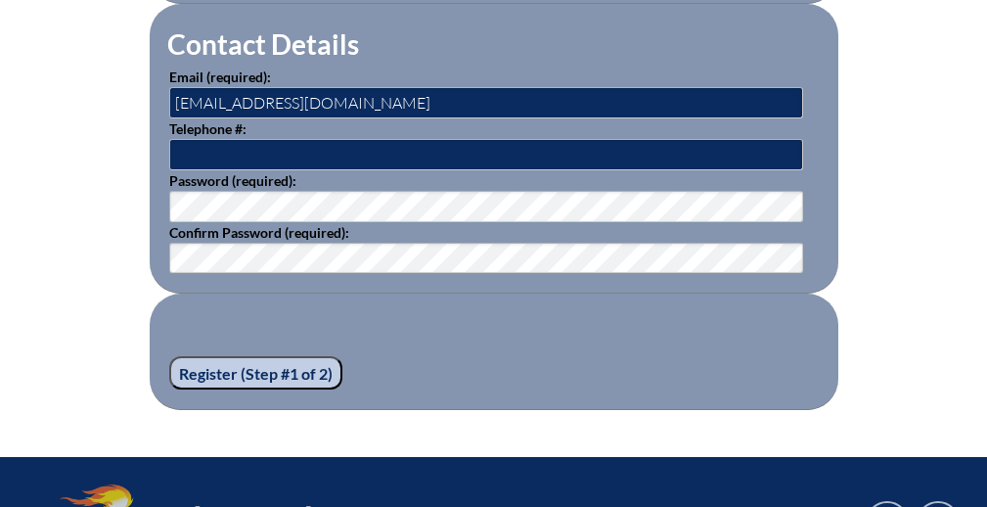
scroll to position [2877, 0]
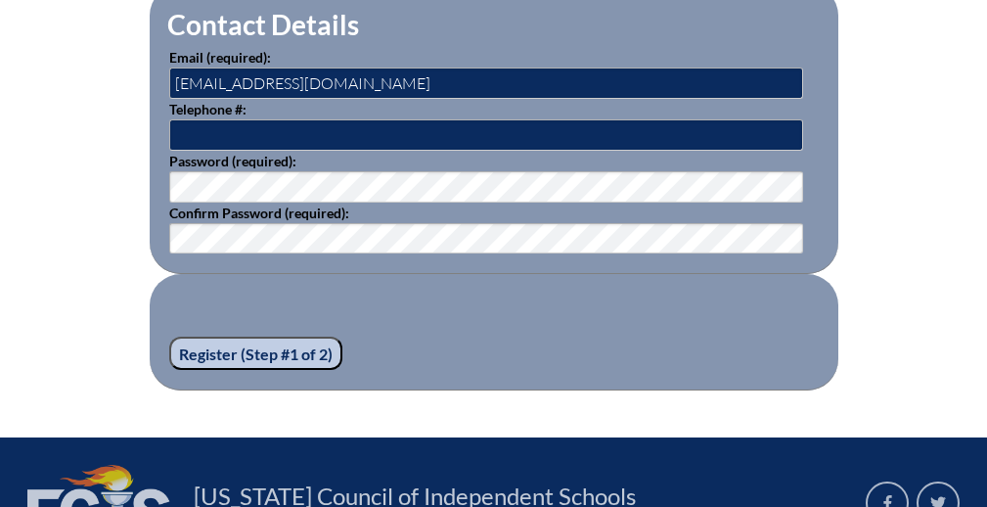
click at [231, 354] on input "Register (Step #1 of 2)" at bounding box center [255, 352] width 173 height 33
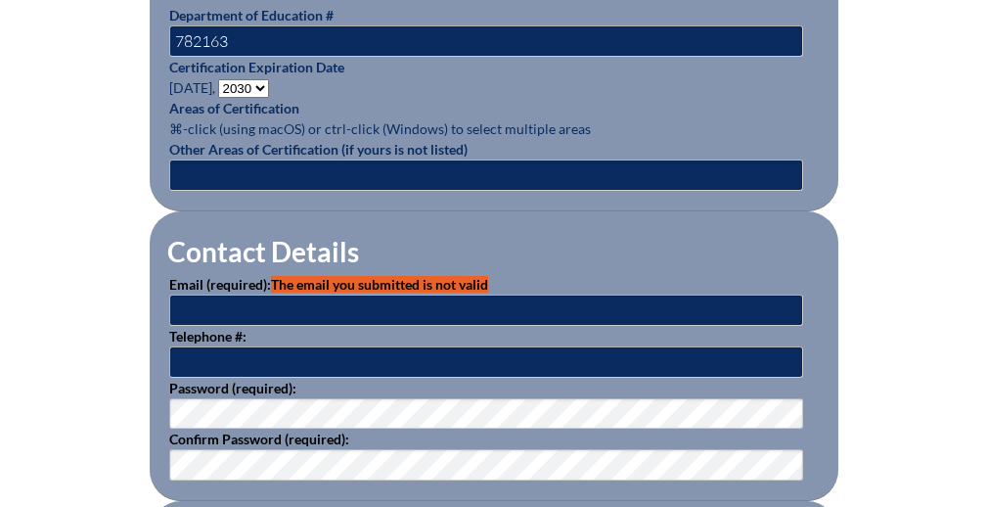
scroll to position [1104, 0]
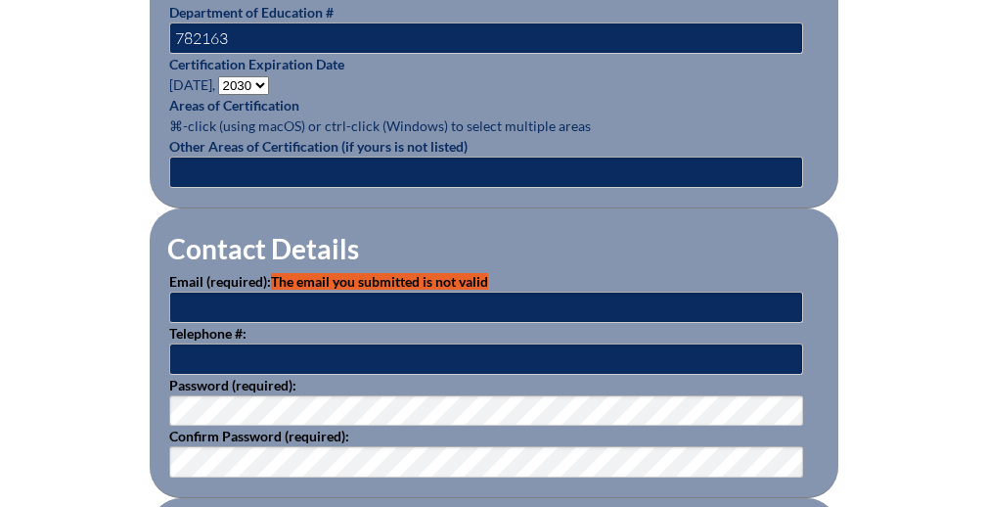
type input "[EMAIL_ADDRESS][DOMAIN_NAME]"
click at [377, 293] on input "[EMAIL_ADDRESS][DOMAIN_NAME]" at bounding box center [486, 306] width 634 height 31
click at [377, 293] on input "kcrabtree@parkmaitland.com" at bounding box center [486, 306] width 634 height 31
paste input "lquinones@parkmaitland.org"
type input "[EMAIL_ADDRESS][DOMAIN_NAME]"
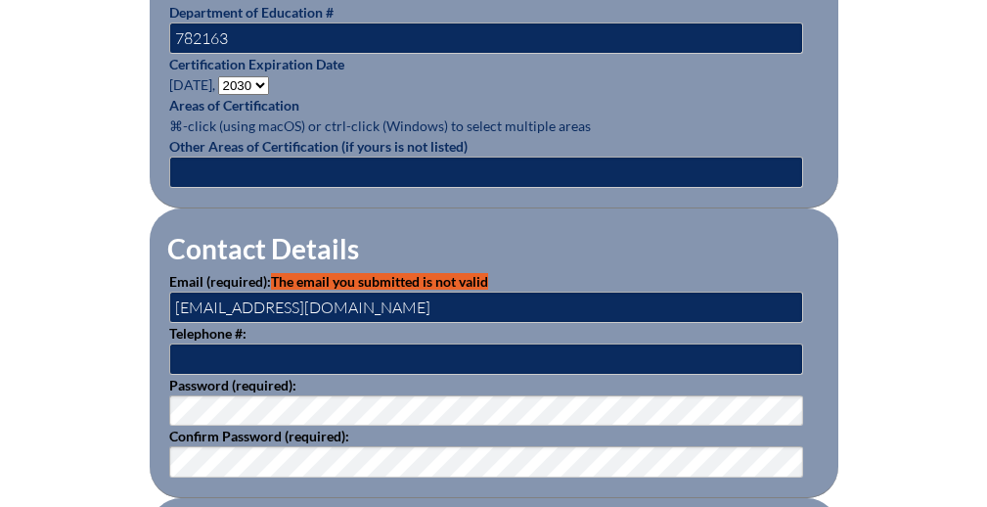
click at [852, 288] on div "Registration (Step #1 of 2) Please see errors below: email: The email you submi…" at bounding box center [493, 3] width 987 height 1220
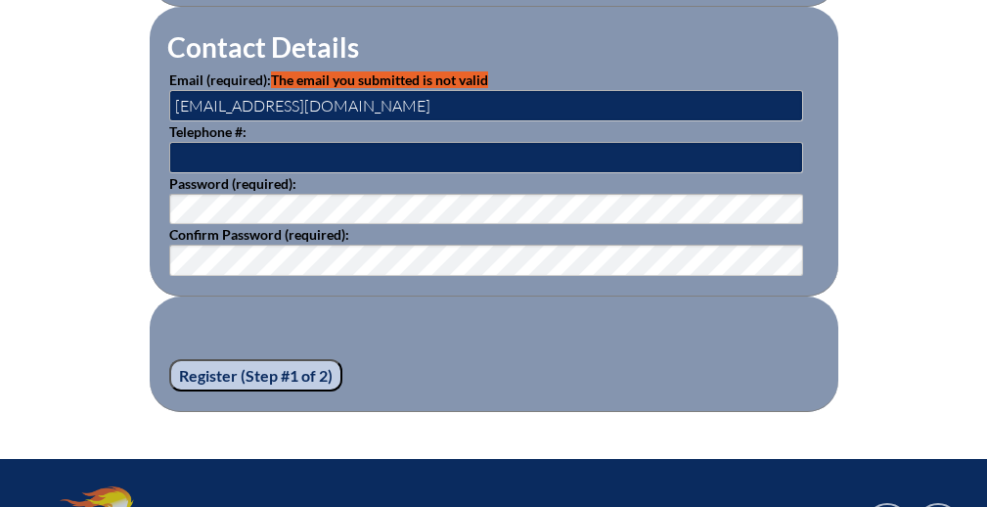
scroll to position [1324, 0]
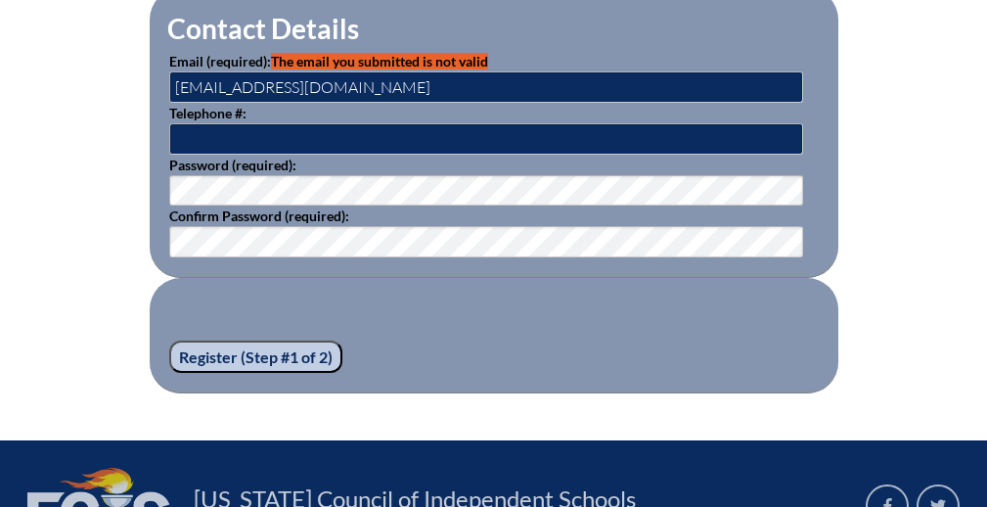
click at [284, 349] on input "Register (Step #1 of 2)" at bounding box center [255, 356] width 173 height 33
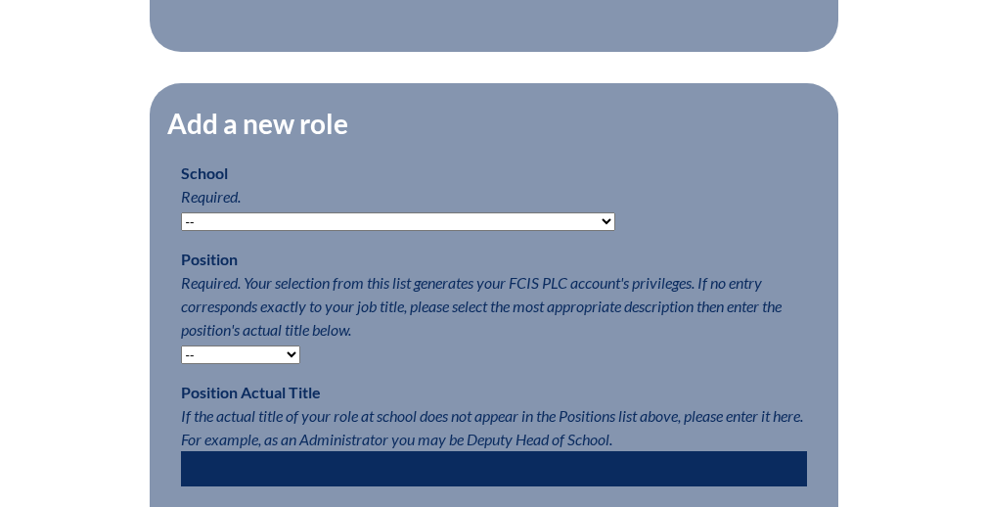
scroll to position [950, 0]
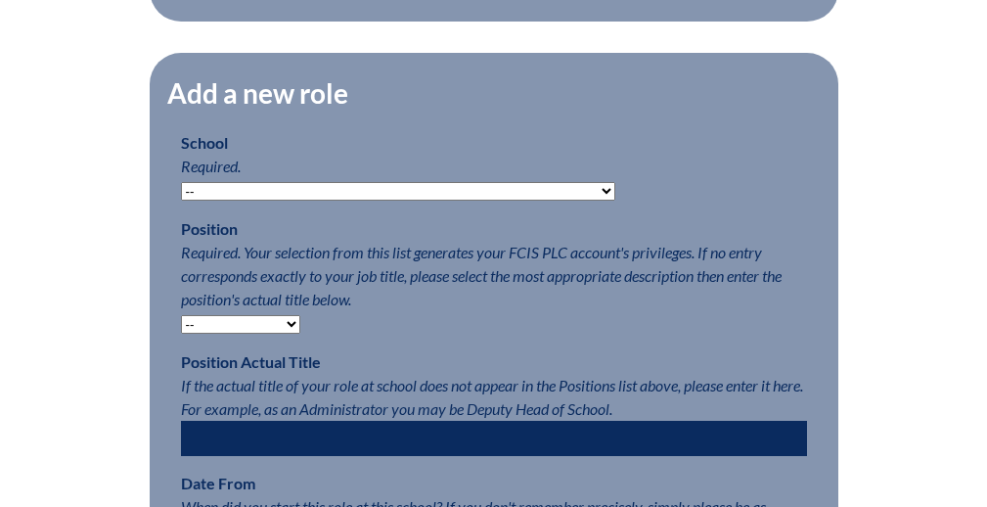
click at [415, 200] on select "-- [MEDICAL_DATA] Inspired Academy Academy at [GEOGRAPHIC_DATA] Academy at the …" at bounding box center [398, 191] width 434 height 19
select select "20321"
click at [181, 194] on select "-- [MEDICAL_DATA] Inspired Academy Academy at [GEOGRAPHIC_DATA] Academy at the …" at bounding box center [398, 191] width 434 height 19
click at [275, 333] on select "-- Teacher PLC Coordinator Head of School Administrator" at bounding box center [240, 324] width 119 height 19
select select "15563"
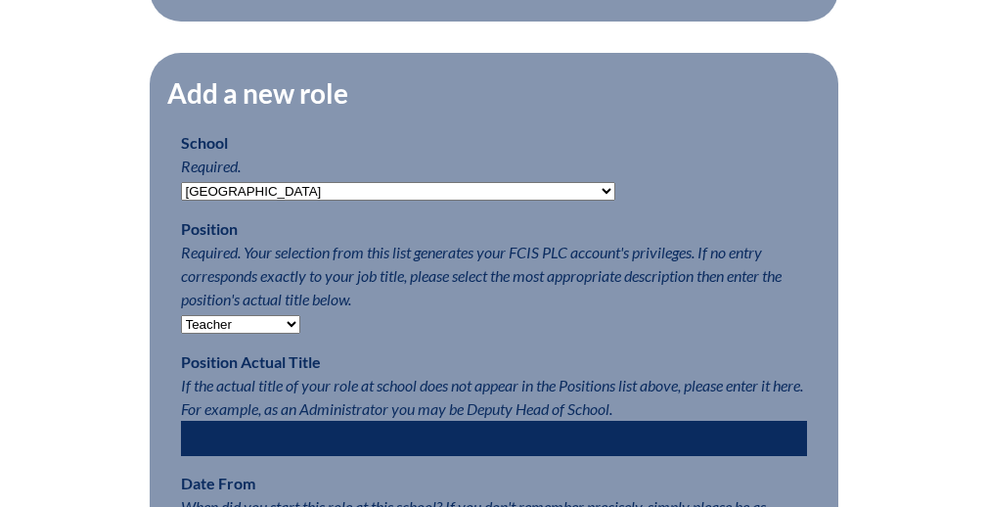
click at [181, 327] on select "-- Teacher PLC Coordinator Head of School Administrator" at bounding box center [240, 324] width 119 height 19
click at [391, 360] on fieldset "Add a new role School Required. -- Autism Inspired Academy Academy at Ocean Ree…" at bounding box center [494, 338] width 688 height 571
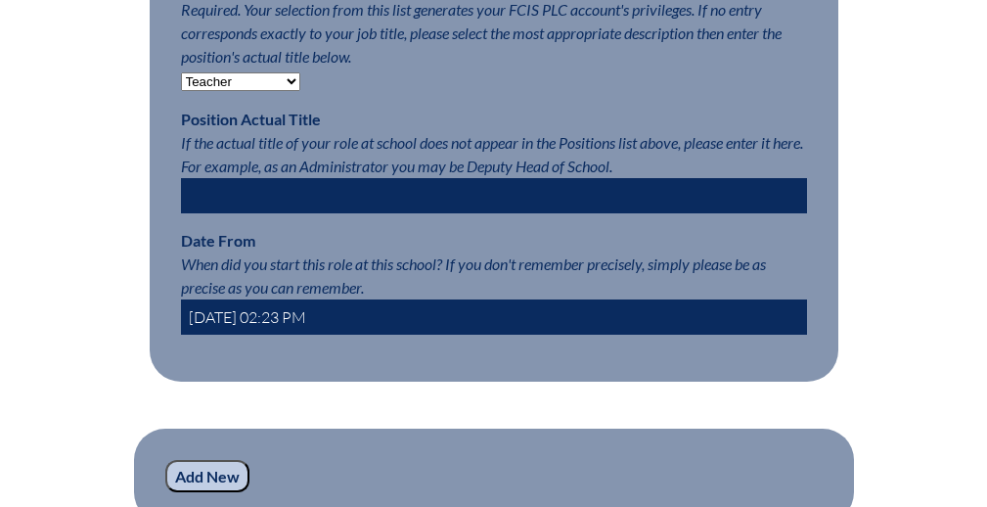
scroll to position [1195, 0]
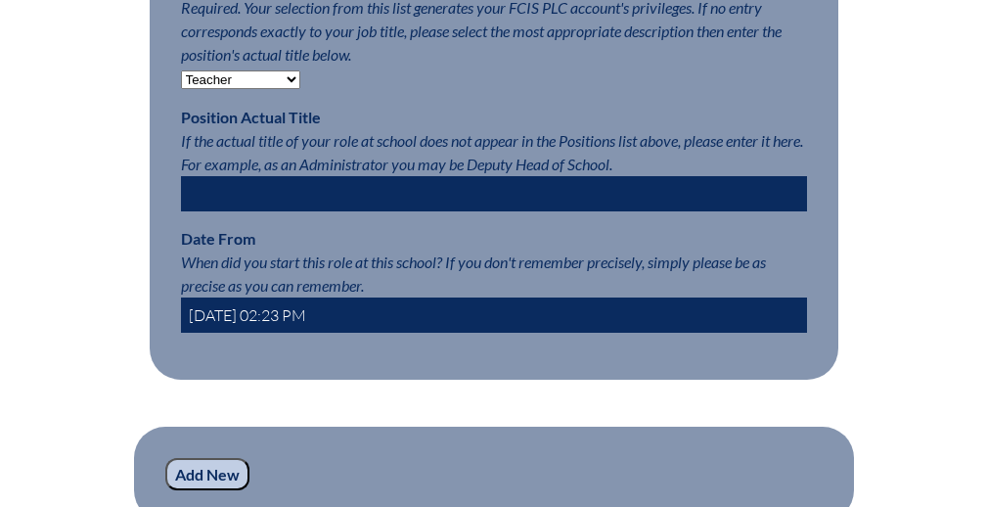
click at [244, 325] on input "2025-08-28 02:23 PM" at bounding box center [494, 314] width 626 height 35
click at [264, 329] on input "2025-08-28 02:23 PM" at bounding box center [494, 314] width 626 height 35
click at [305, 395] on div "Add a new role School Required. -- Autism Inspired Academy Academy at Ocean Ree…" at bounding box center [494, 94] width 688 height 602
click at [282, 327] on input "2025-08-4 02:23 PM" at bounding box center [494, 314] width 626 height 35
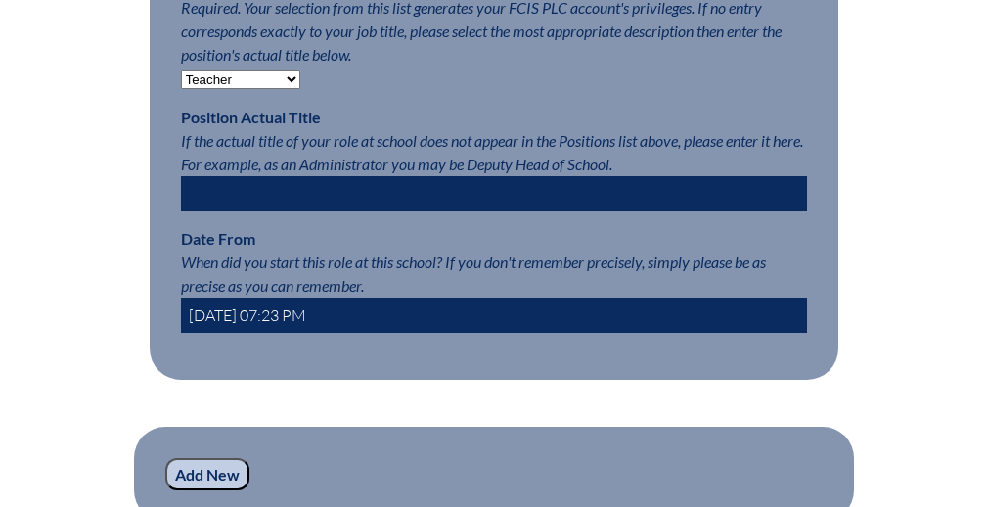
click at [319, 326] on input "2025-08-4 07:23 PM" at bounding box center [494, 314] width 626 height 35
type input "2025-08-4 07:23 AM"
click at [345, 395] on div "Add a new role School Required. -- Autism Inspired Academy Academy at Ocean Ree…" at bounding box center [494, 94] width 688 height 602
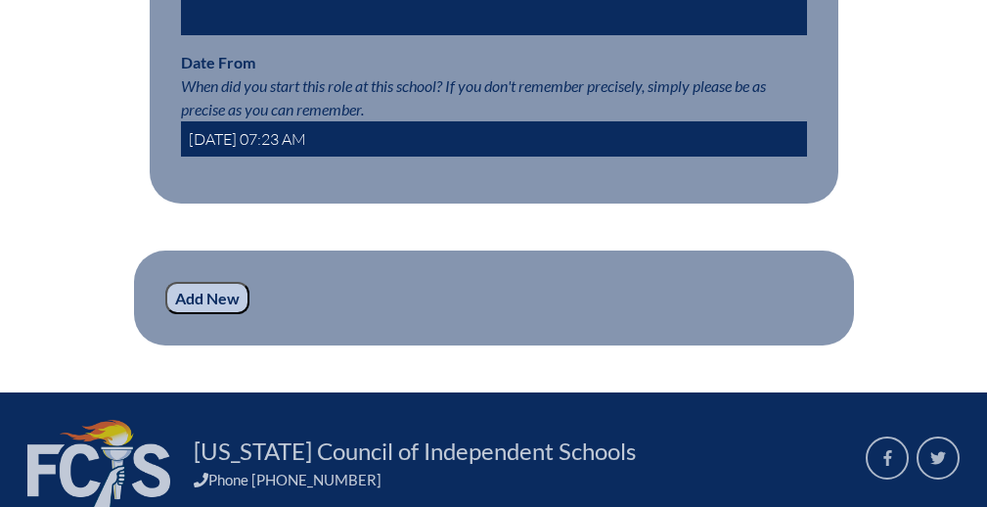
scroll to position [1372, 0]
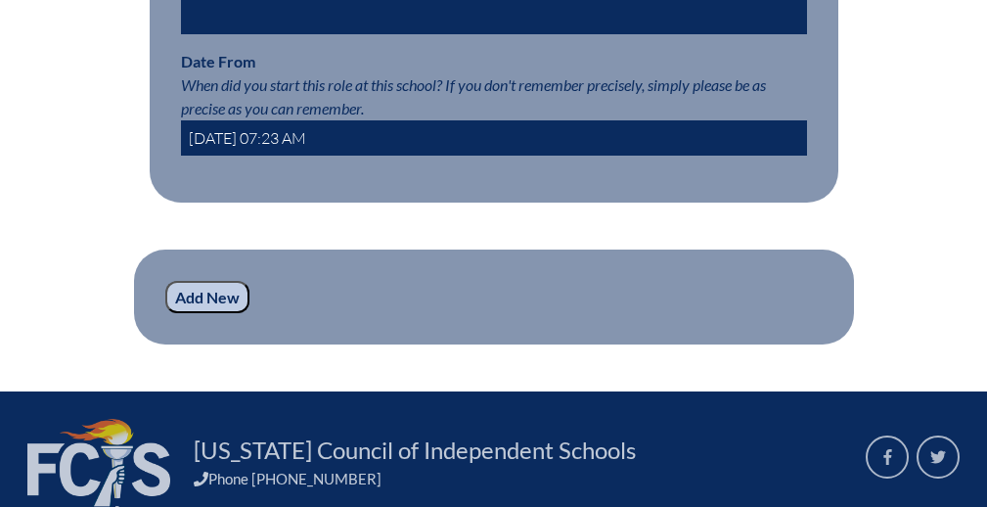
click at [203, 312] on input "Add New" at bounding box center [207, 297] width 84 height 33
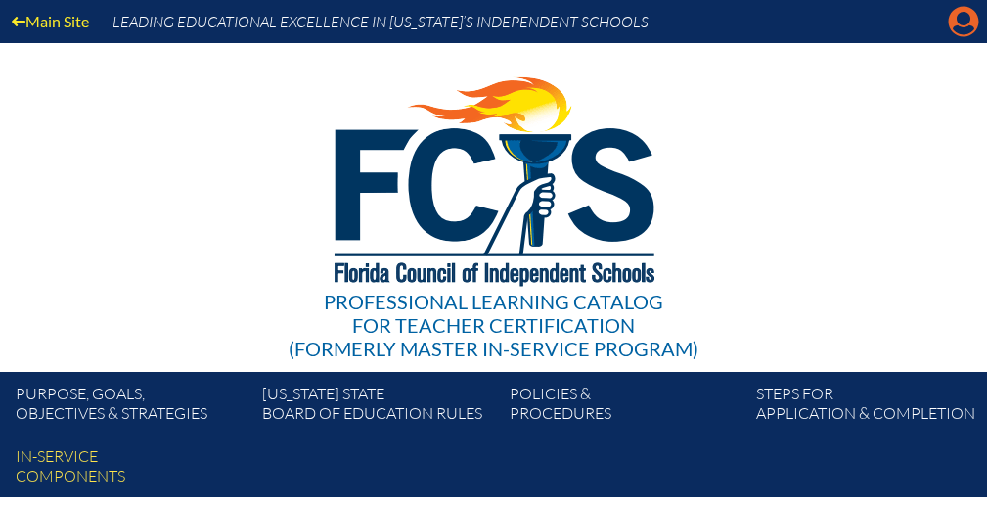
click at [962, 27] on icon "Manage account" at bounding box center [963, 21] width 31 height 31
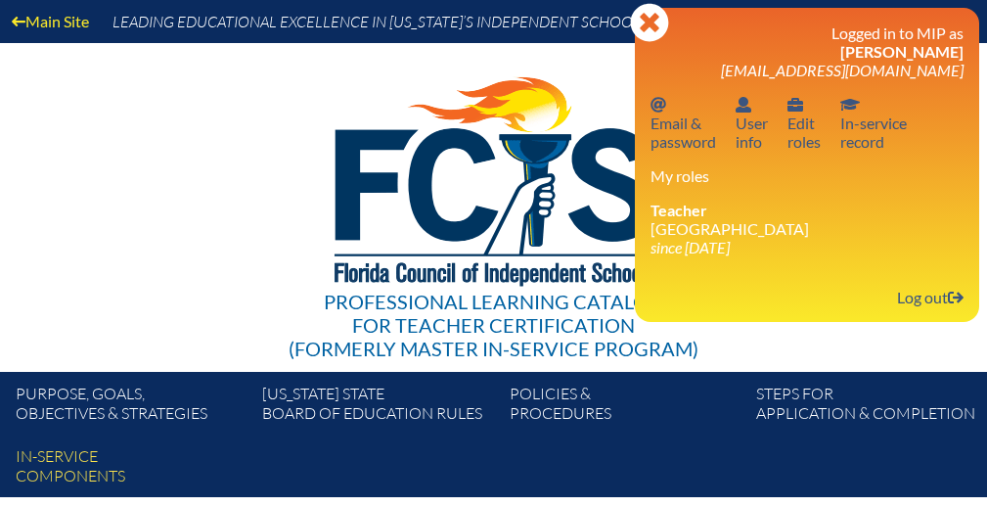
click at [688, 239] on li "Teacher [GEOGRAPHIC_DATA] since [DATE]" at bounding box center [806, 228] width 313 height 56
click at [917, 303] on link "Log out Log out" at bounding box center [930, 297] width 82 height 26
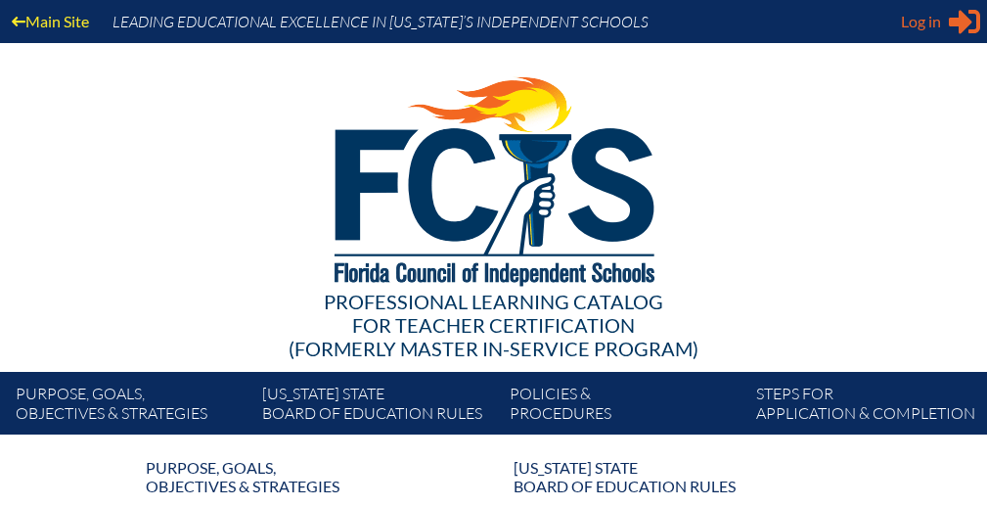
click at [944, 22] on div "Log in Close Sign in or register" at bounding box center [940, 21] width 79 height 31
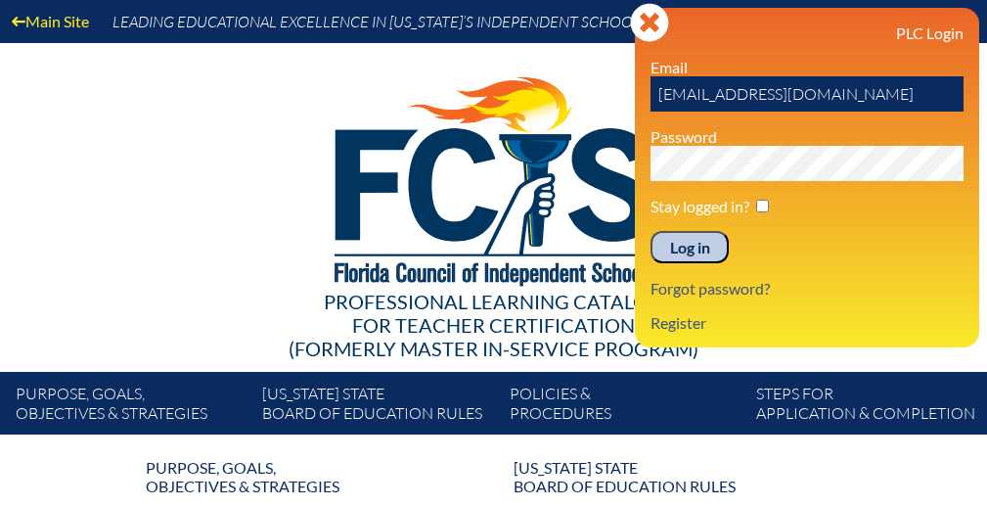
click at [878, 85] on input "[EMAIL_ADDRESS][DOMAIN_NAME]" at bounding box center [806, 93] width 313 height 35
type input "[EMAIL_ADDRESS][DOMAIN_NAME]"
click at [700, 241] on input "Log in" at bounding box center [689, 247] width 78 height 33
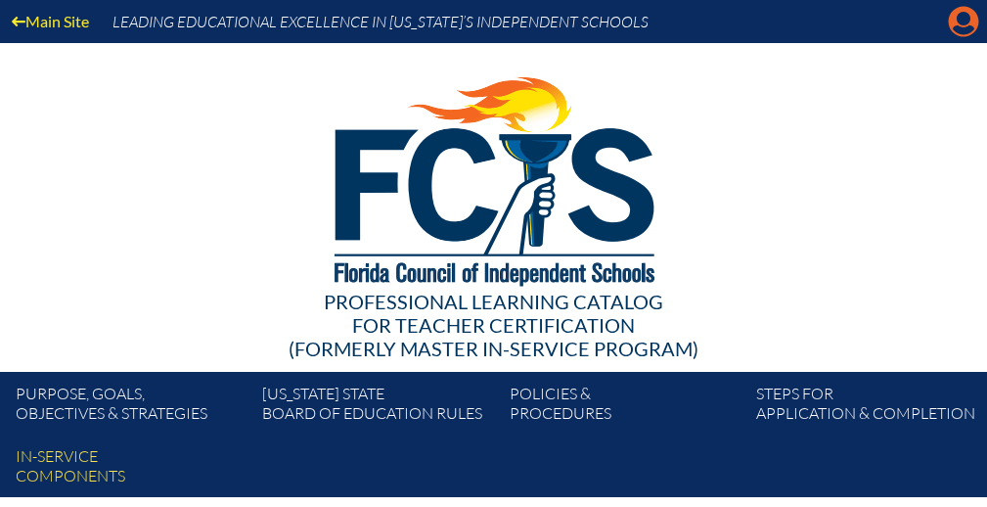
click at [962, 22] on icon "Manage account" at bounding box center [963, 21] width 31 height 31
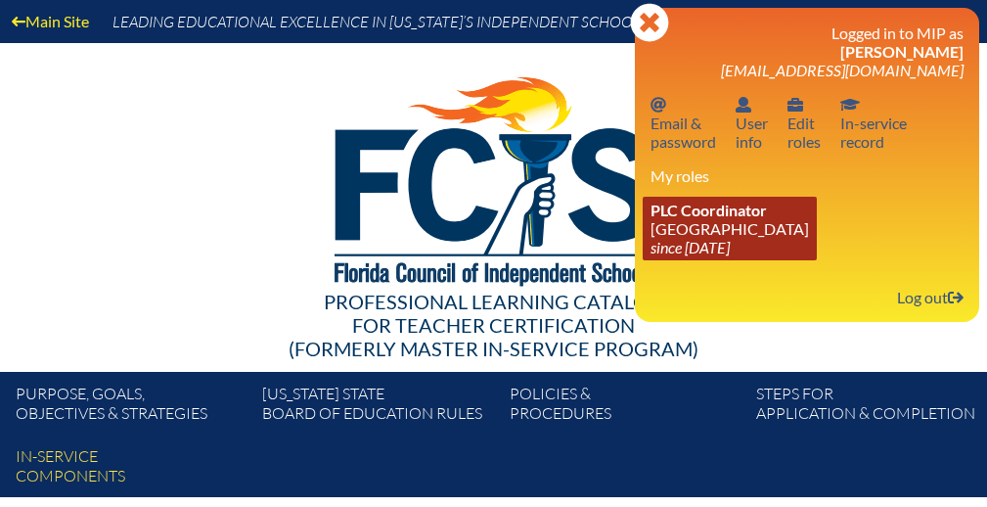
click at [713, 245] on icon "since [DATE]" at bounding box center [689, 247] width 79 height 19
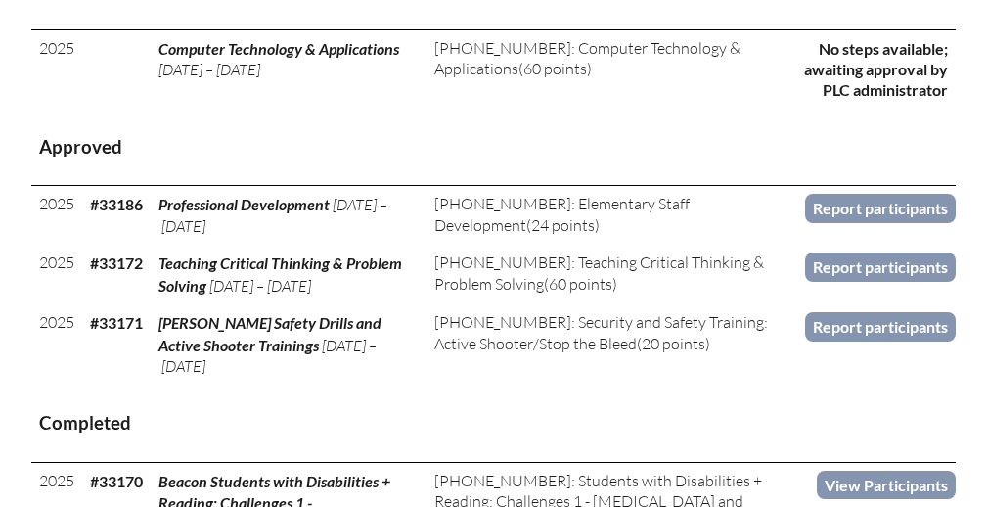
scroll to position [1079, 0]
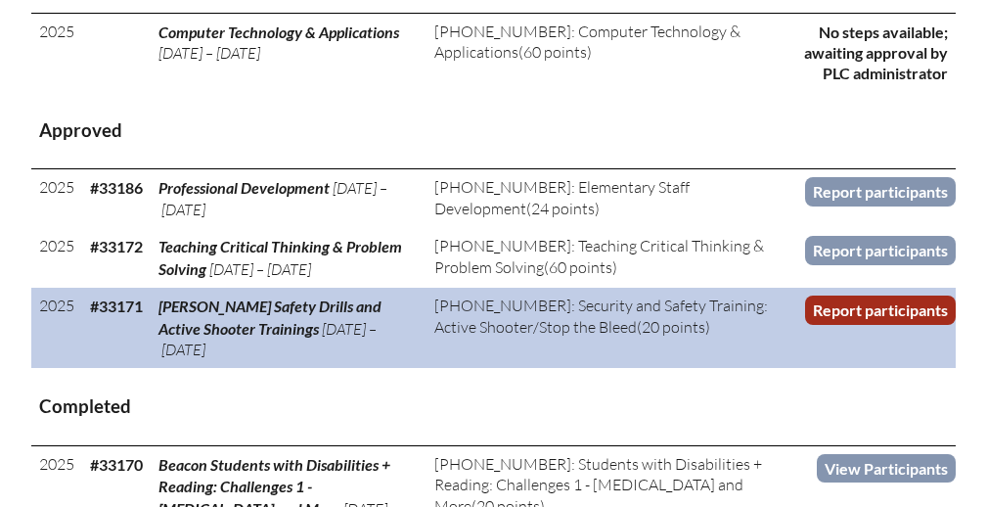
click at [839, 302] on link "Report participants" at bounding box center [880, 309] width 151 height 28
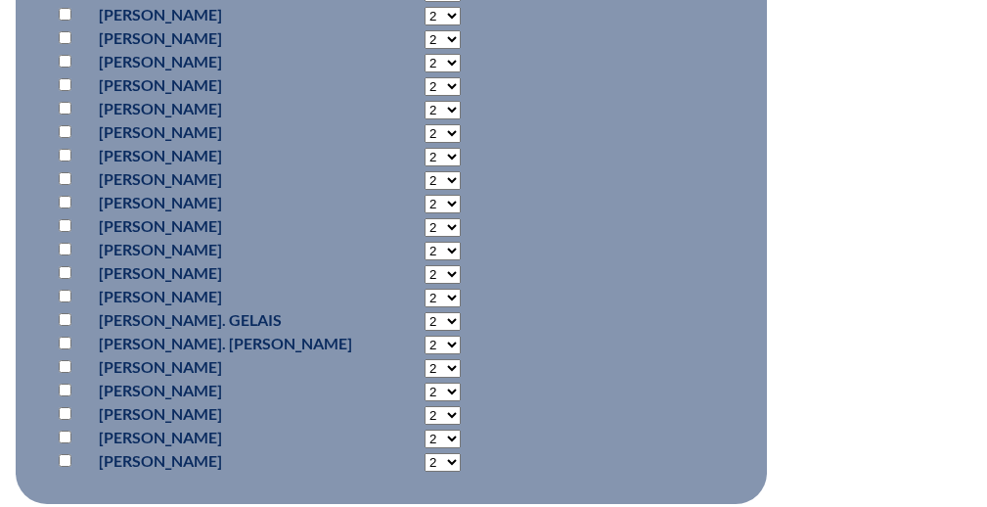
scroll to position [1756, 0]
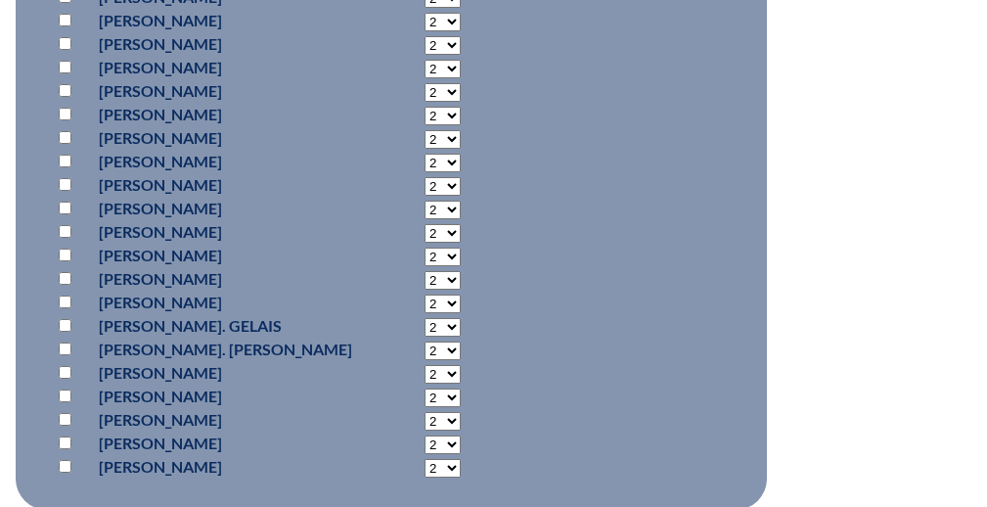
click at [67, 178] on input "checkbox" at bounding box center [65, 184] width 13 height 13
checkbox input "true"
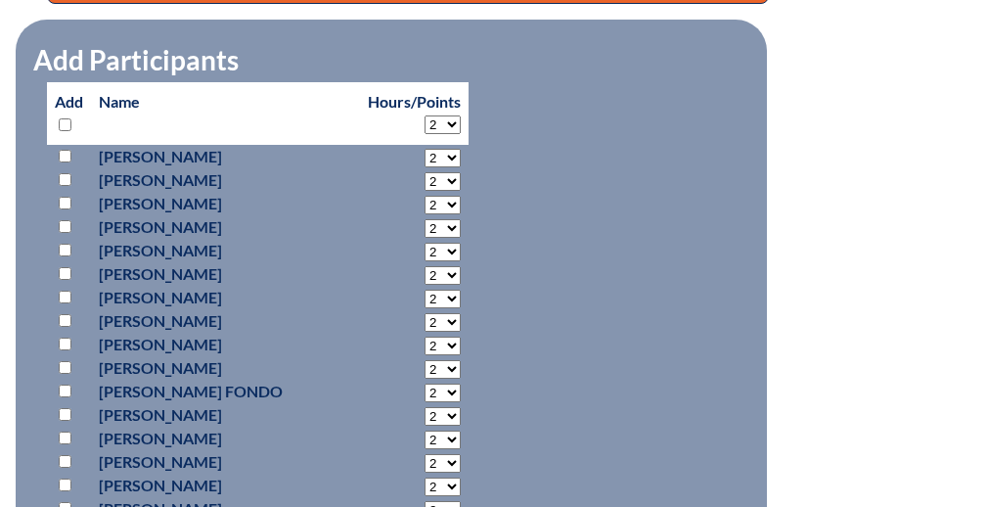
scroll to position [1002, 0]
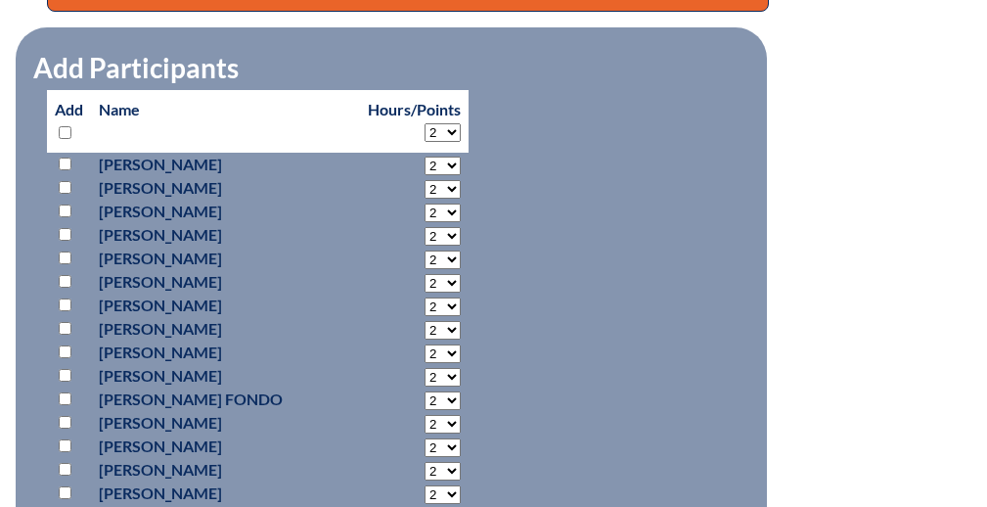
click at [445, 123] on select "2 3 4 5 6 7 8 9 10 11 12 13 14 15 16 17 18 19 20" at bounding box center [442, 132] width 36 height 19
select select "16"
click at [424, 123] on select "2 3 4 5 6 7 8 9 10 11 12 13 14 15 16 17 18 19 20" at bounding box center [442, 132] width 36 height 19
select select "16"
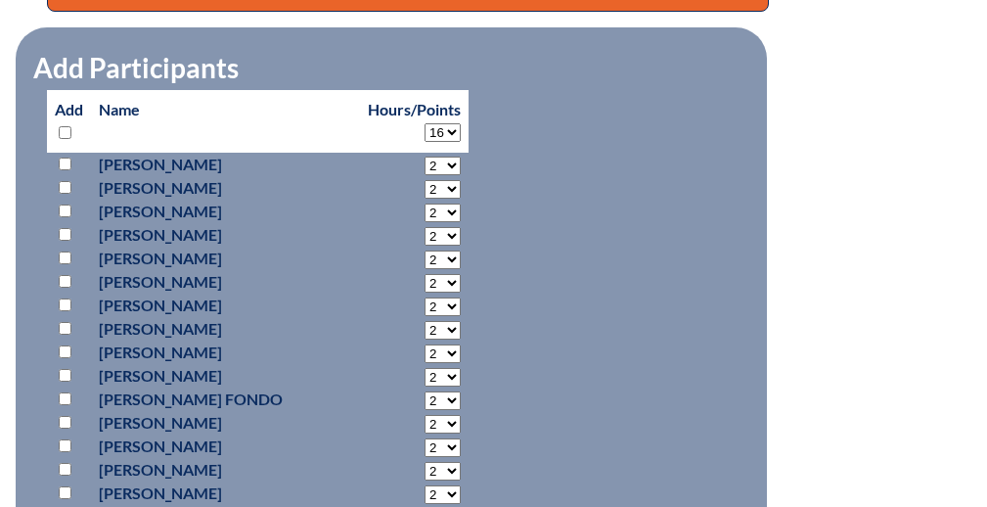
select select "16"
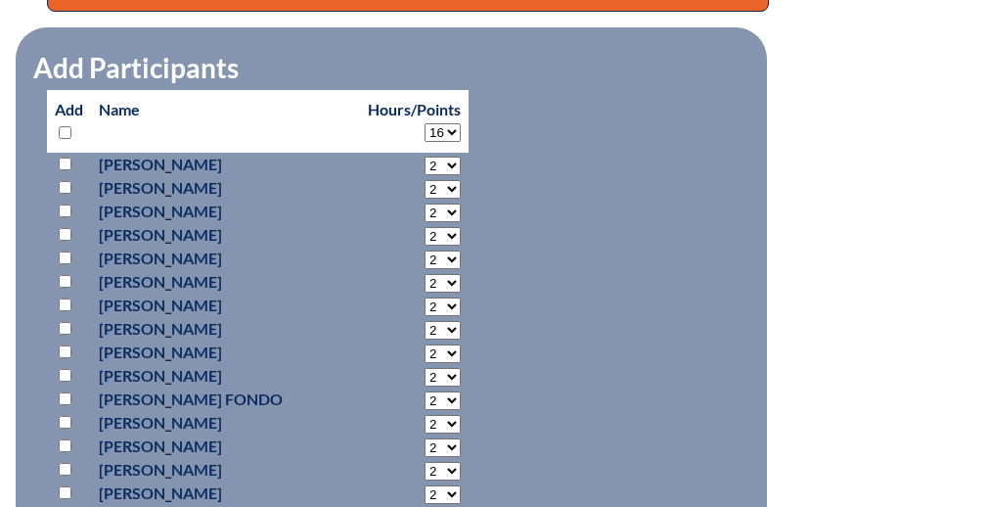
select select "16"
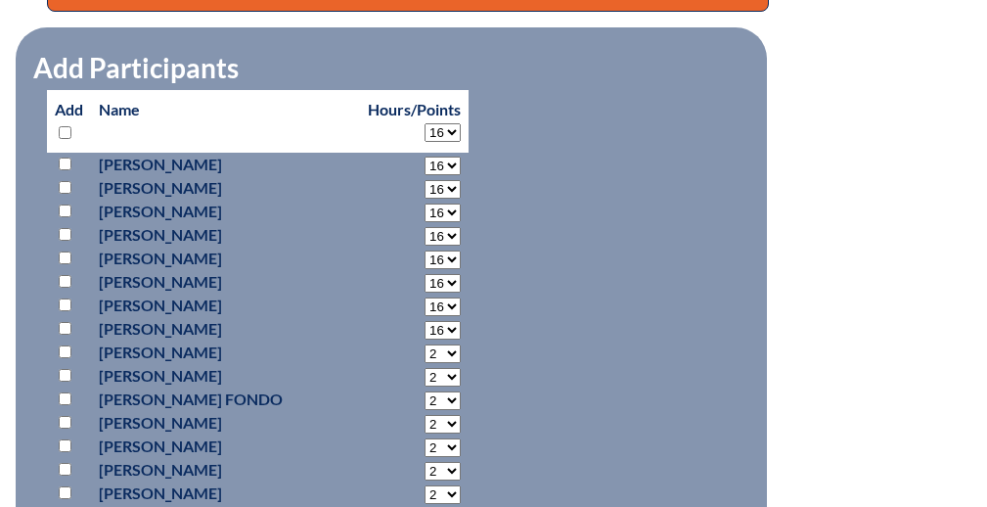
select select "16"
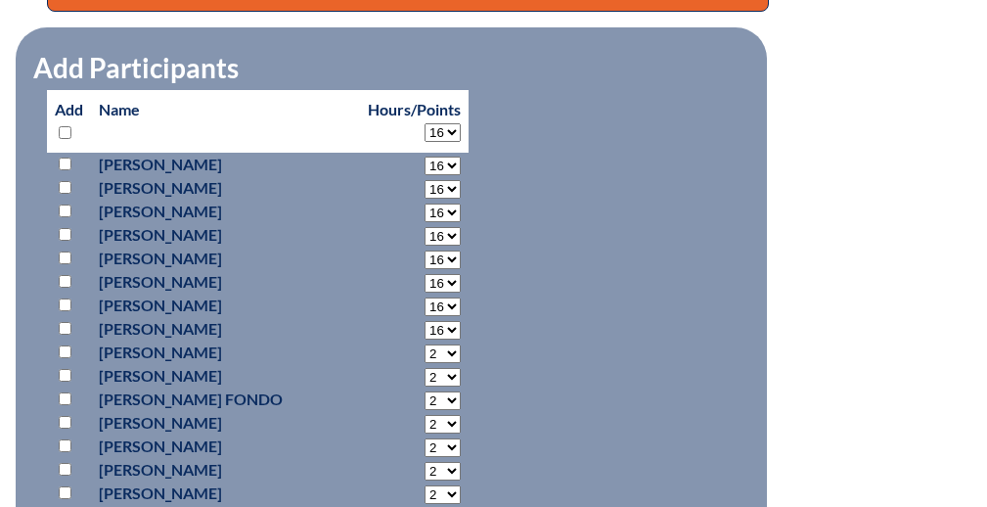
select select "16"
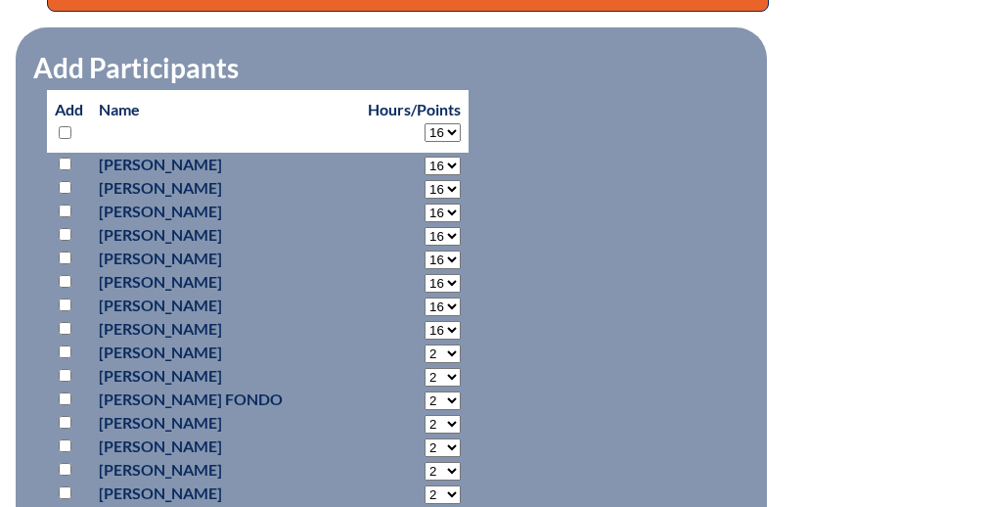
select select "16"
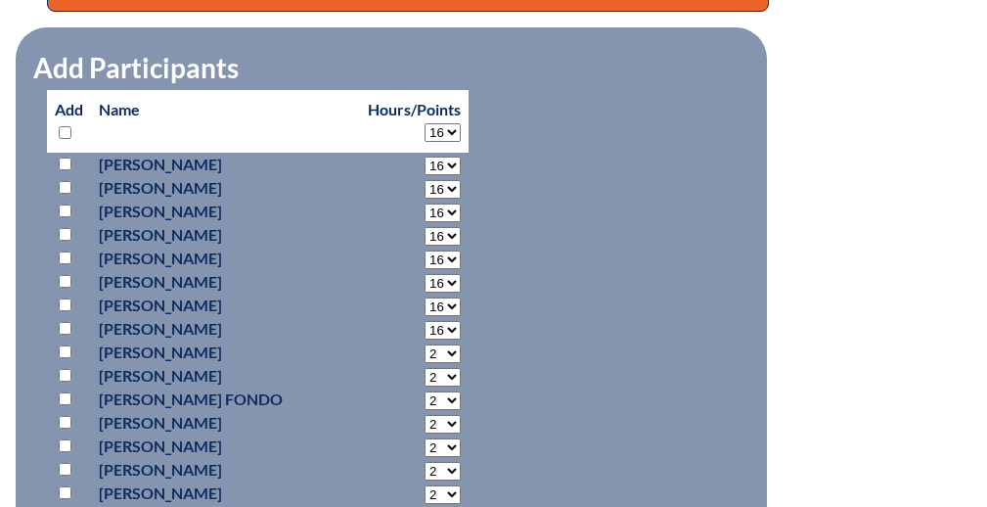
select select "16"
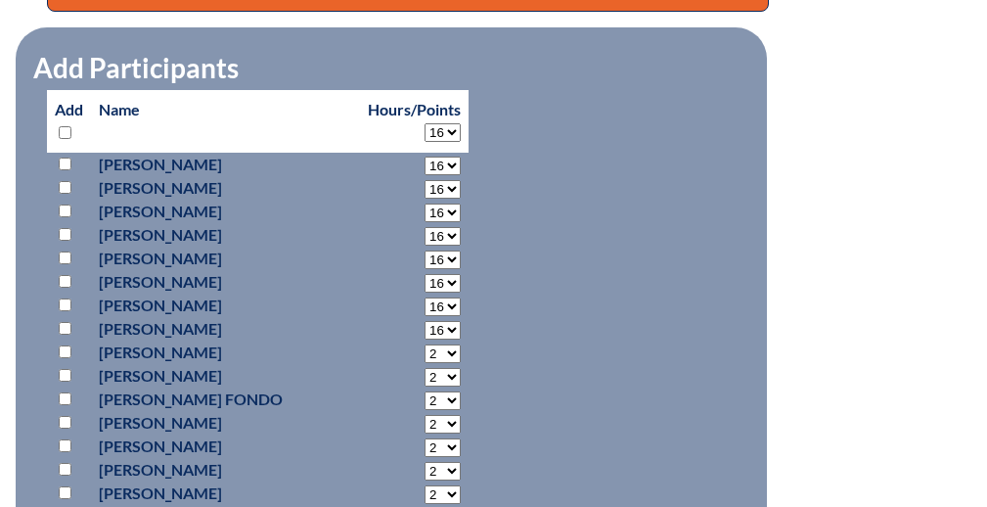
select select "16"
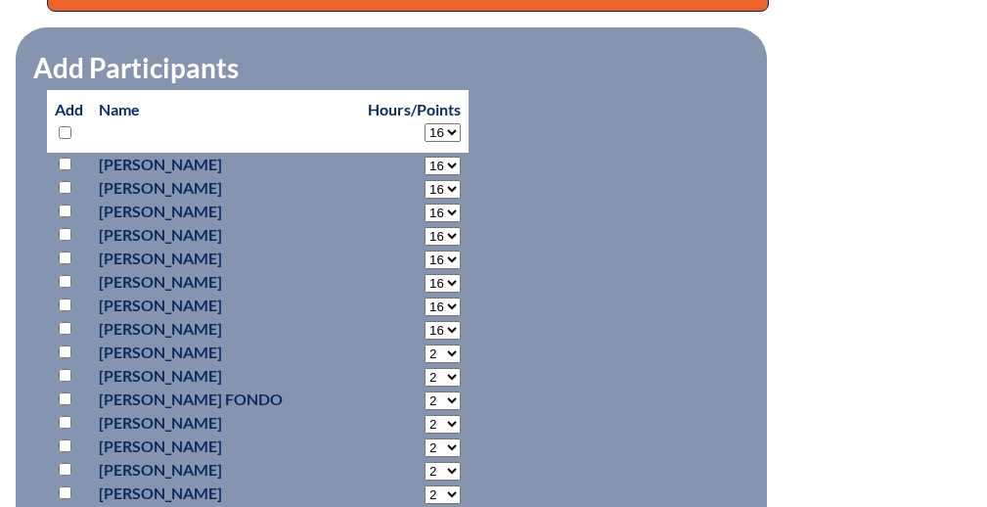
select select "16"
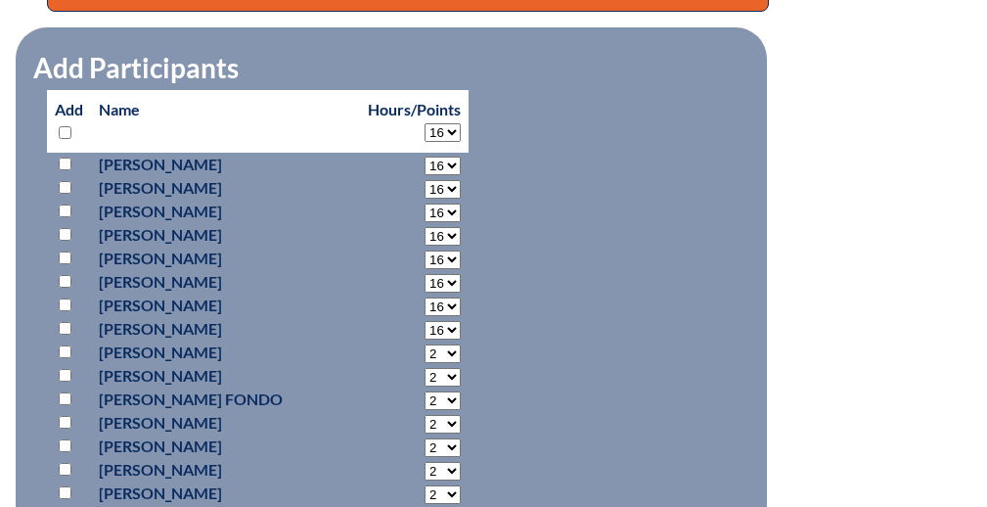
select select "16"
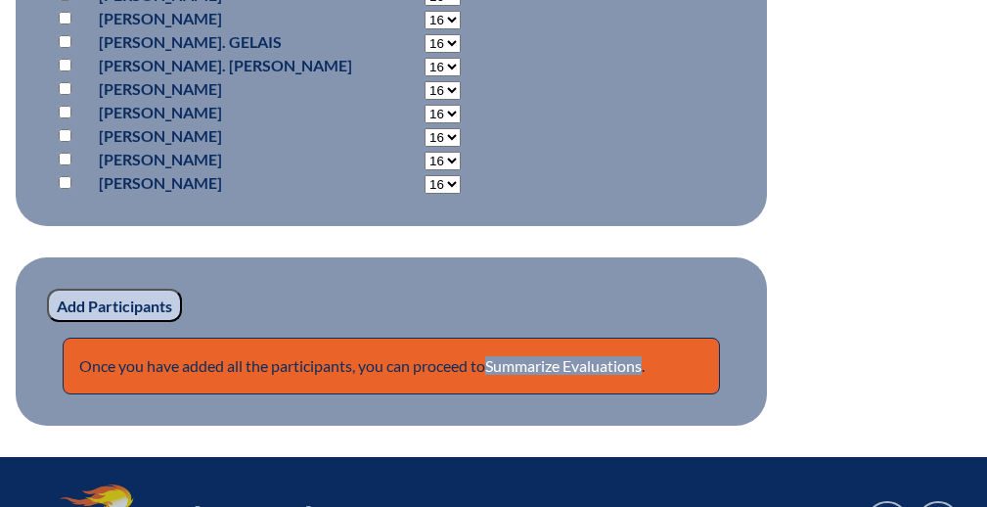
scroll to position [2056, 0]
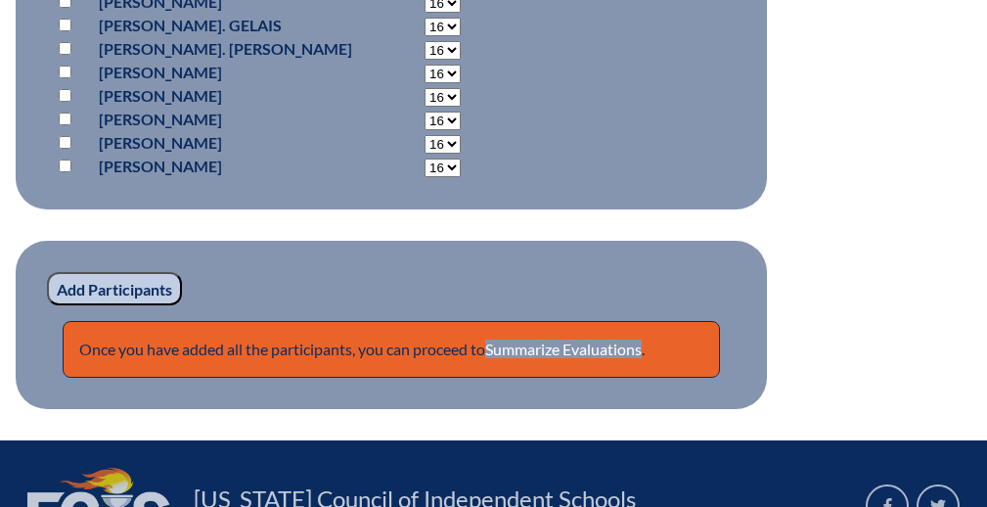
click at [109, 272] on input "Add Participants" at bounding box center [114, 288] width 135 height 33
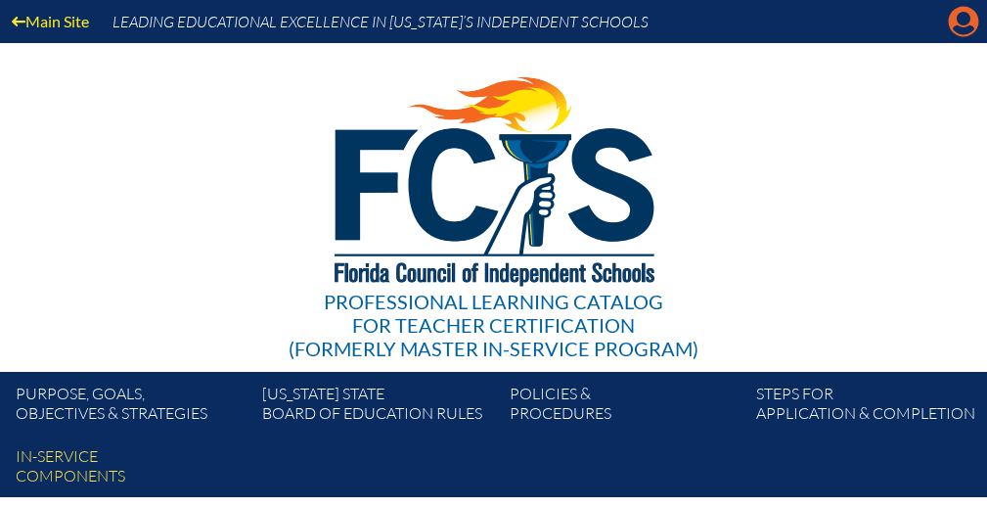
click at [954, 21] on icon at bounding box center [964, 22] width 30 height 30
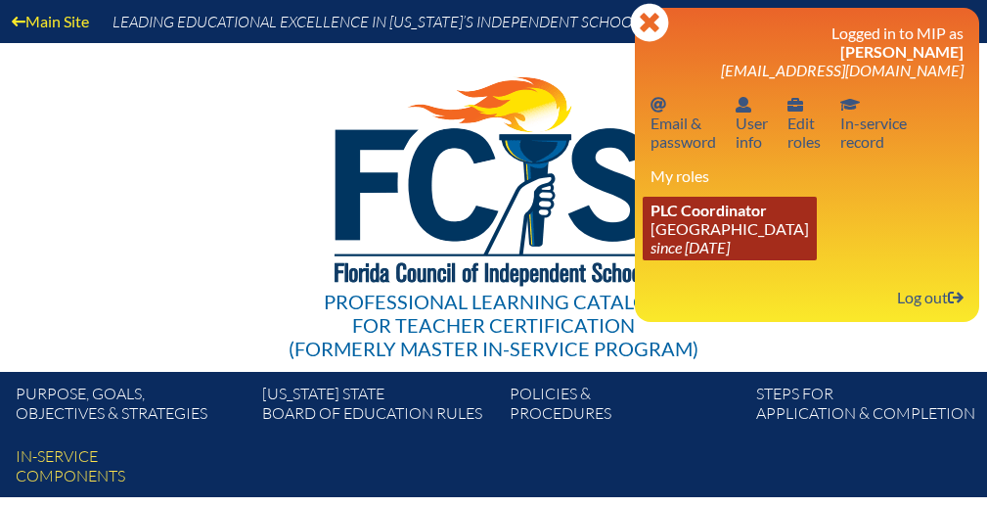
click at [704, 219] on span "PLC Coordinator" at bounding box center [708, 209] width 116 height 19
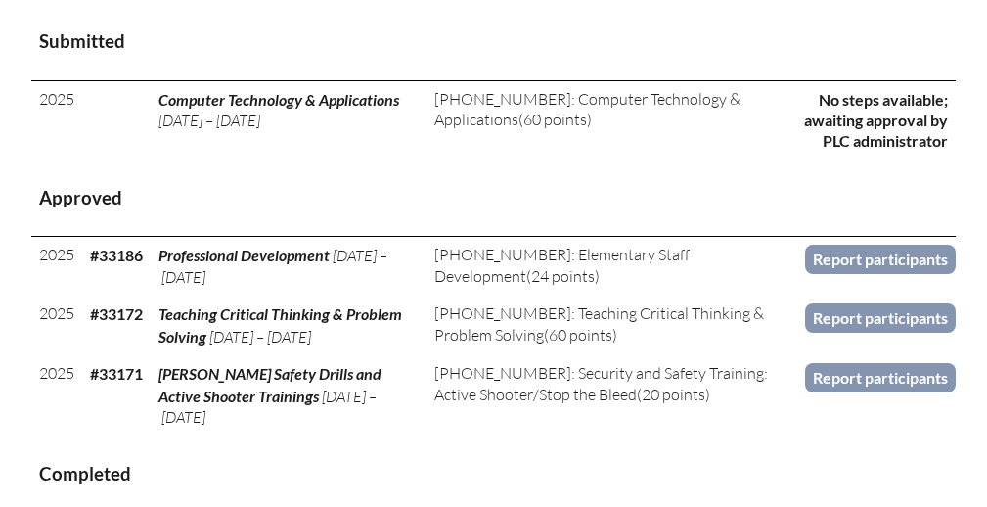
scroll to position [1018, 0]
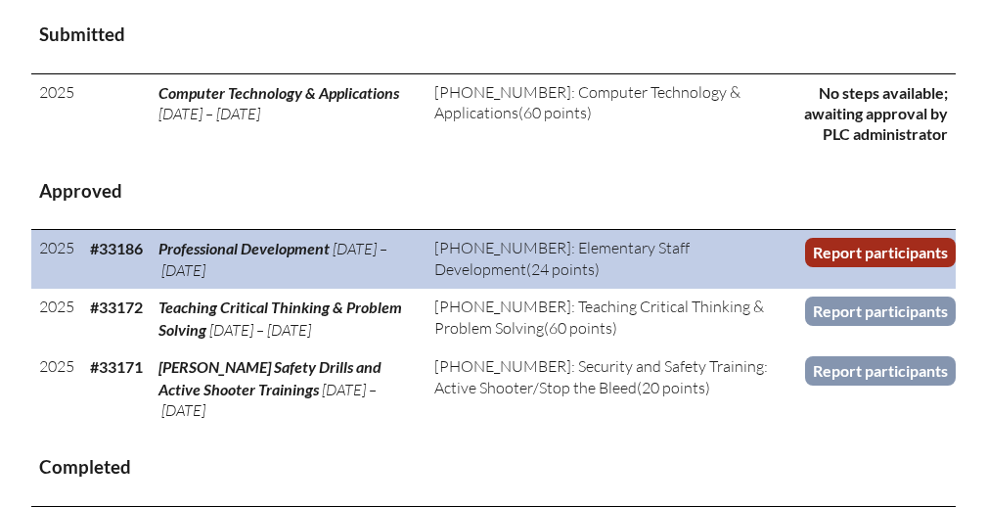
click at [824, 245] on link "Report participants" at bounding box center [880, 252] width 151 height 28
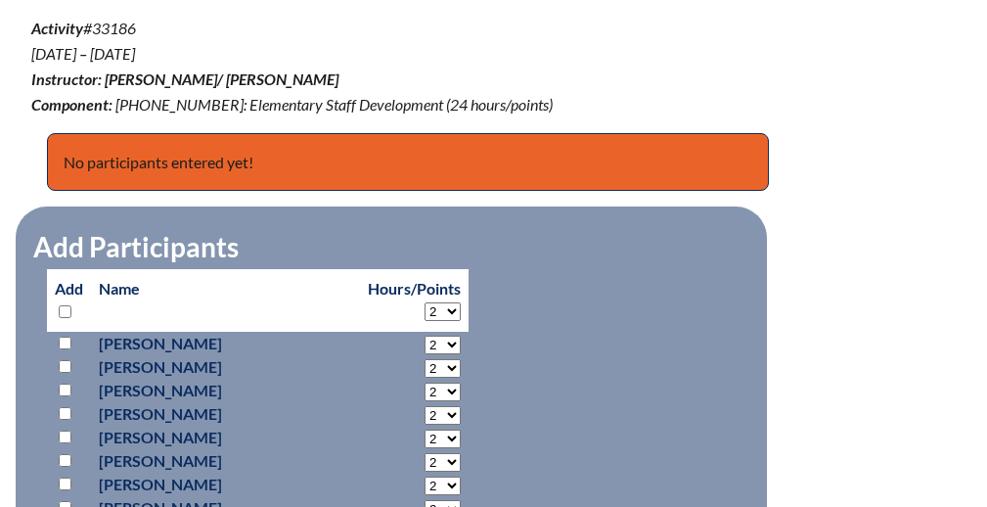
scroll to position [769, 0]
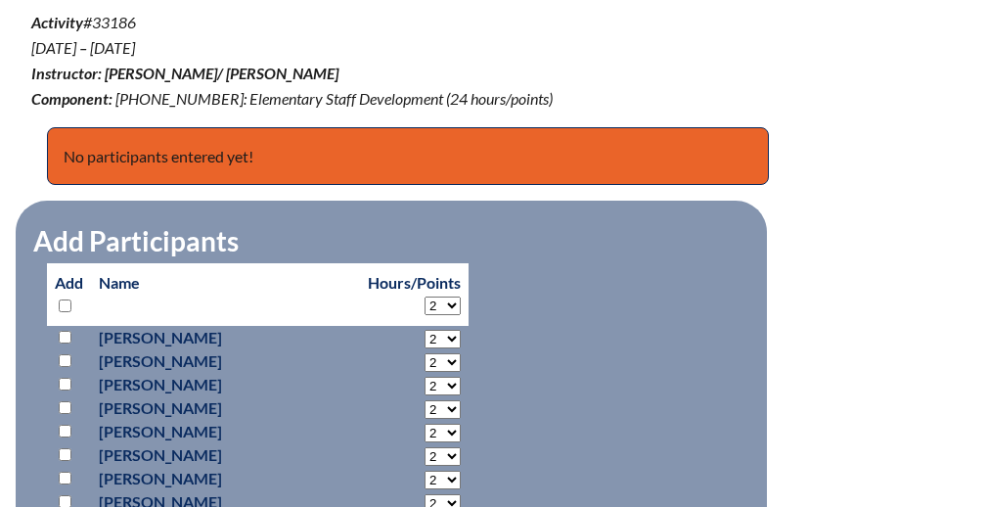
click at [442, 305] on select "2 3 4 5 6 7 8 9 10 11 12 13 14 15 16 17 18 19 20 21 22 23 24" at bounding box center [442, 305] width 36 height 19
select select "24"
click at [424, 296] on select "2 3 4 5 6 7 8 9 10 11 12 13 14 15 16 17 18 19 20 21 22 23 24" at bounding box center [442, 305] width 36 height 19
select select "24"
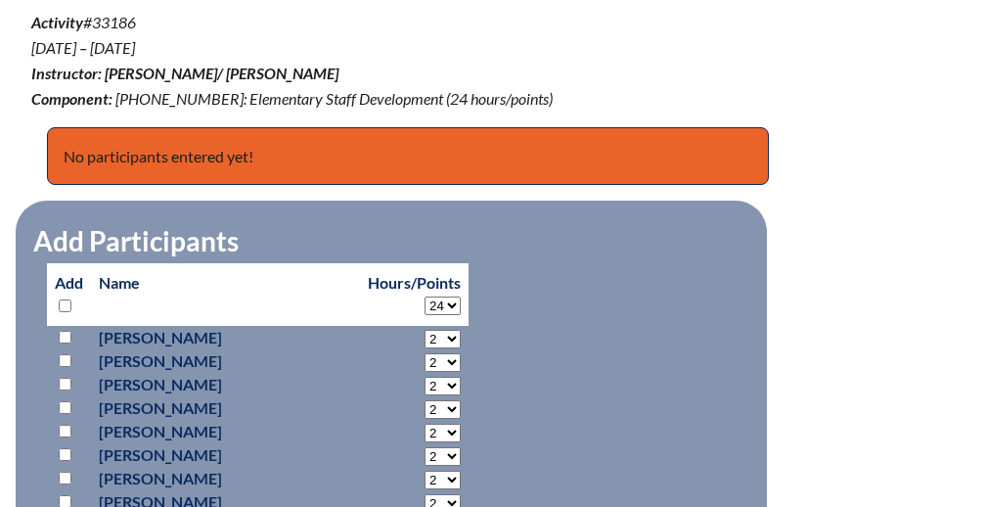
select select "24"
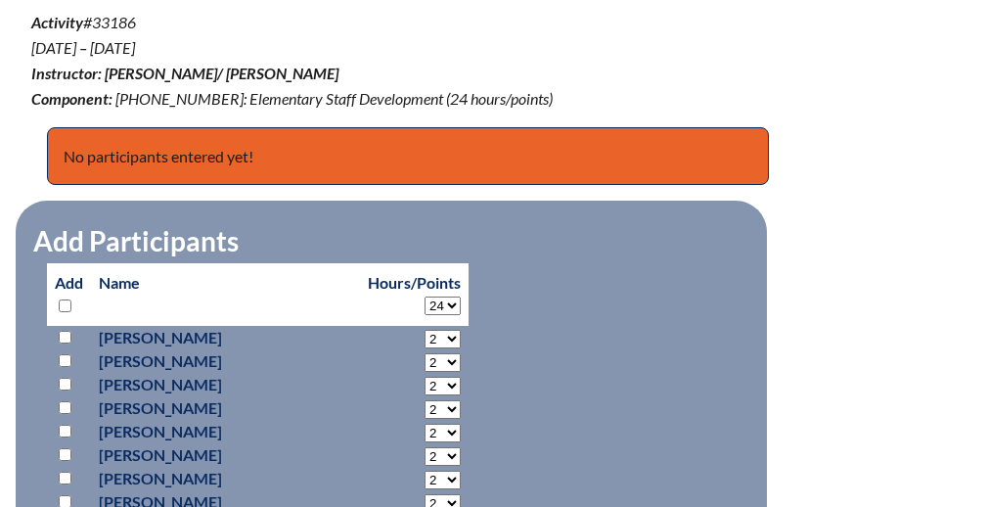
select select "24"
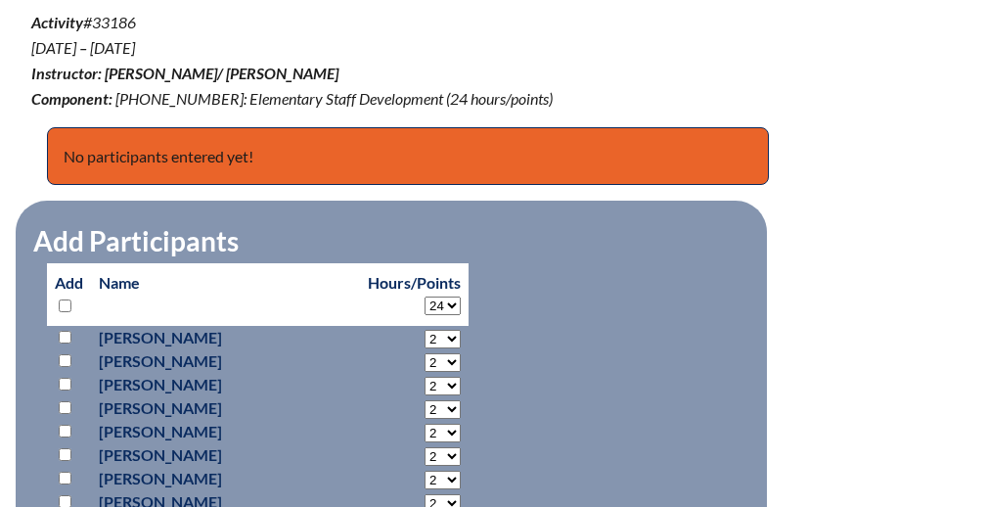
select select "24"
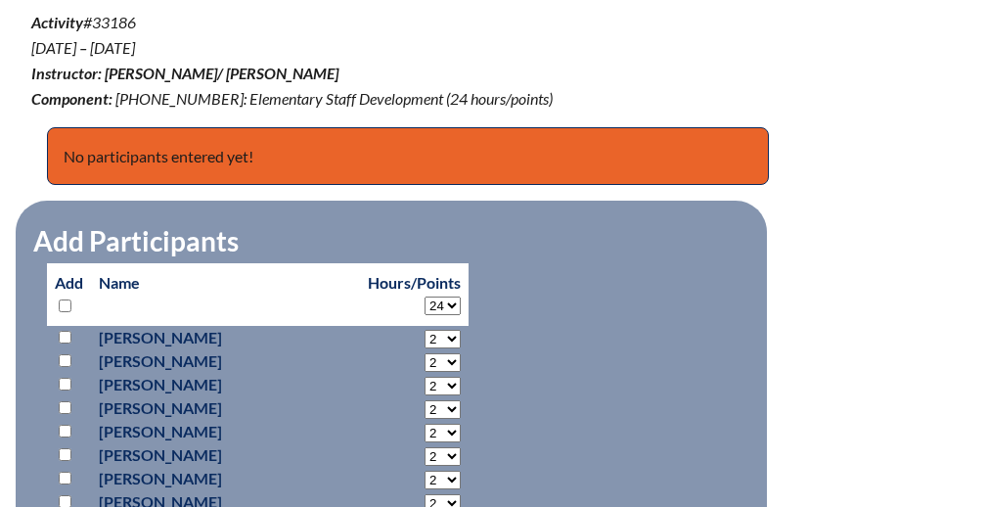
select select "24"
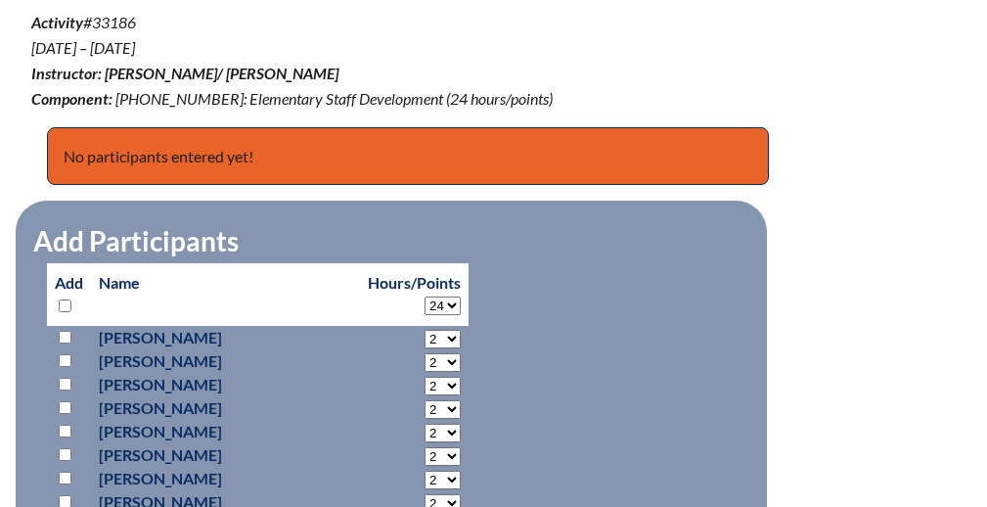
select select "24"
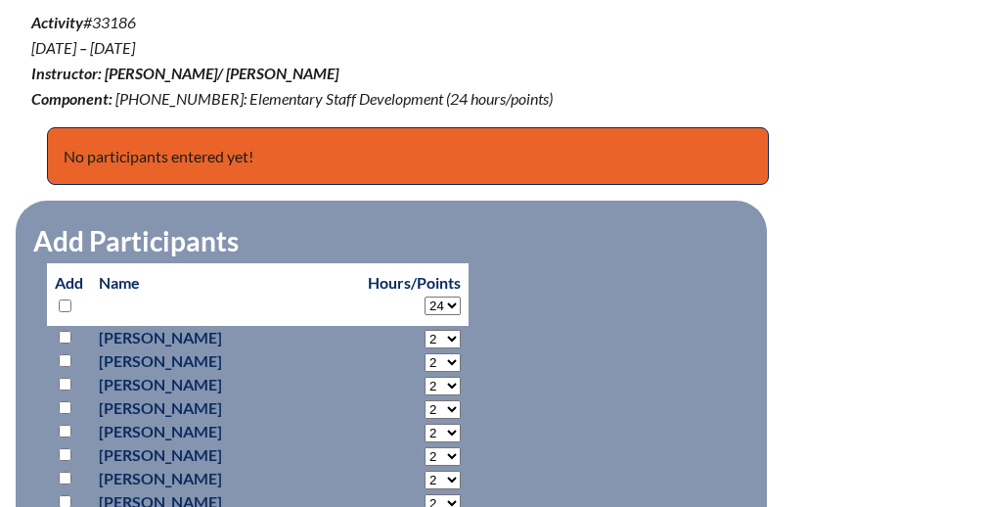
select select "24"
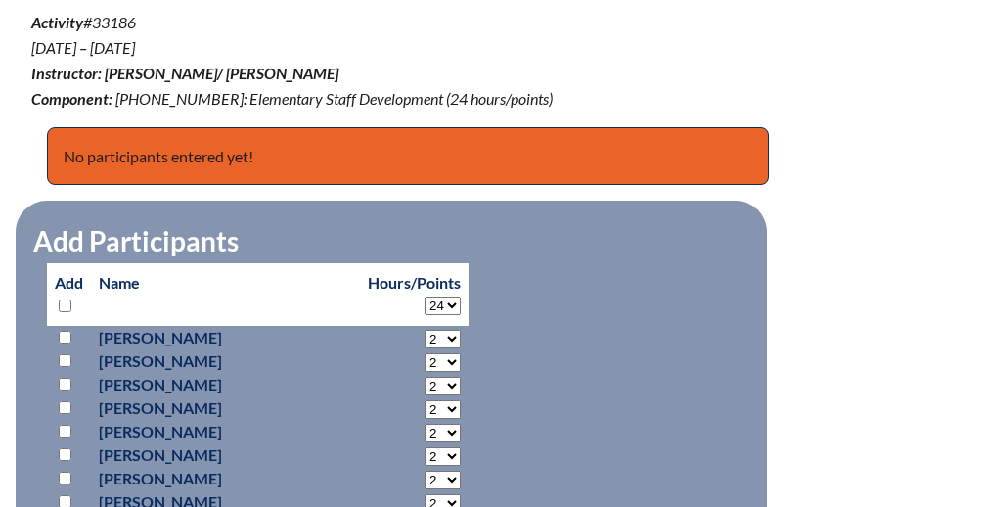
select select "24"
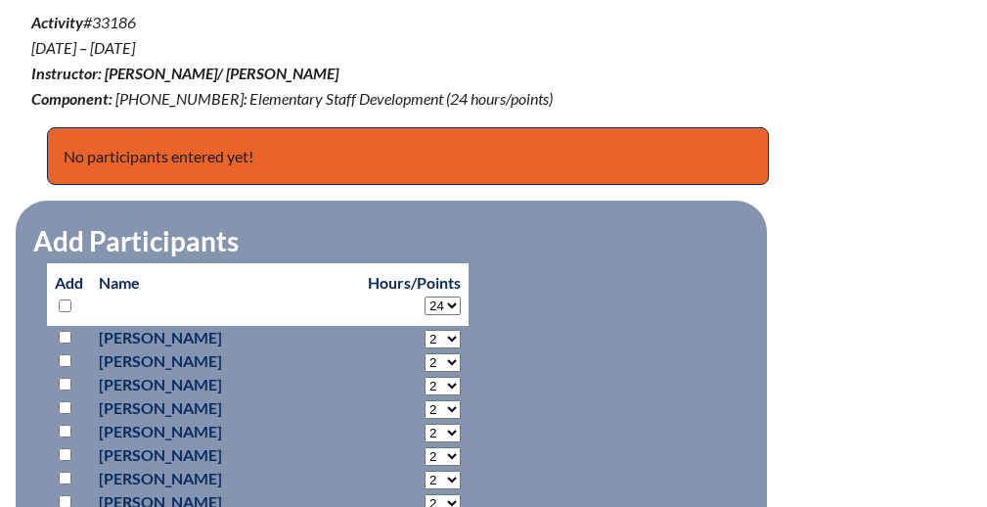
select select "24"
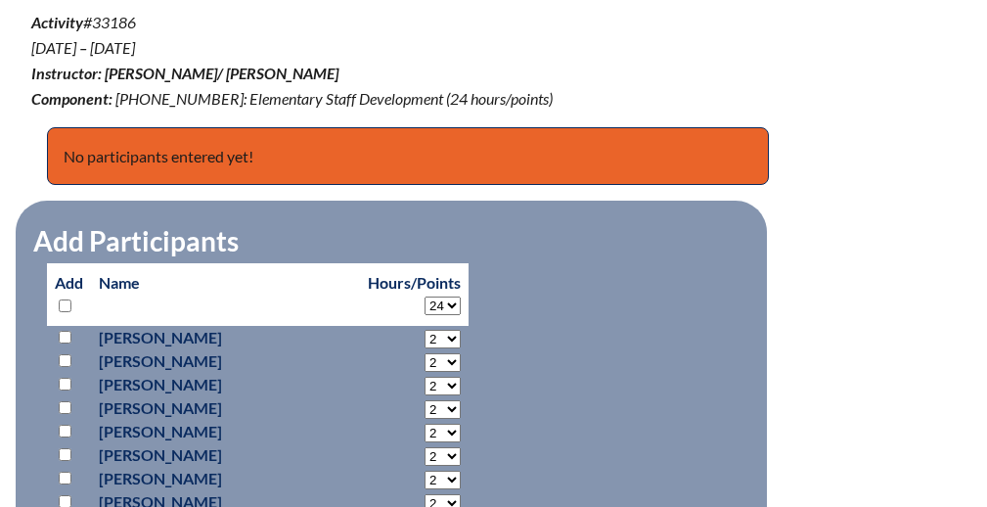
select select "24"
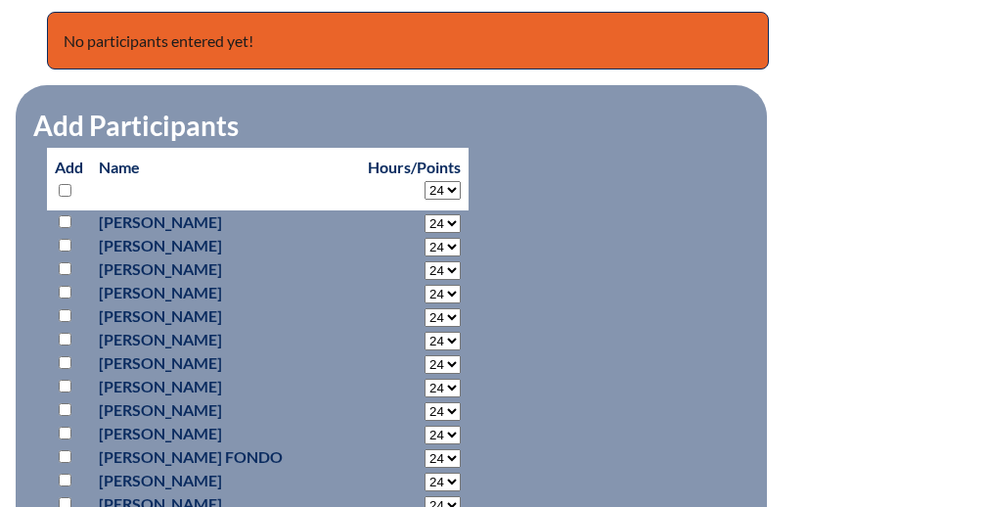
scroll to position [897, 0]
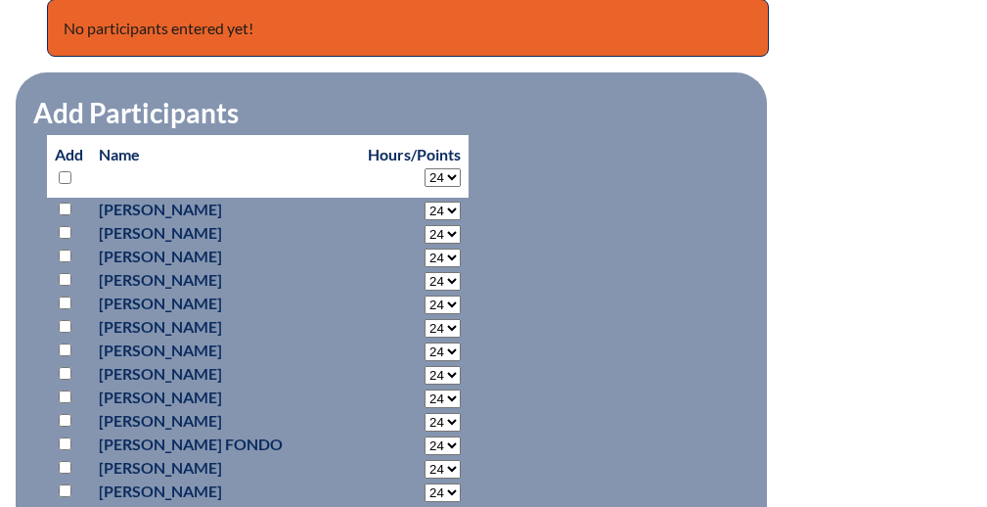
click at [60, 172] on input "checkbox" at bounding box center [65, 177] width 13 height 13
checkbox input "true"
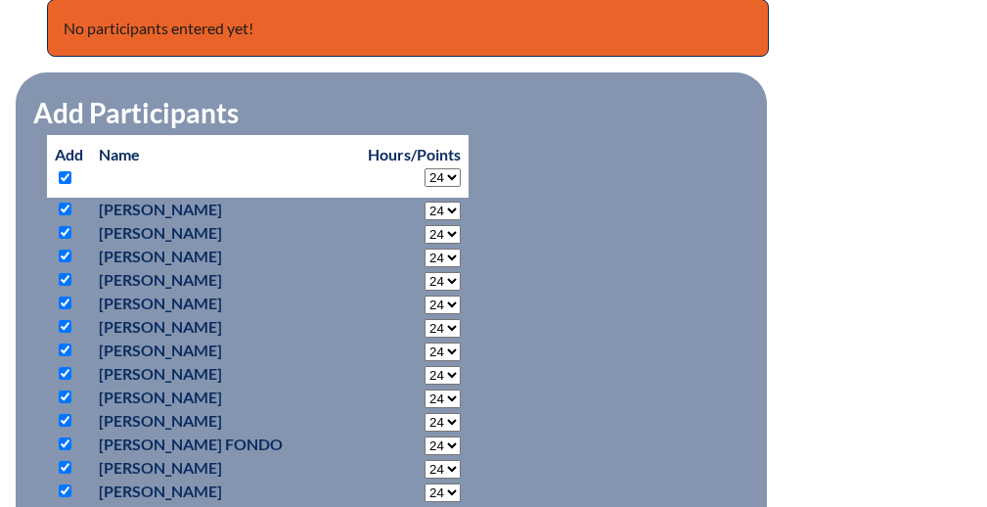
checkbox input "true"
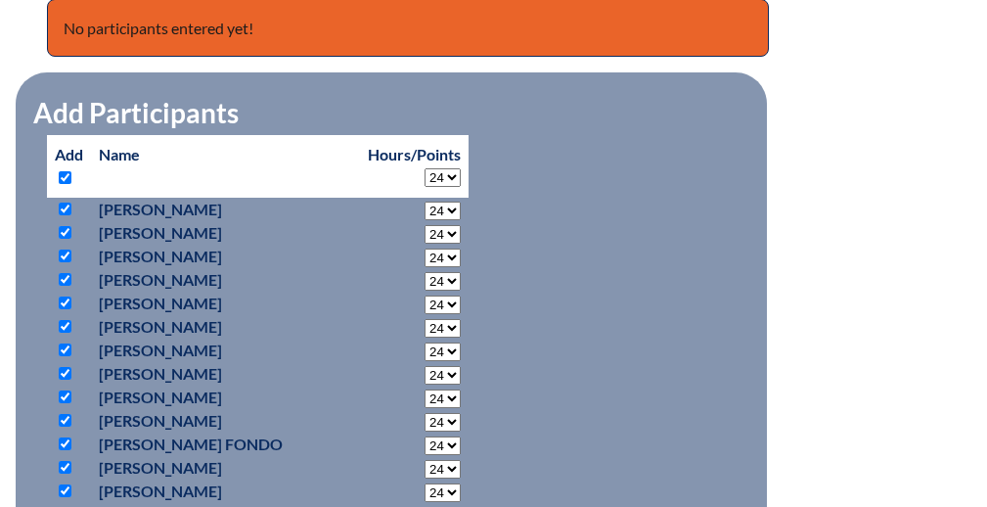
checkbox input "true"
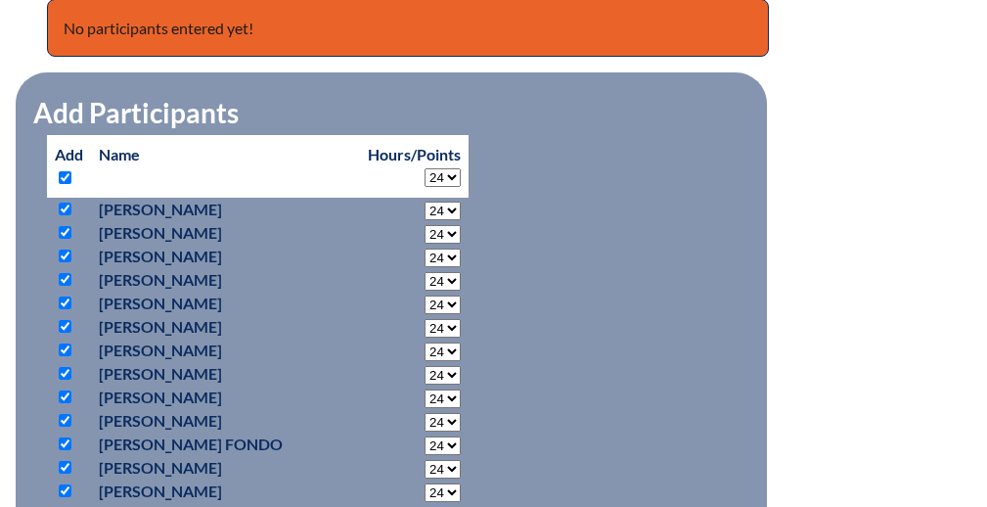
checkbox input "true"
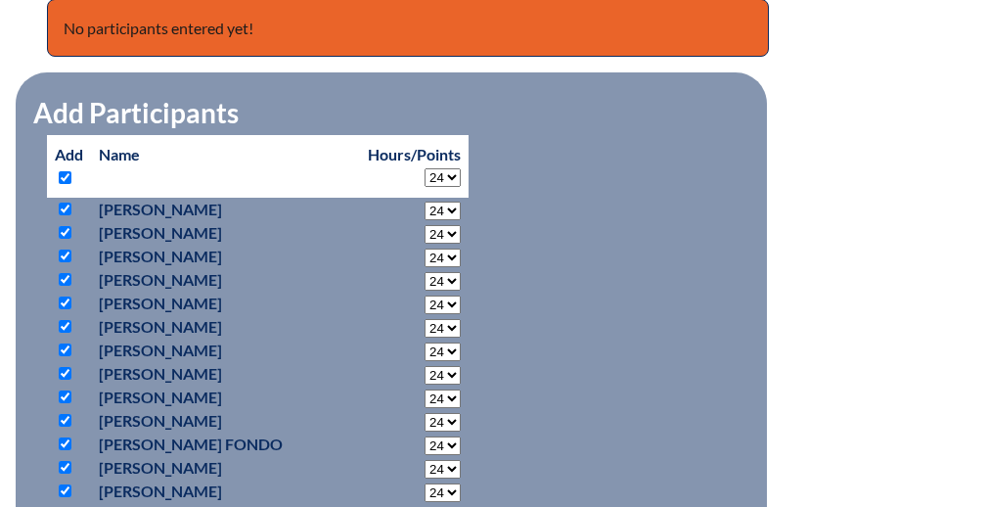
checkbox input "true"
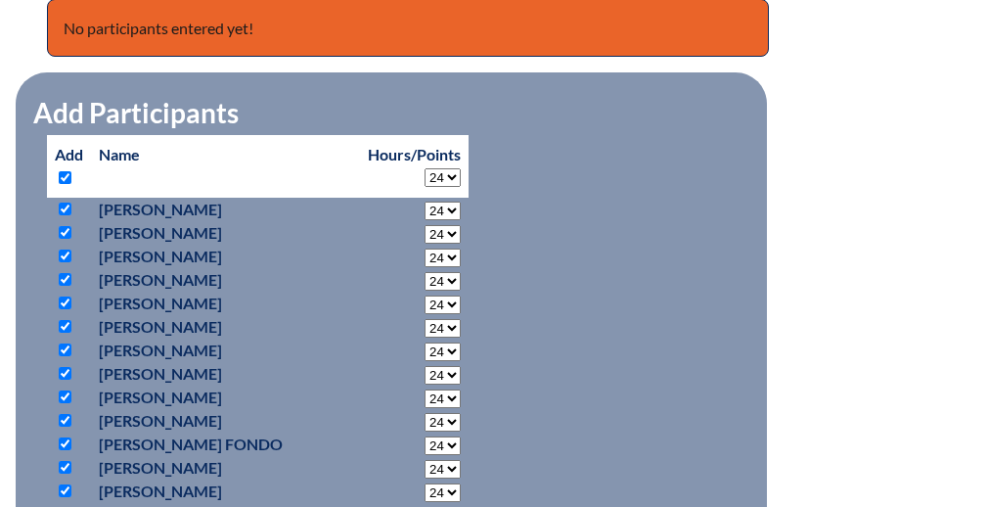
checkbox input "true"
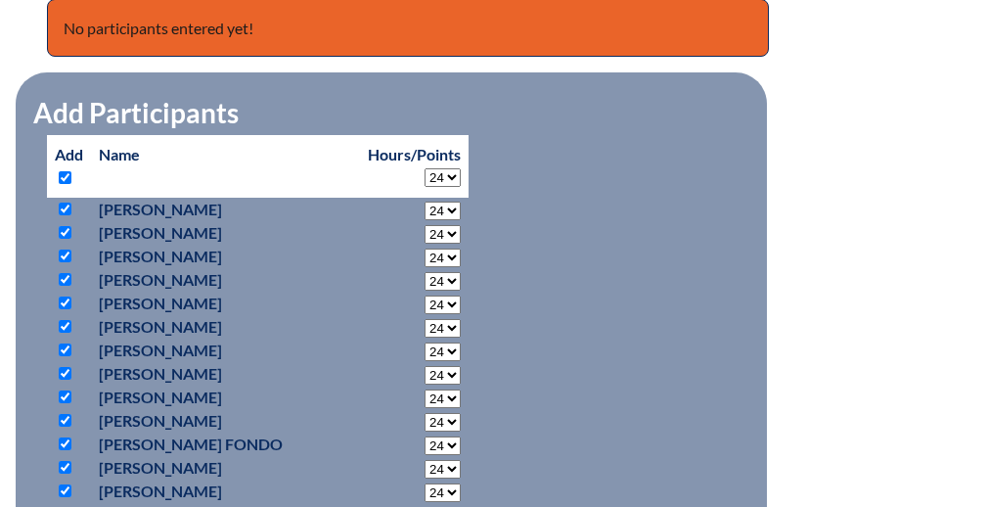
checkbox input "true"
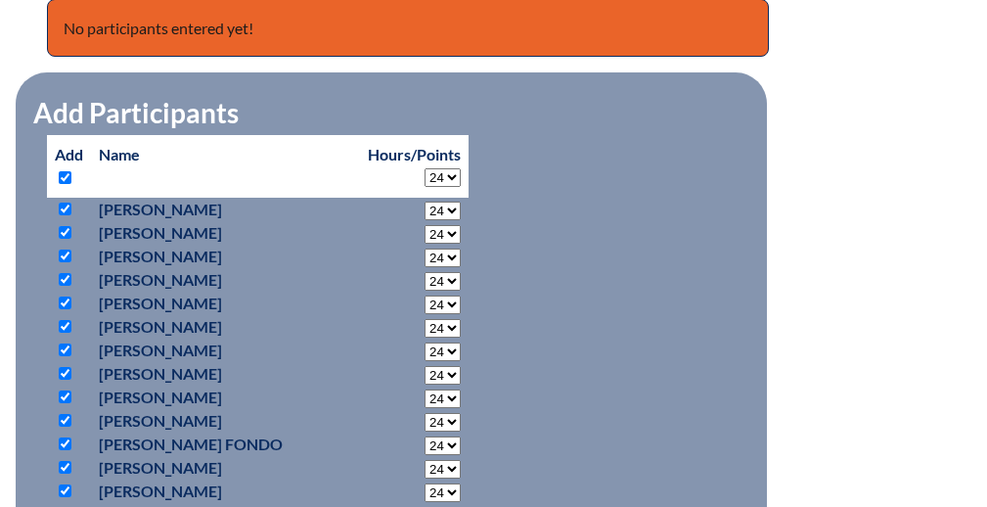
checkbox input "true"
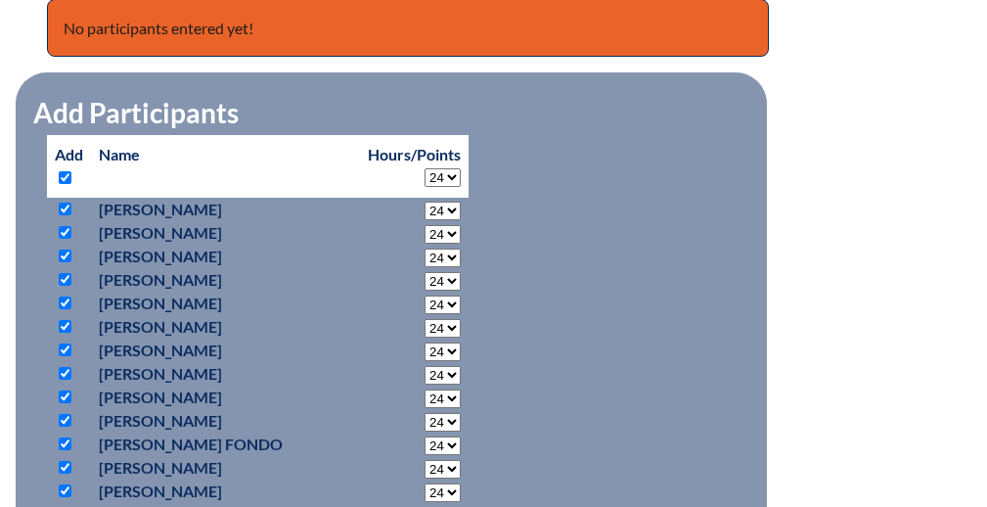
checkbox input "true"
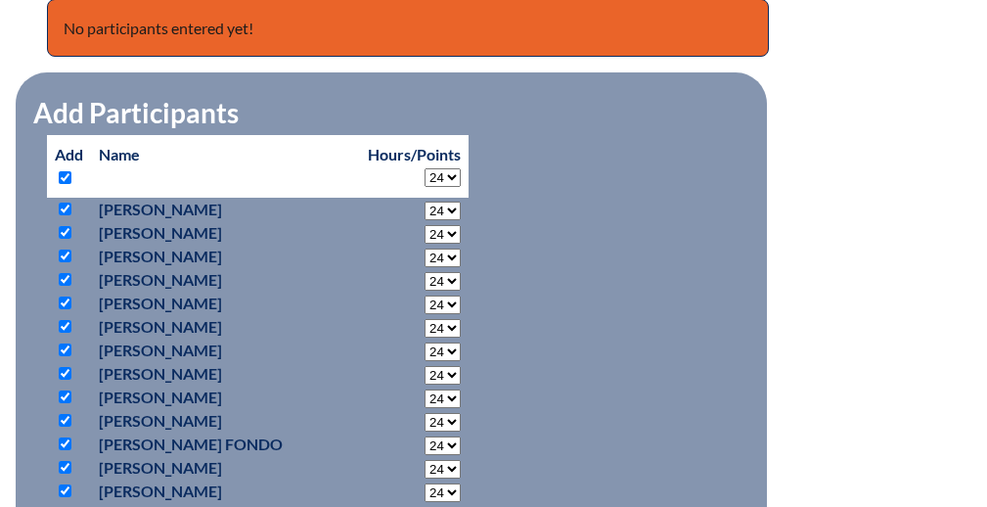
checkbox input "true"
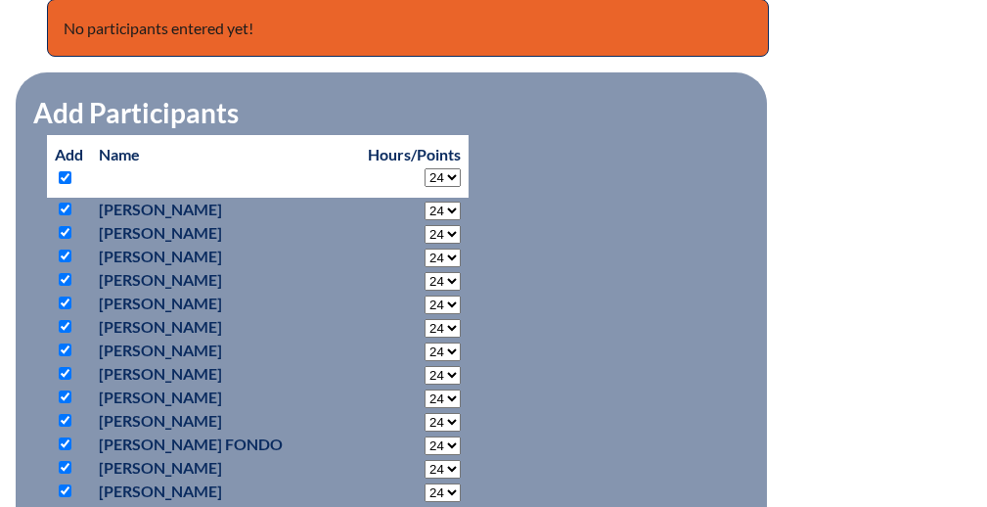
checkbox input "true"
click at [66, 235] on input "checkbox" at bounding box center [65, 232] width 13 height 13
checkbox input "false"
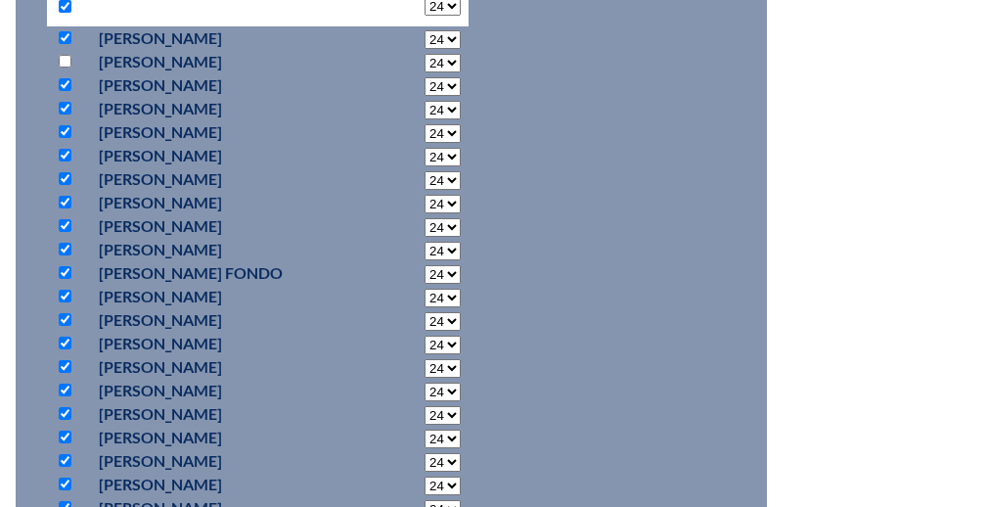
scroll to position [1074, 0]
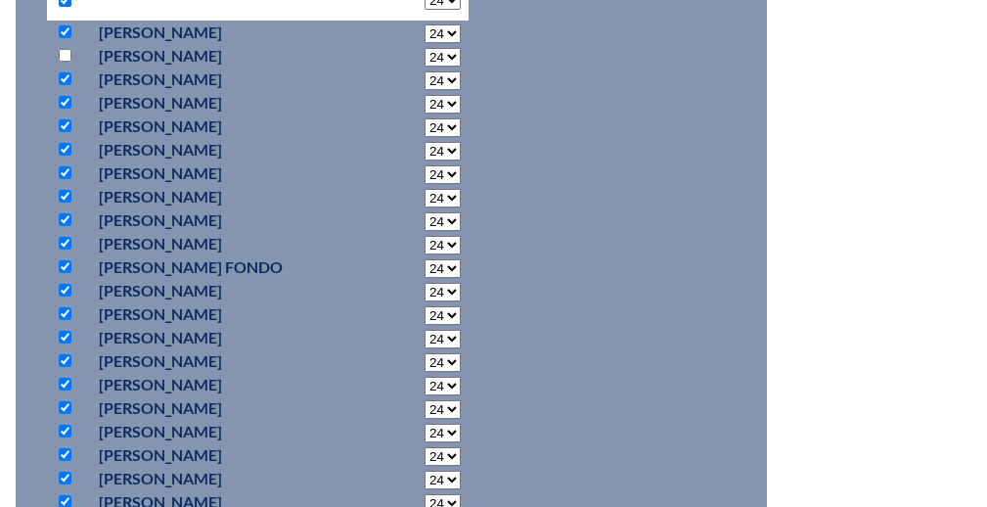
click at [66, 215] on input "checkbox" at bounding box center [65, 219] width 13 height 13
checkbox input "false"
click at [60, 241] on input "checkbox" at bounding box center [65, 243] width 13 height 13
checkbox input "false"
click at [64, 289] on input "checkbox" at bounding box center [65, 290] width 13 height 13
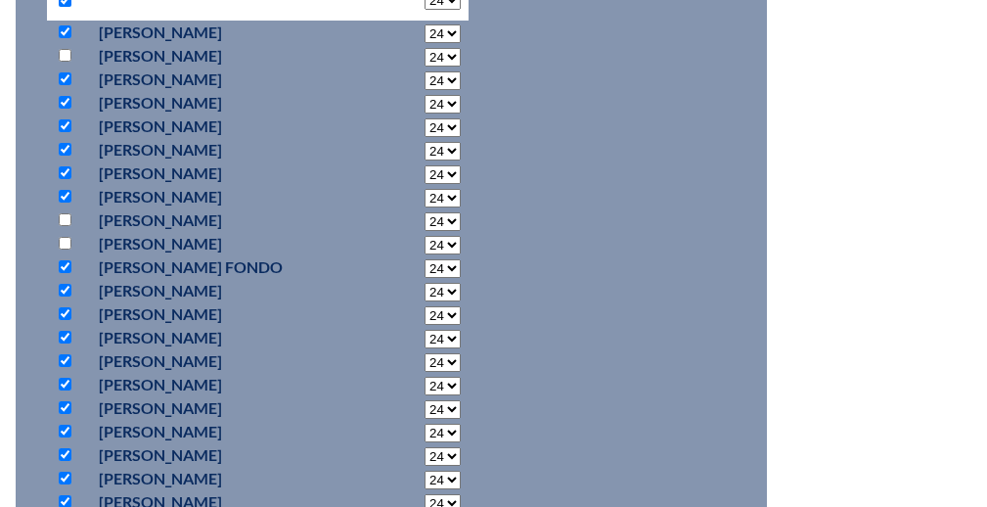
checkbox input "false"
click at [64, 309] on input "checkbox" at bounding box center [65, 313] width 13 height 13
checkbox input "false"
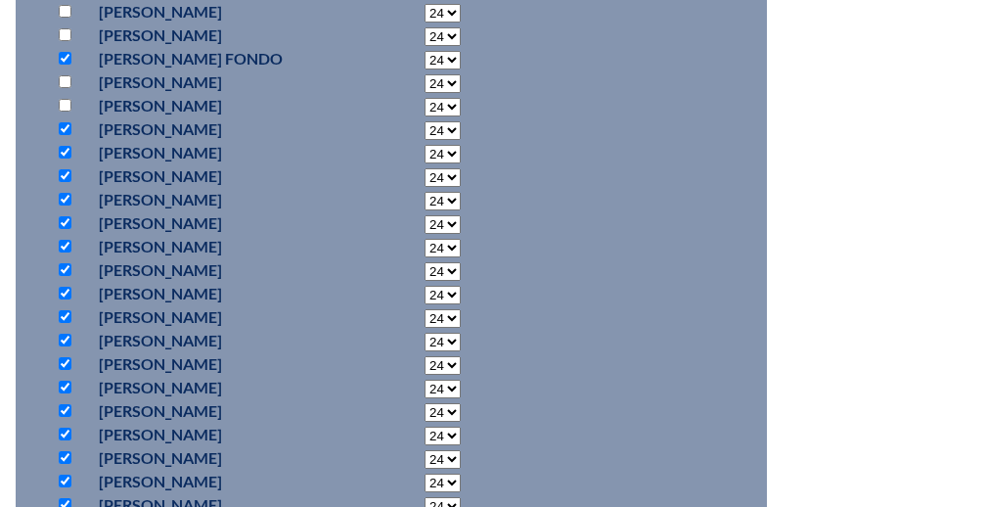
scroll to position [1285, 0]
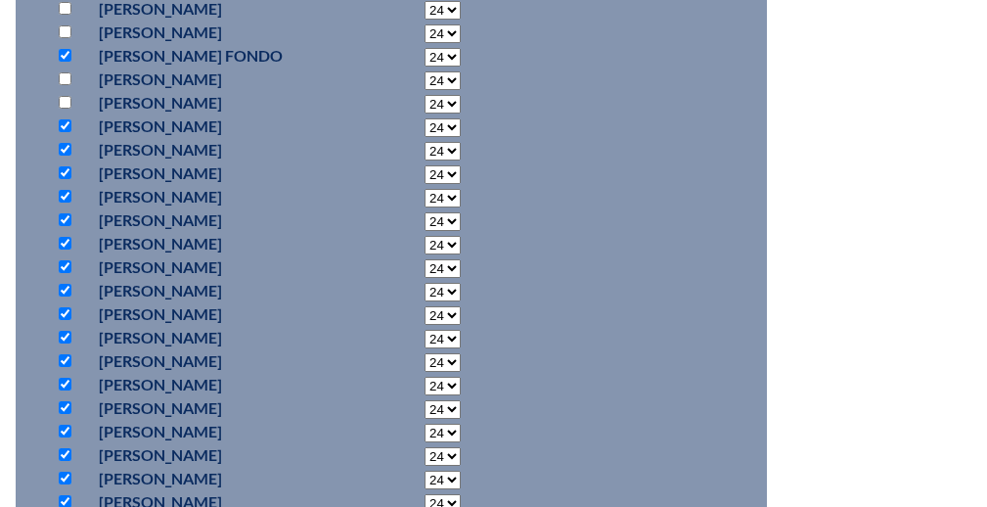
click at [60, 265] on input "checkbox" at bounding box center [65, 266] width 13 height 13
checkbox input "false"
click at [62, 336] on input "checkbox" at bounding box center [65, 337] width 13 height 13
checkbox input "false"
click at [64, 366] on p at bounding box center [69, 360] width 28 height 23
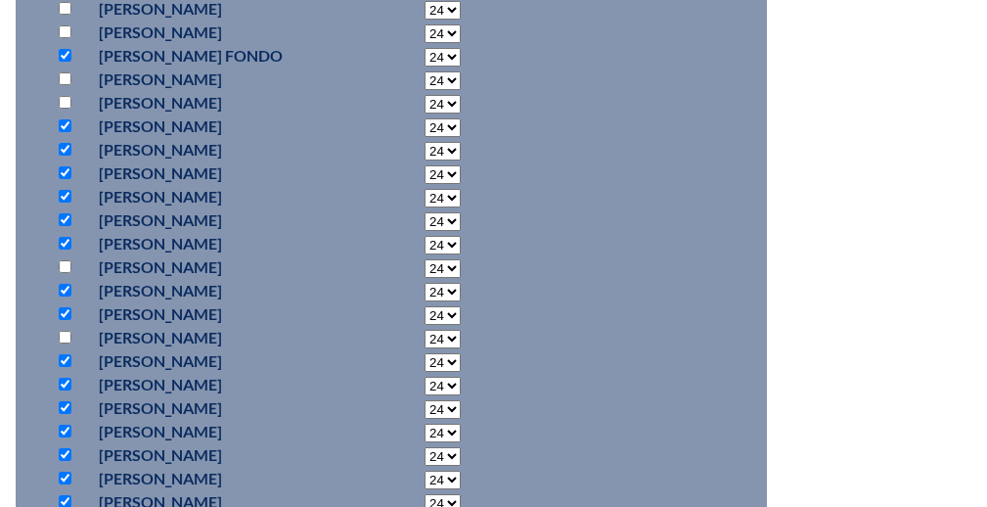
click at [69, 358] on input "checkbox" at bounding box center [65, 360] width 13 height 13
checkbox input "false"
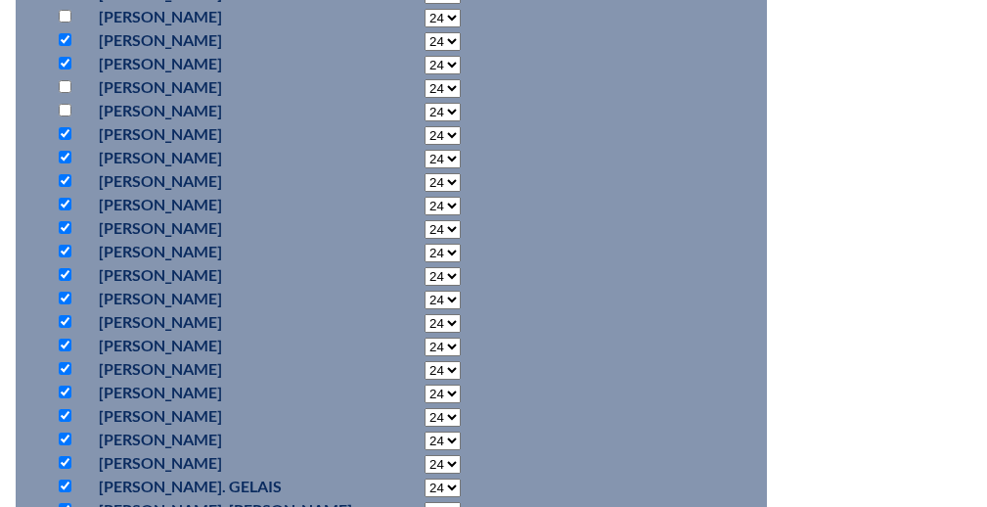
scroll to position [1539, 0]
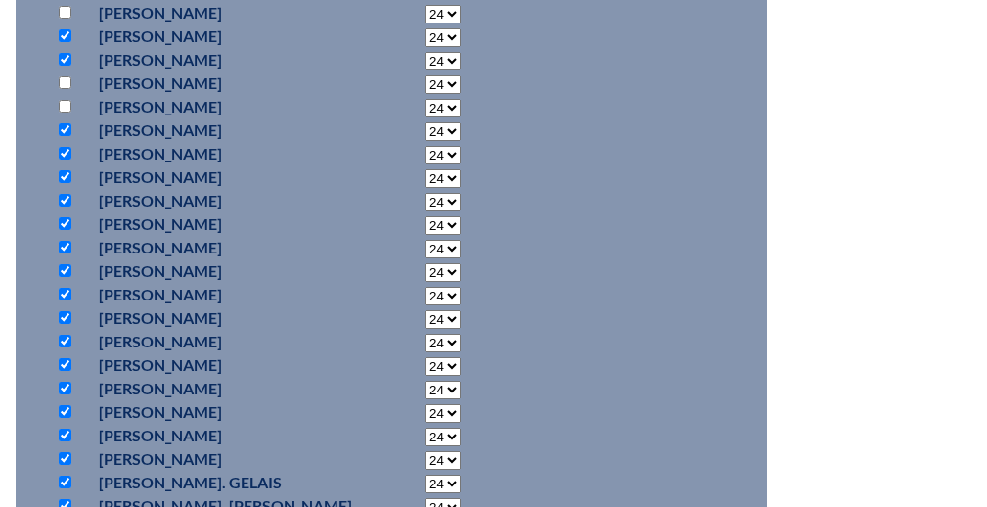
click at [62, 292] on input "checkbox" at bounding box center [65, 293] width 13 height 13
checkbox input "false"
click at [64, 385] on input "checkbox" at bounding box center [65, 387] width 13 height 13
checkbox input "false"
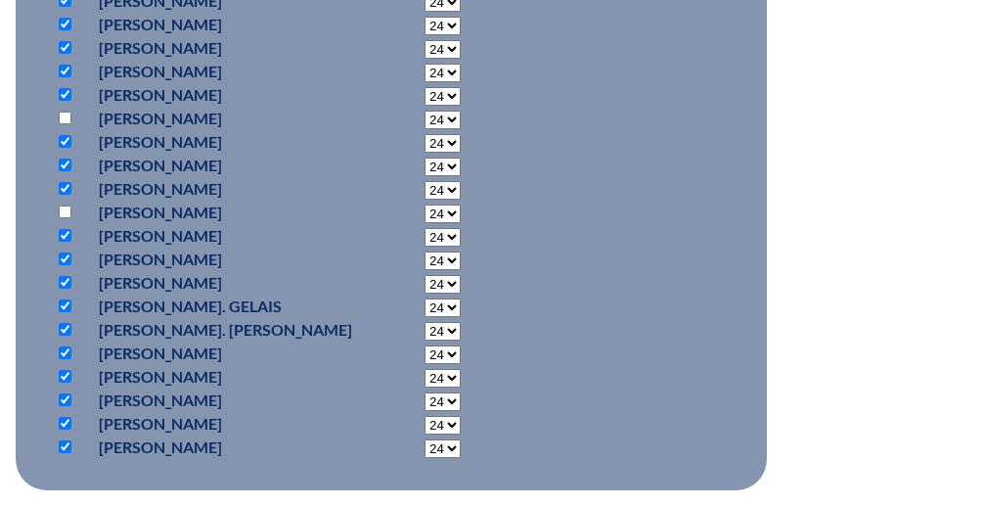
scroll to position [1716, 0]
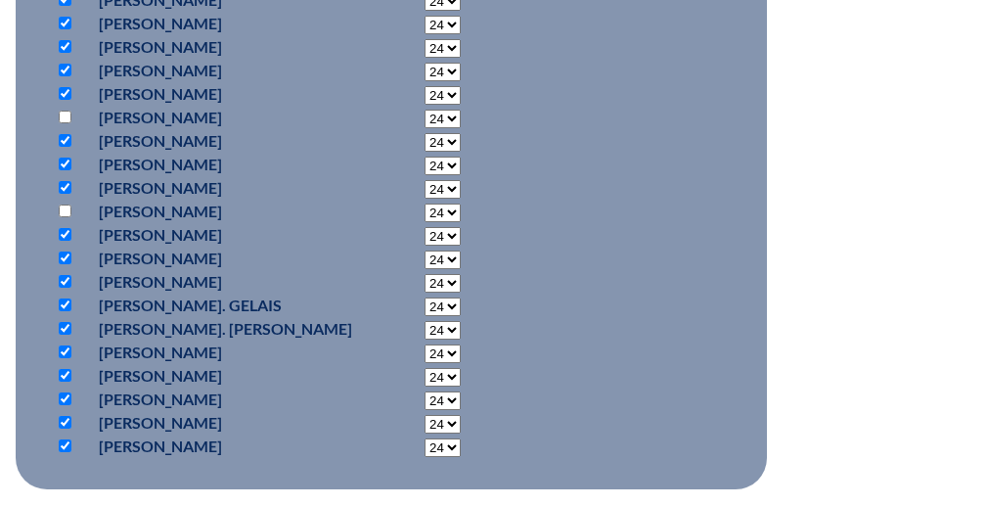
click at [66, 278] on input "checkbox" at bounding box center [65, 281] width 13 height 13
checkbox input "false"
click at [63, 448] on input "checkbox" at bounding box center [65, 445] width 13 height 13
checkbox input "false"
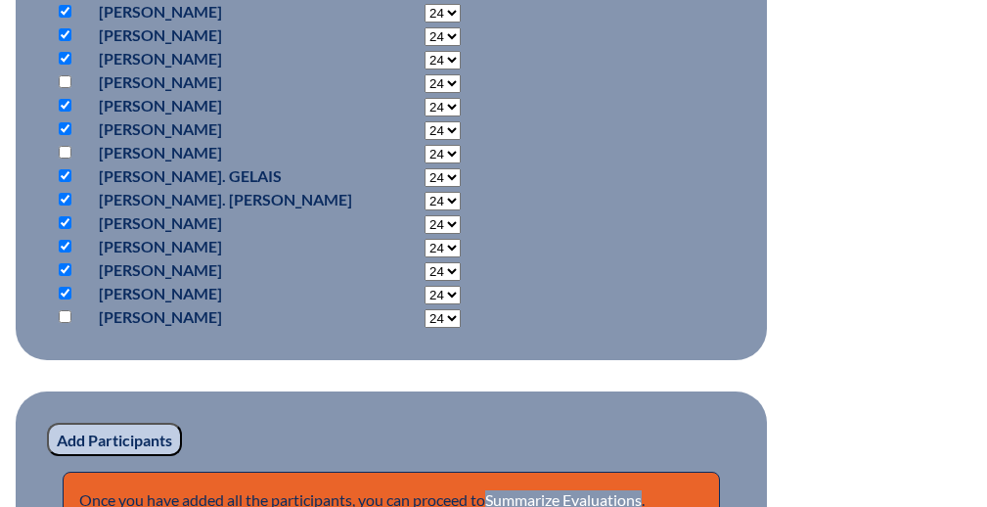
scroll to position [1852, 0]
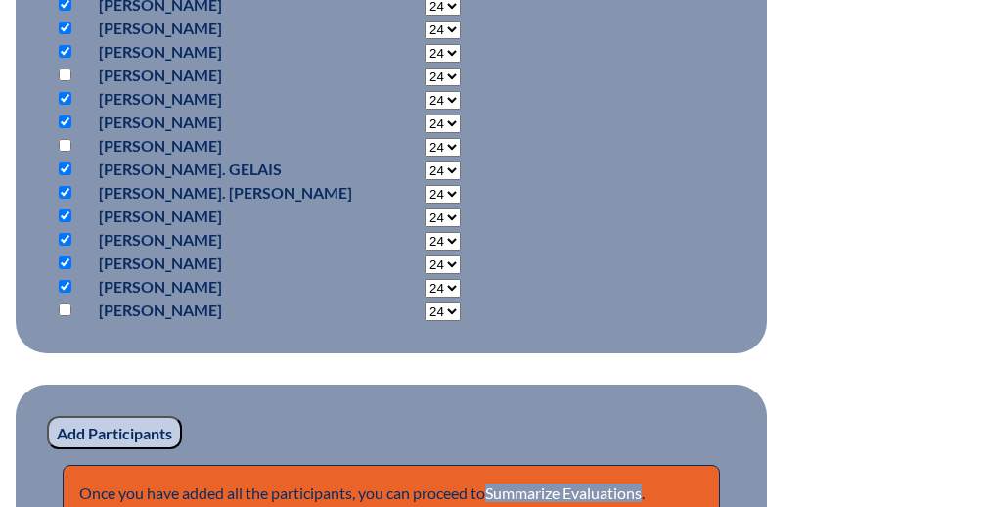
click at [71, 433] on input "Add Participants" at bounding box center [114, 432] width 135 height 33
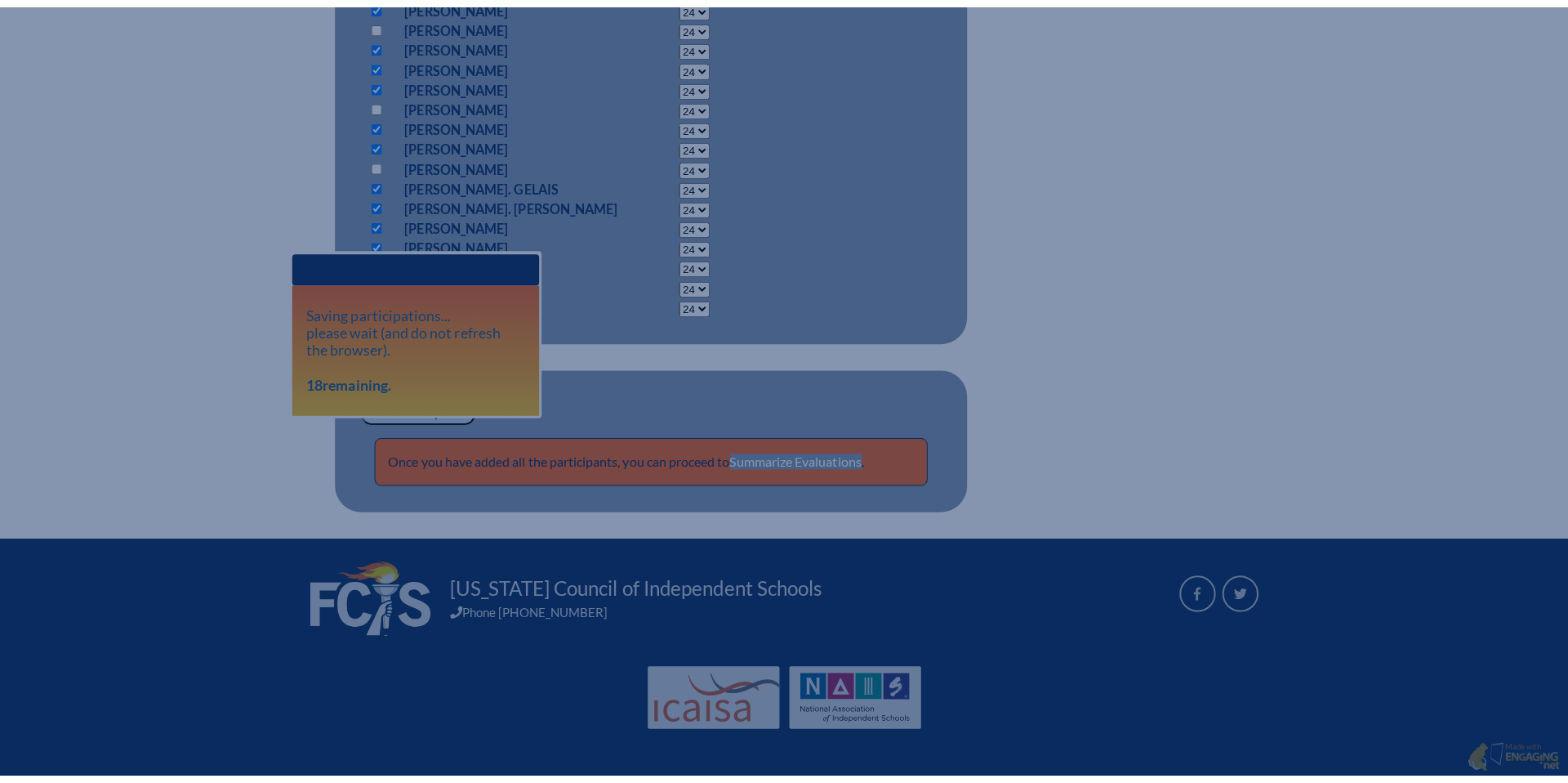
scroll to position [1421, 0]
